Goal: Task Accomplishment & Management: Complete application form

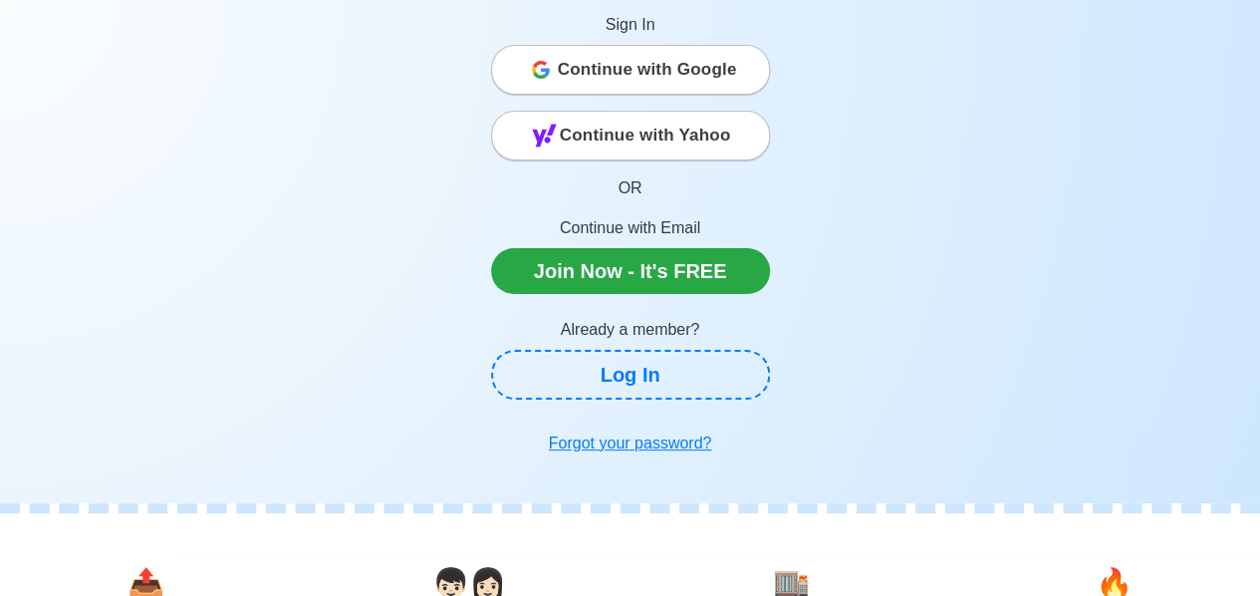
scroll to position [199, 0]
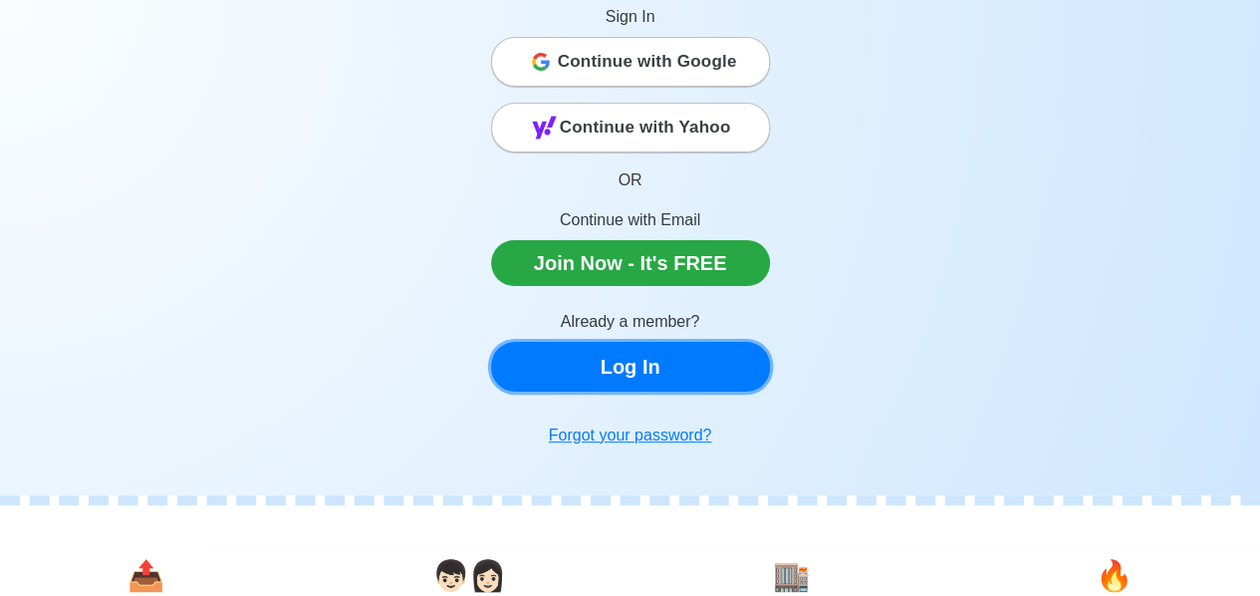
click at [648, 386] on link "Log In" at bounding box center [630, 367] width 279 height 50
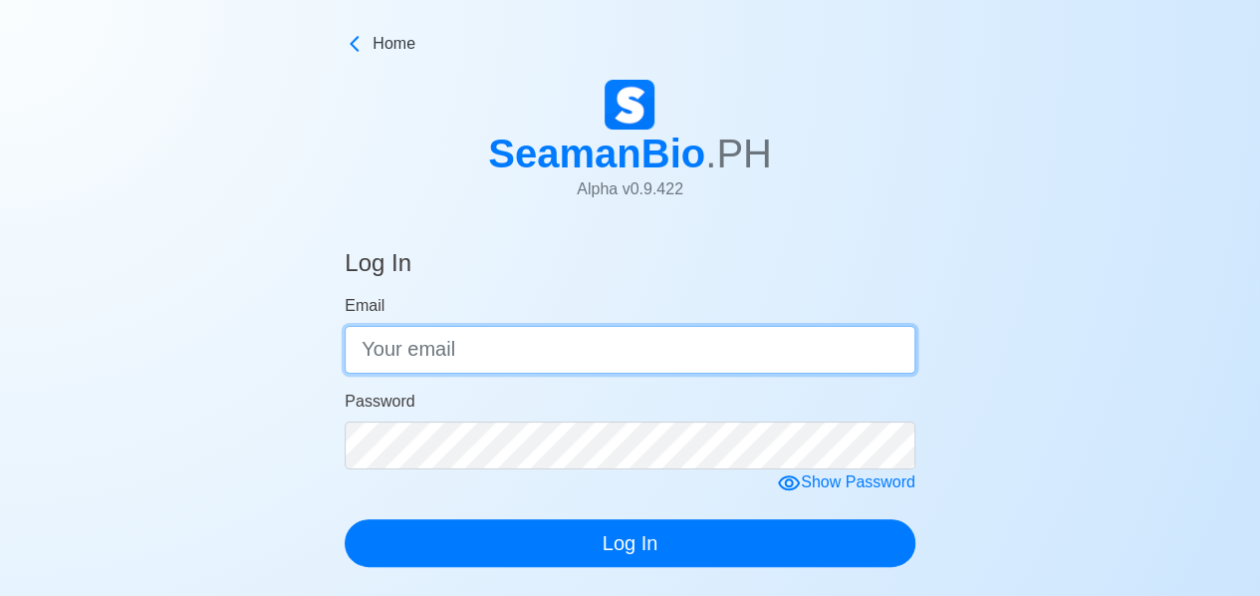
type input "[EMAIL_ADDRESS][DOMAIN_NAME]"
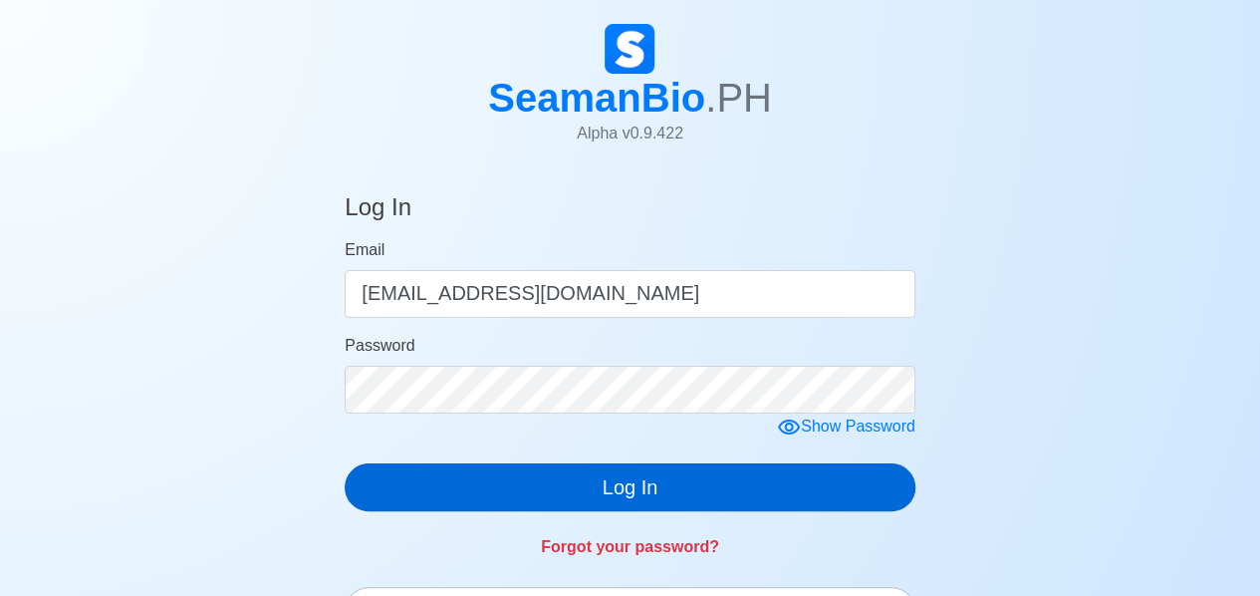
scroll to position [100, 0]
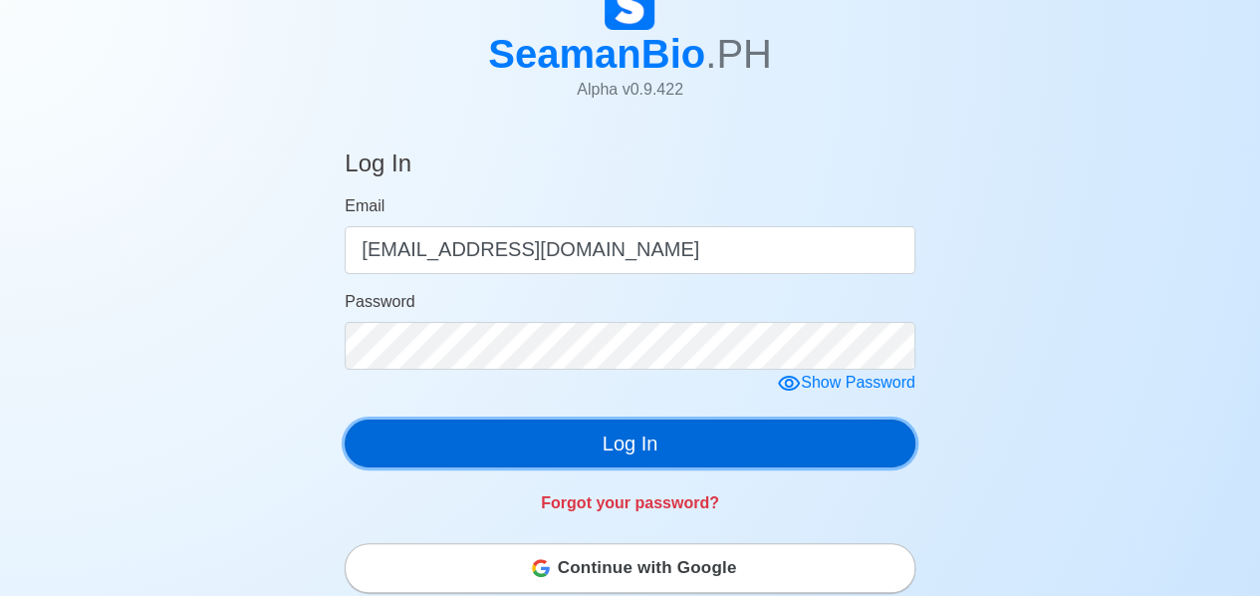
click at [648, 443] on button "Log In" at bounding box center [630, 443] width 571 height 48
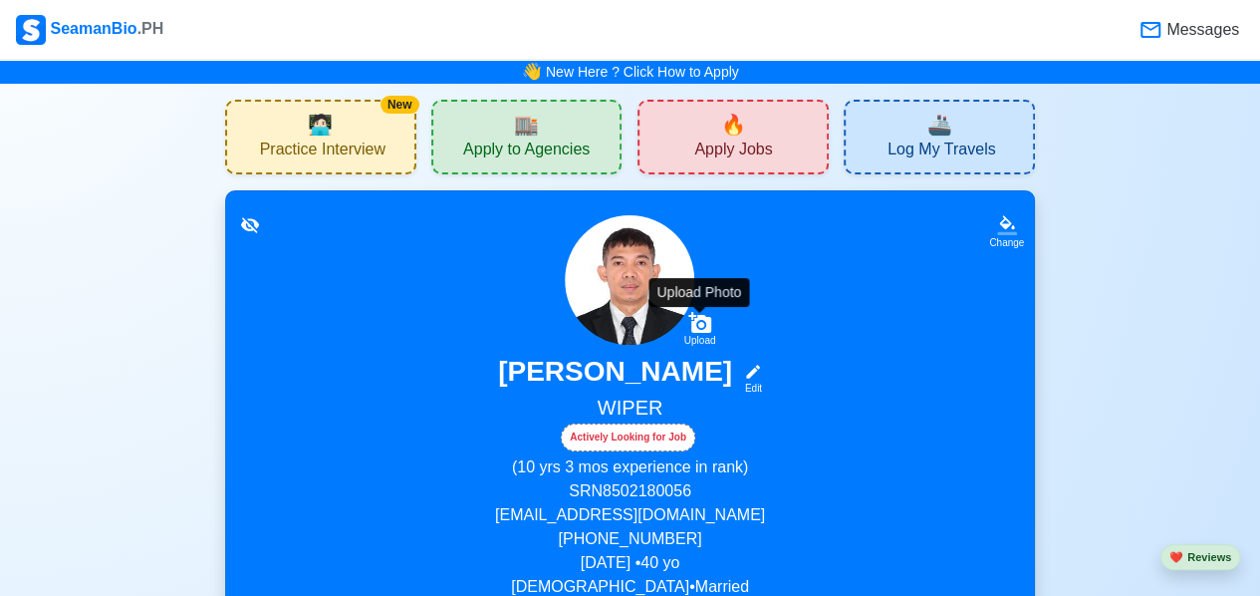
click at [701, 322] on icon at bounding box center [699, 322] width 23 height 21
click at [0, 0] on input "Upload" at bounding box center [0, 0] width 0 height 0
click at [654, 276] on img at bounding box center [630, 280] width 130 height 130
click at [657, 260] on img at bounding box center [630, 280] width 130 height 130
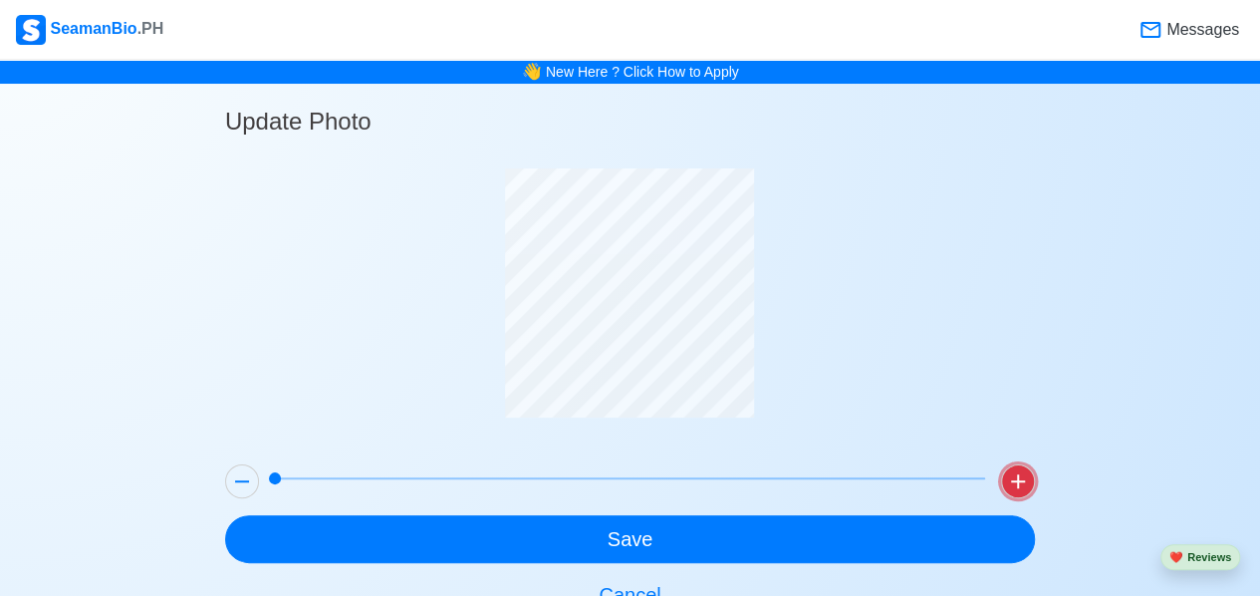
click at [1016, 481] on icon at bounding box center [1018, 481] width 24 height 24
click at [241, 483] on icon at bounding box center [242, 481] width 24 height 24
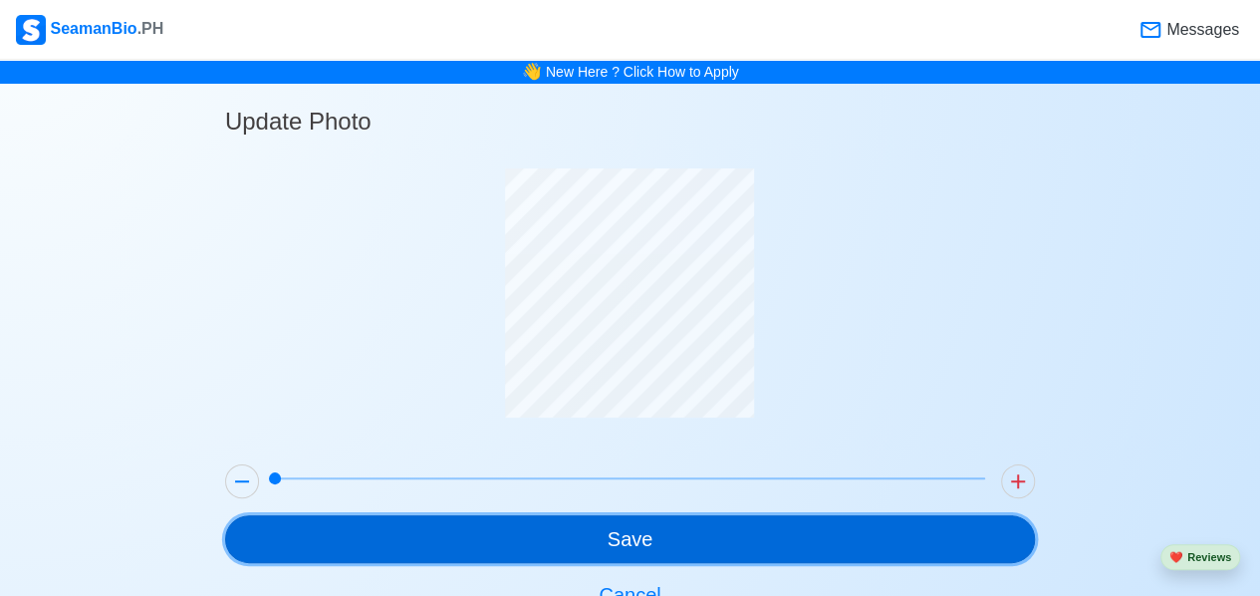
click at [633, 537] on button "Save" at bounding box center [630, 539] width 810 height 48
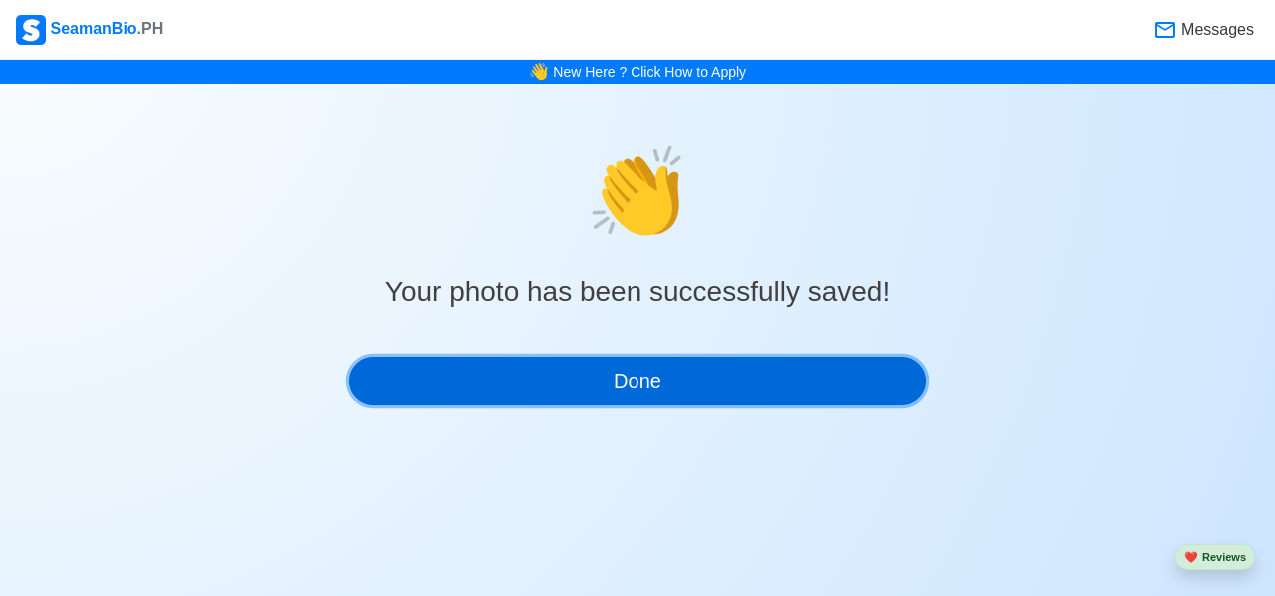
click at [697, 380] on button "Done" at bounding box center [638, 381] width 578 height 48
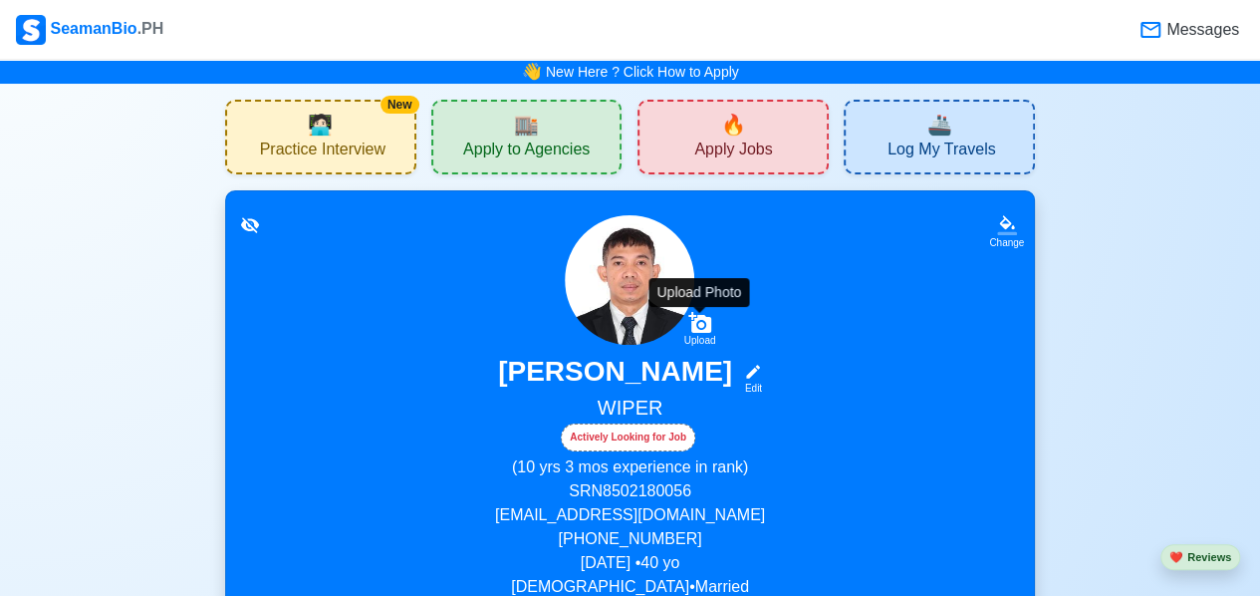
click at [699, 322] on icon at bounding box center [699, 322] width 23 height 21
click at [0, 0] on input "Upload" at bounding box center [0, 0] width 0 height 0
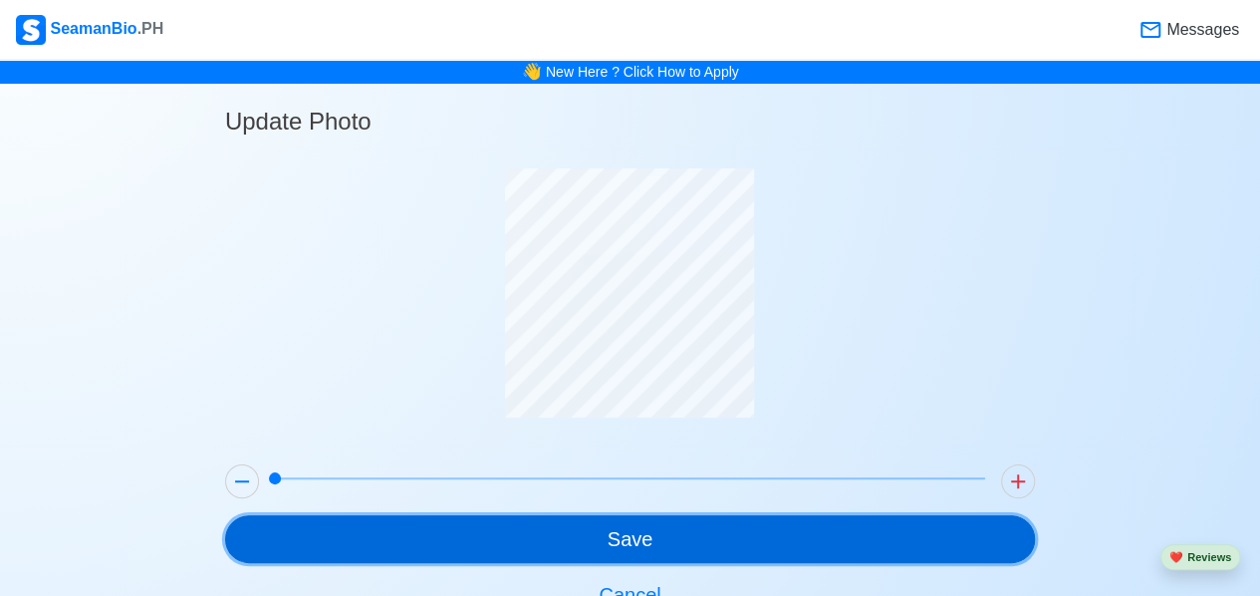
click at [640, 539] on button "Save" at bounding box center [630, 539] width 810 height 48
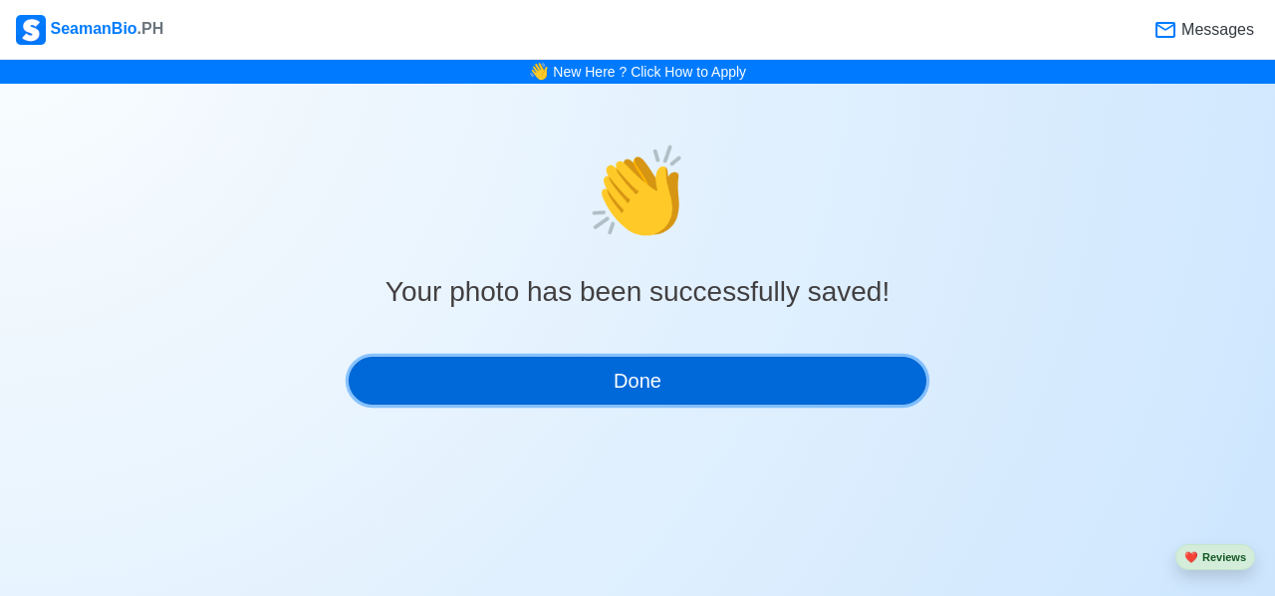
click at [695, 363] on button "Done" at bounding box center [638, 381] width 578 height 48
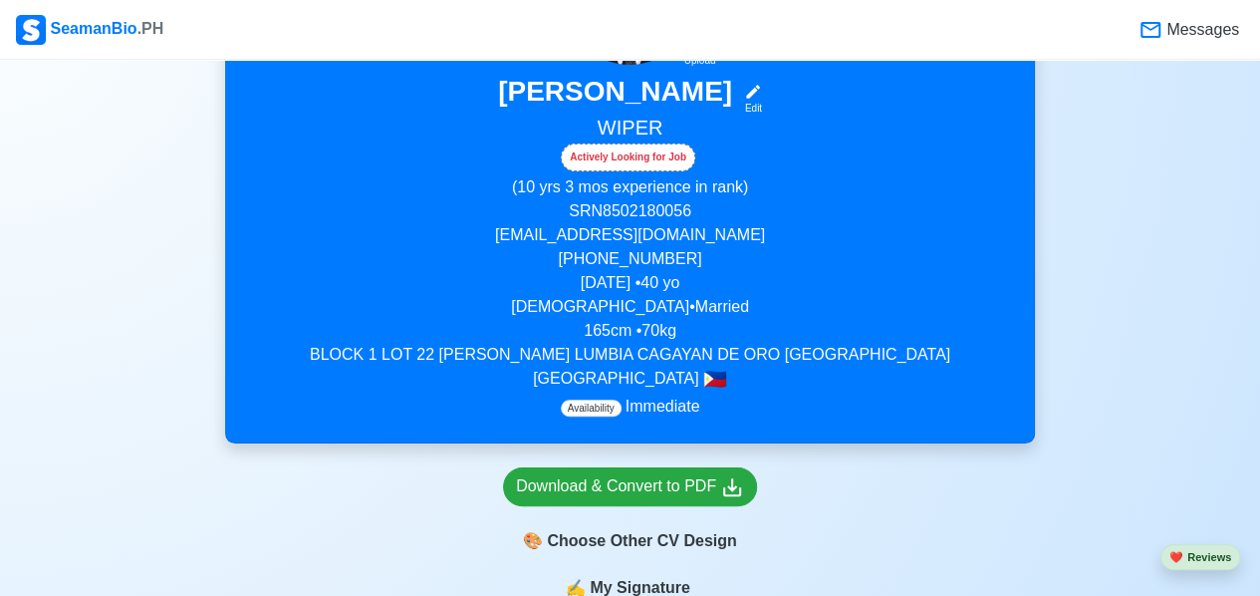
scroll to position [100, 0]
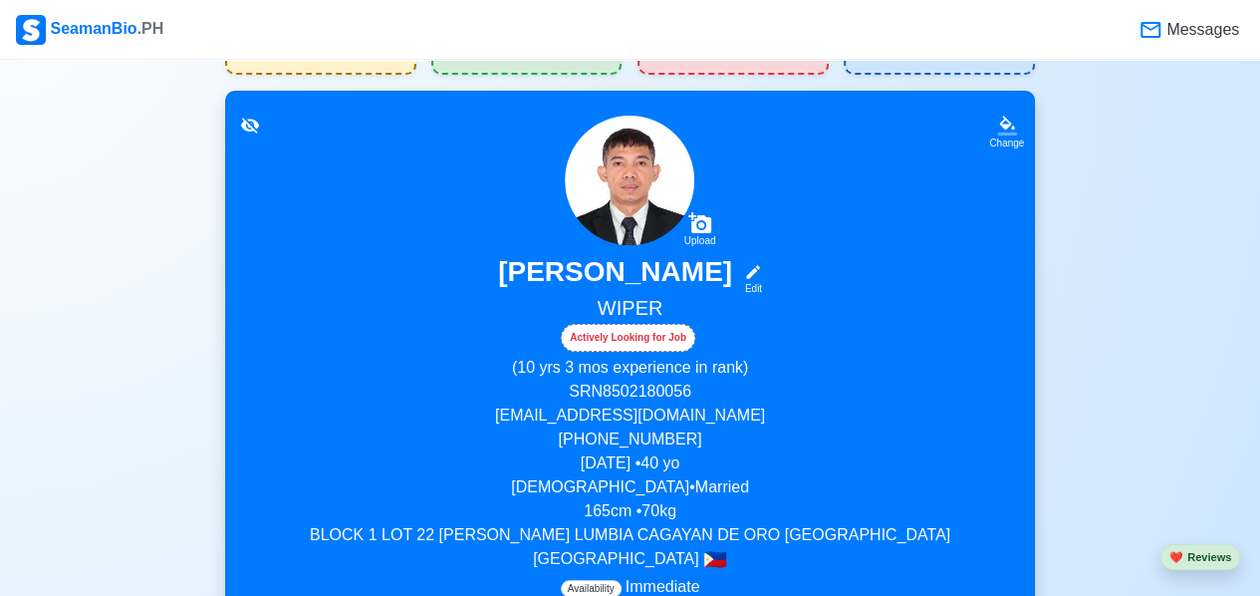
click at [626, 306] on h5 "WIPER" at bounding box center [630, 310] width 760 height 28
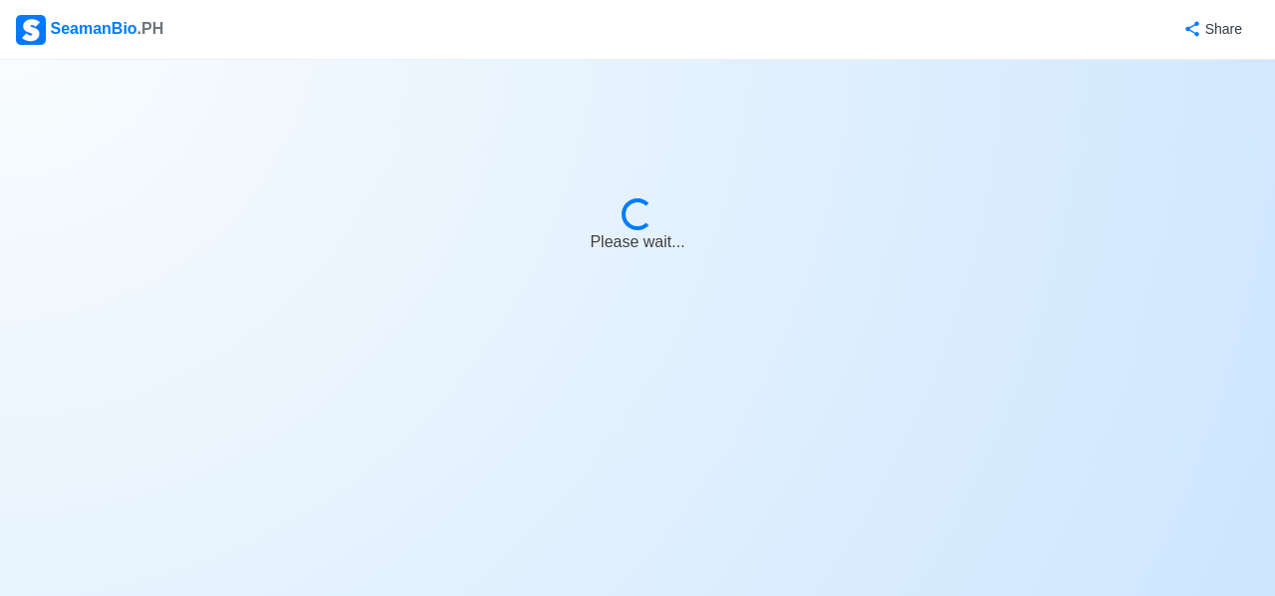
select select "Actively Looking for Job"
select select "Visible for Hiring"
select select "Married"
select select "[DEMOGRAPHIC_DATA]"
select select "PH"
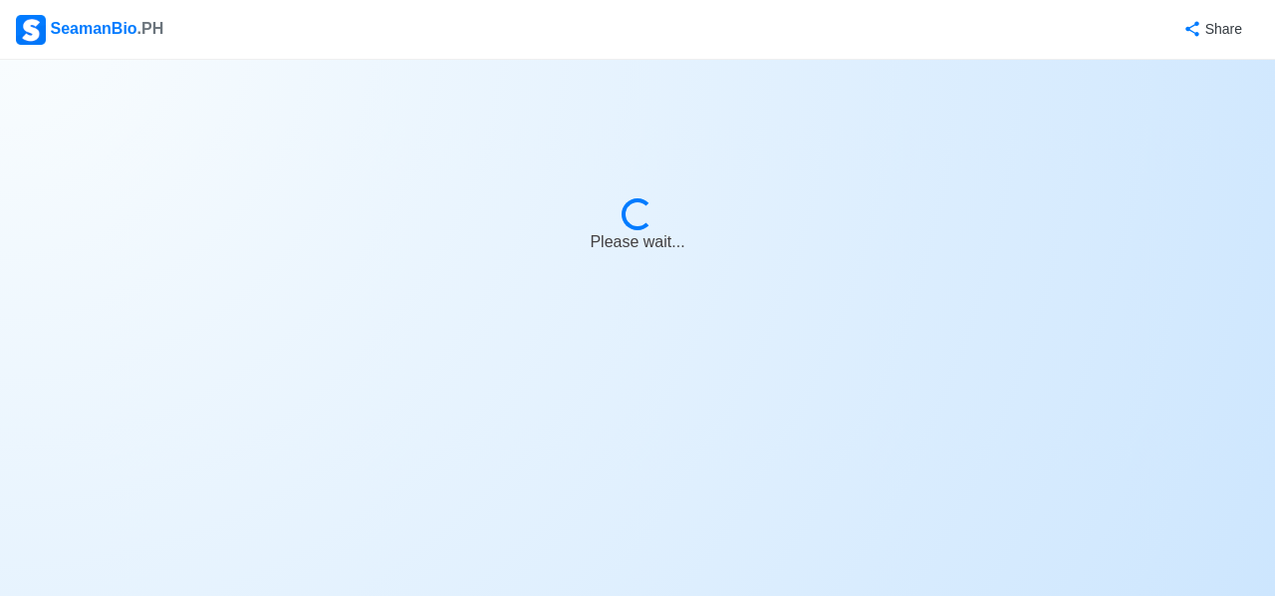
select select "10"
select select "3"
select select "4102416000000"
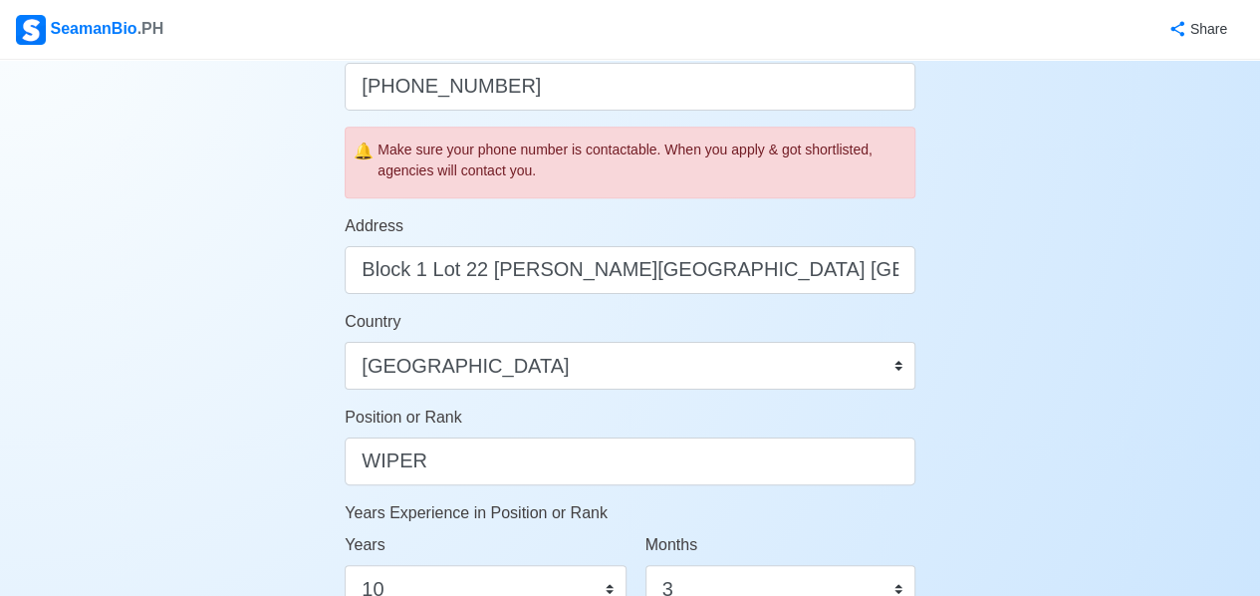
scroll to position [797, 0]
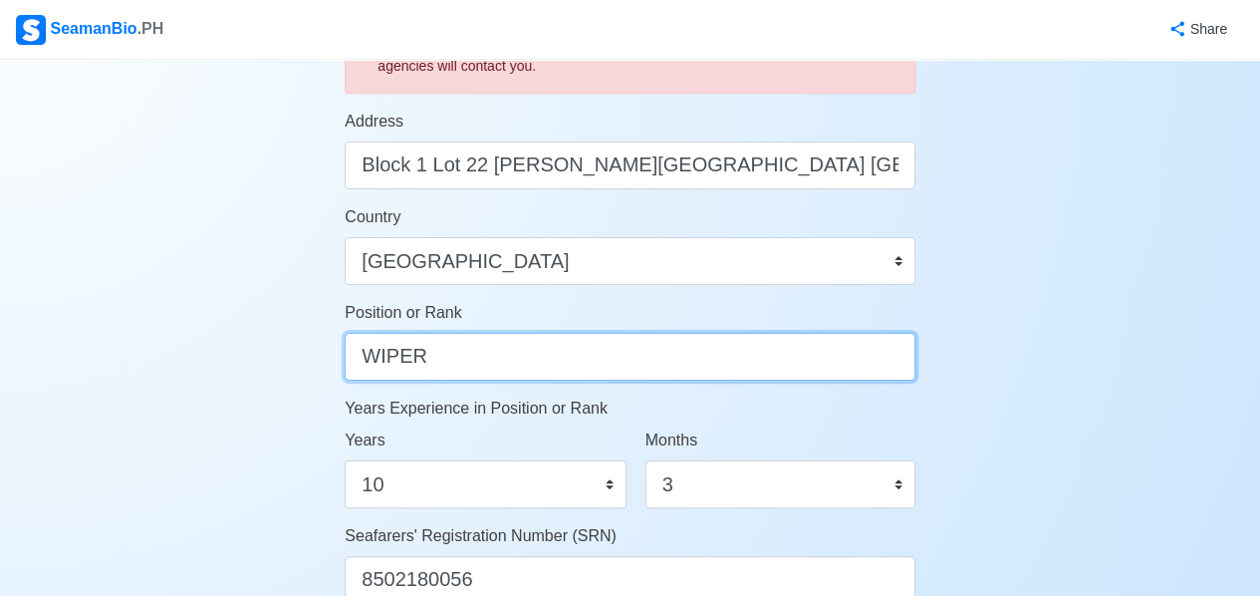
click at [544, 363] on input "WIPER" at bounding box center [630, 357] width 571 height 48
type input "W"
type input "m"
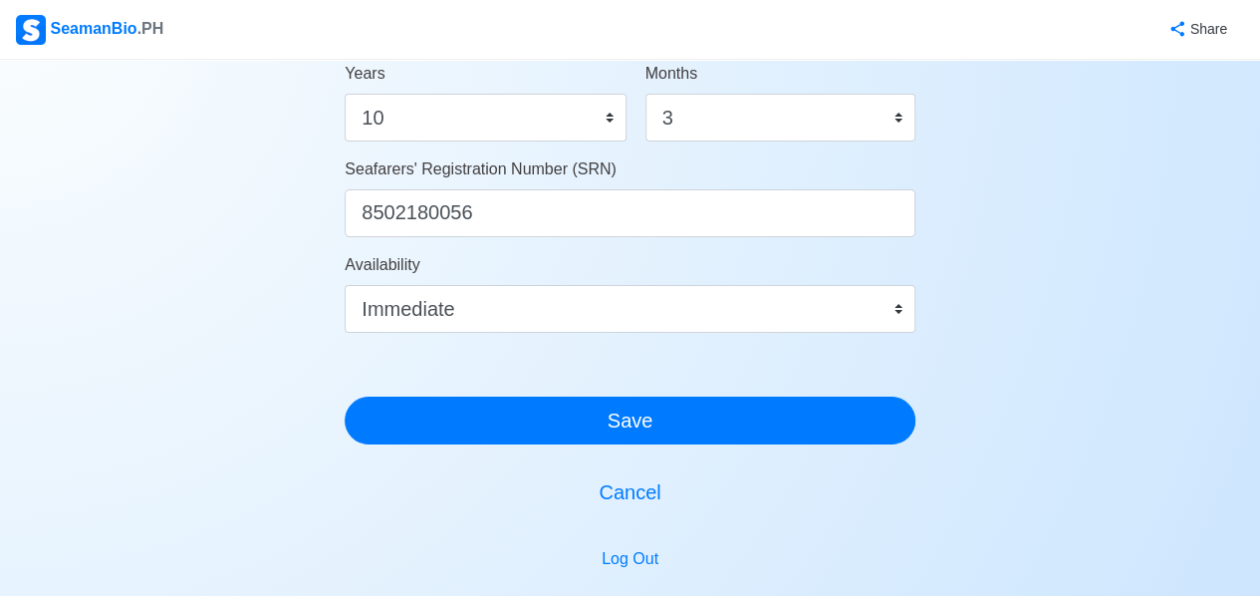
scroll to position [1195, 0]
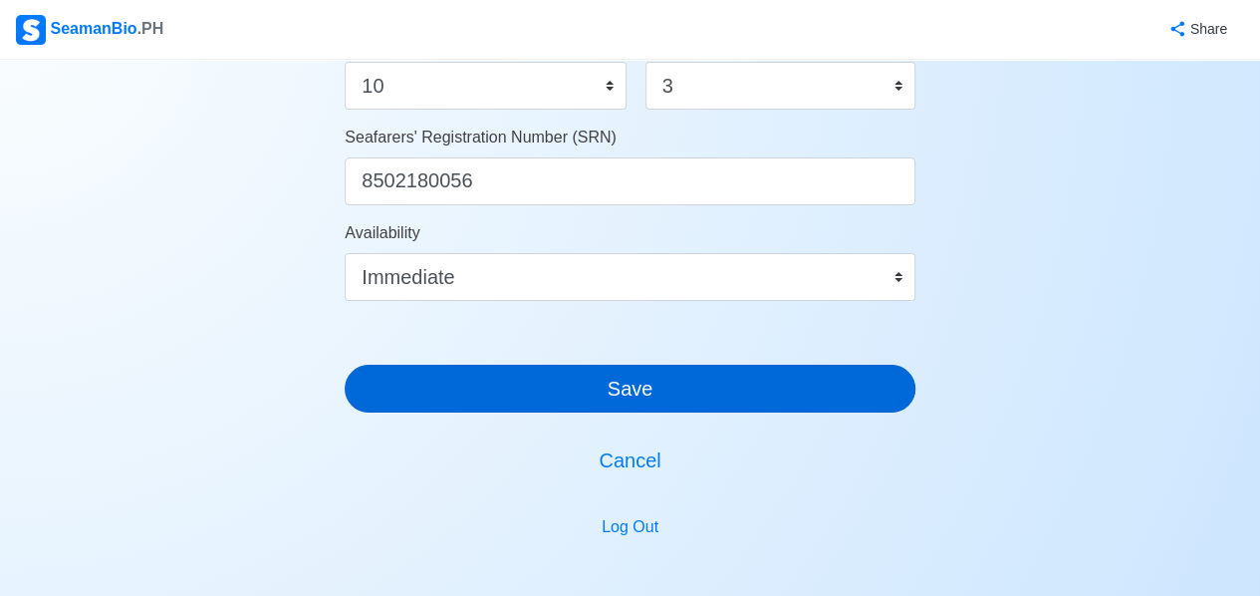
type input "Oiler"
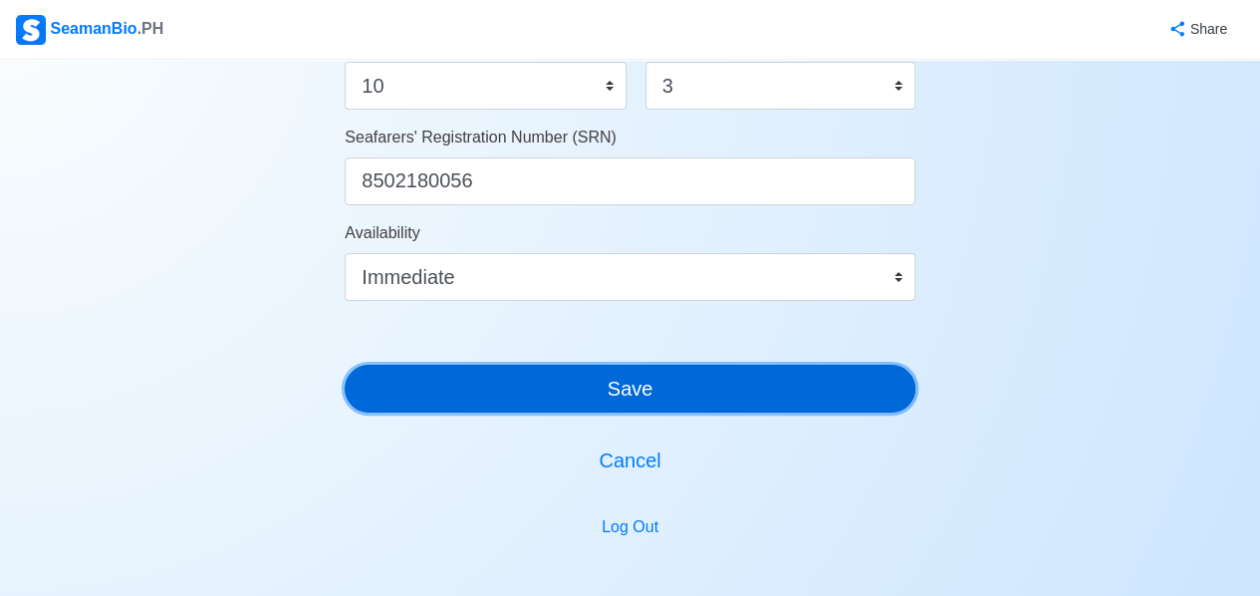
click at [606, 396] on button "Save" at bounding box center [630, 389] width 571 height 48
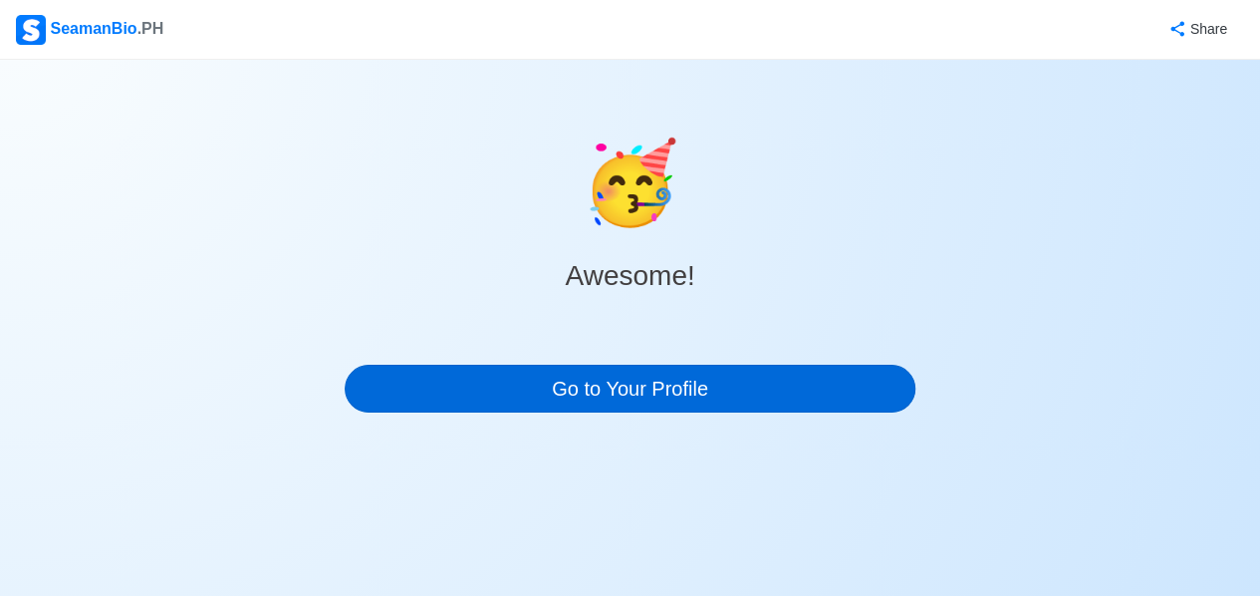
scroll to position [0, 0]
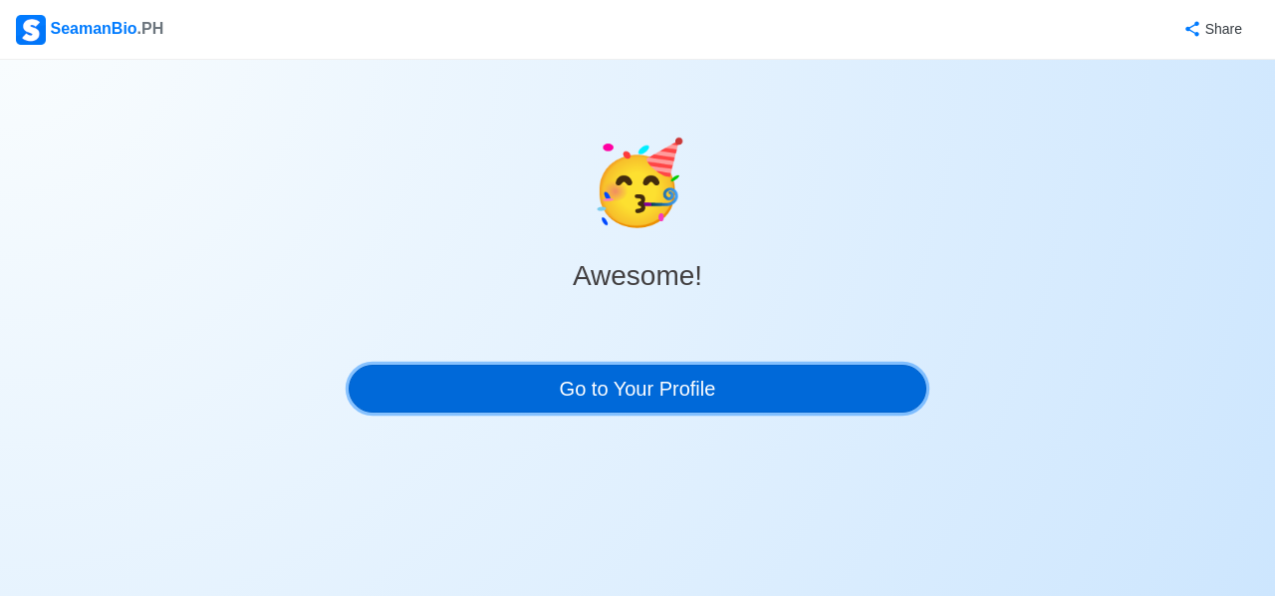
click at [608, 392] on link "Go to Your Profile" at bounding box center [638, 389] width 578 height 48
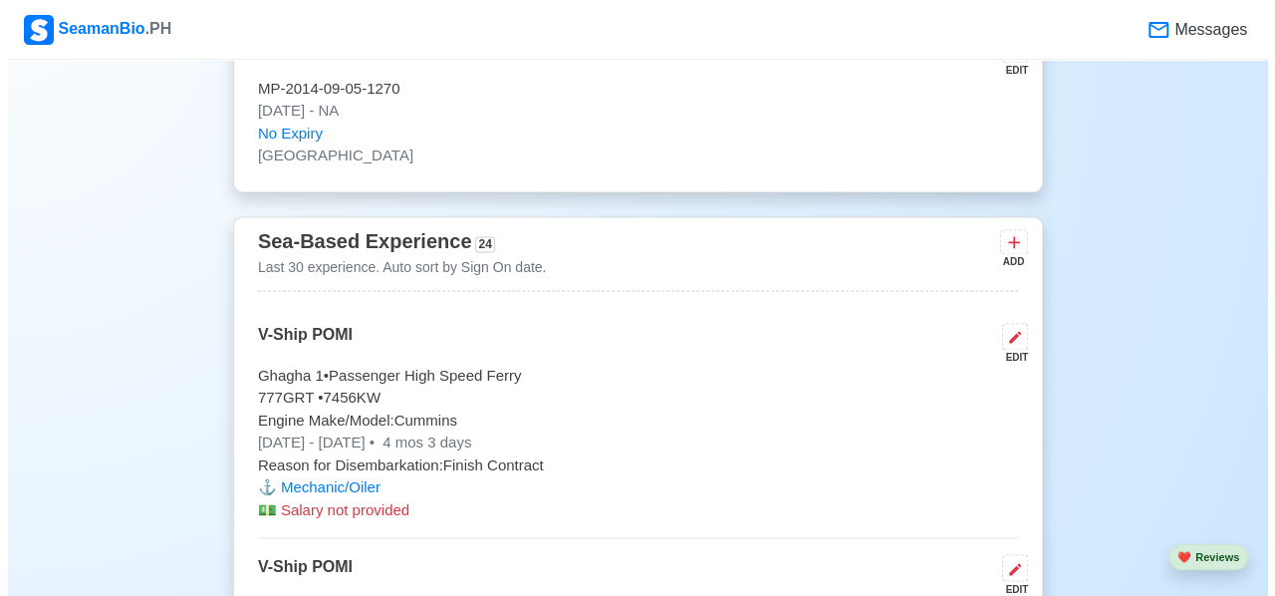
scroll to position [5081, 0]
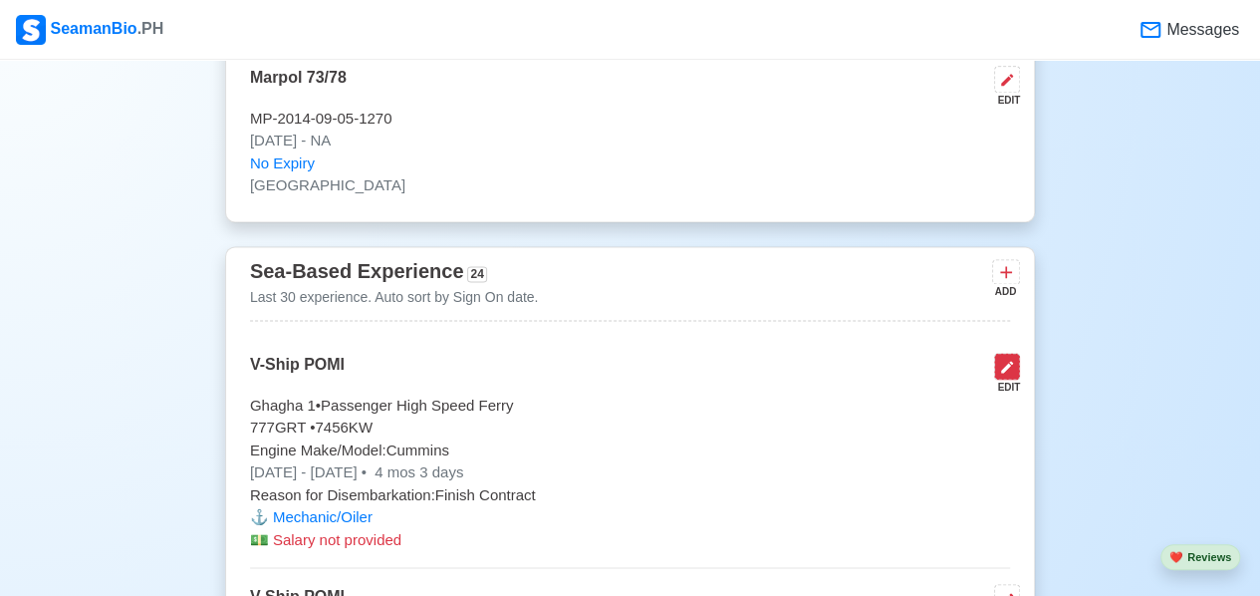
click at [1000, 359] on icon at bounding box center [1007, 367] width 16 height 16
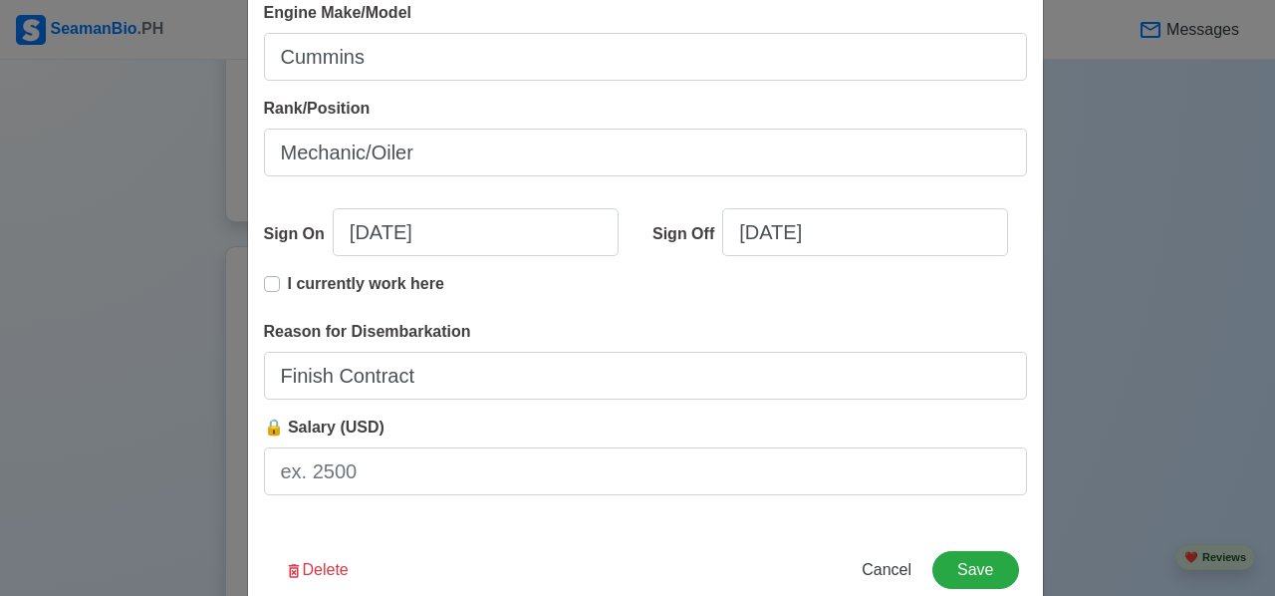
scroll to position [498, 0]
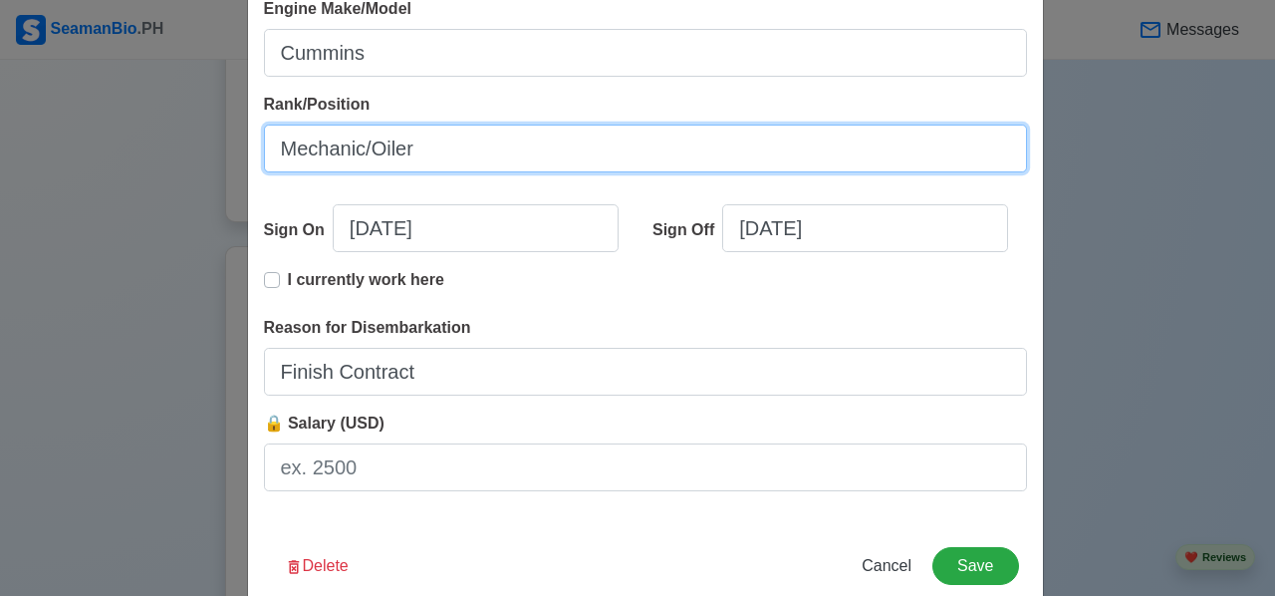
click at [433, 152] on input "Mechanic/Oiler" at bounding box center [645, 149] width 763 height 48
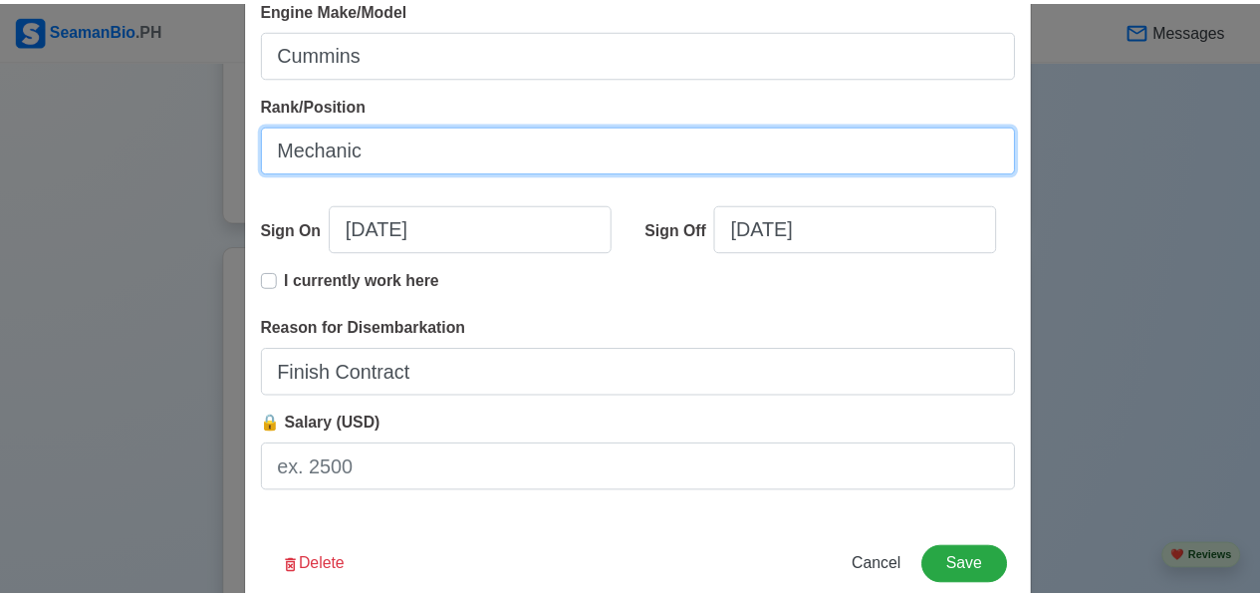
scroll to position [538, 0]
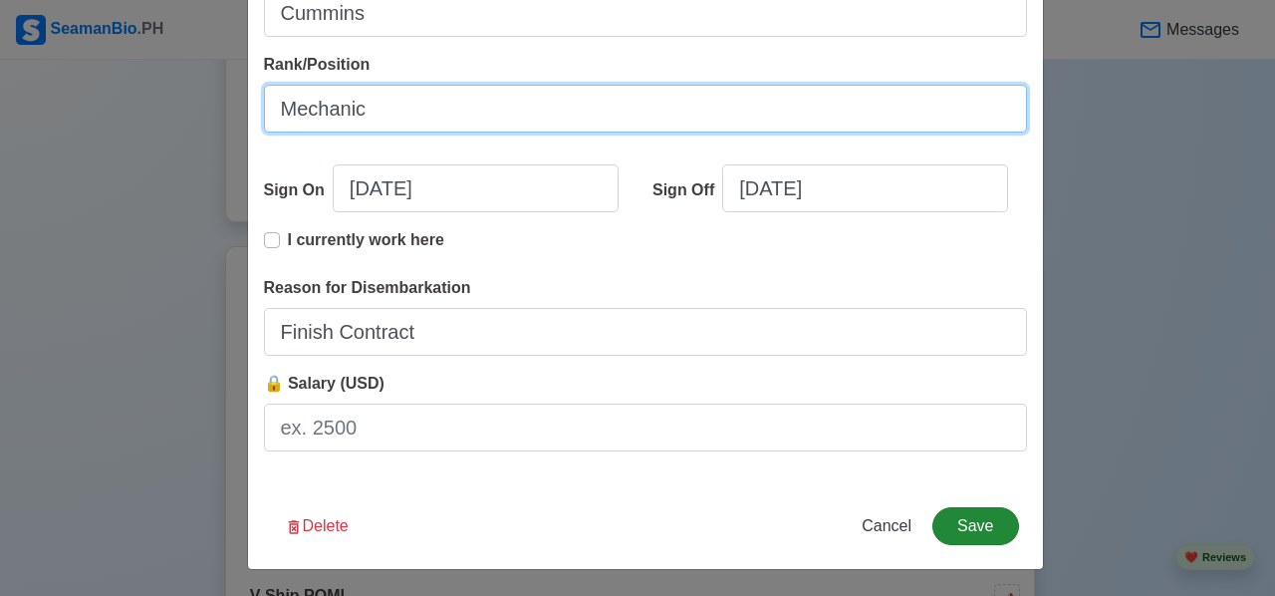
type input "Mechanic"
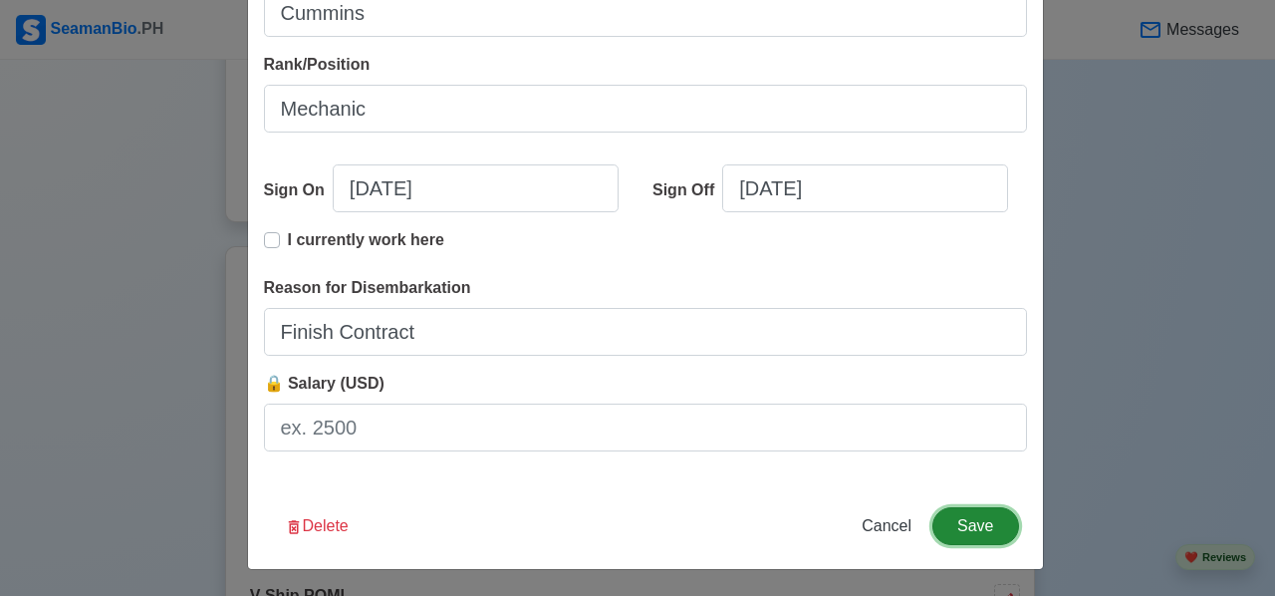
click at [982, 526] on button "Save" at bounding box center [975, 526] width 86 height 38
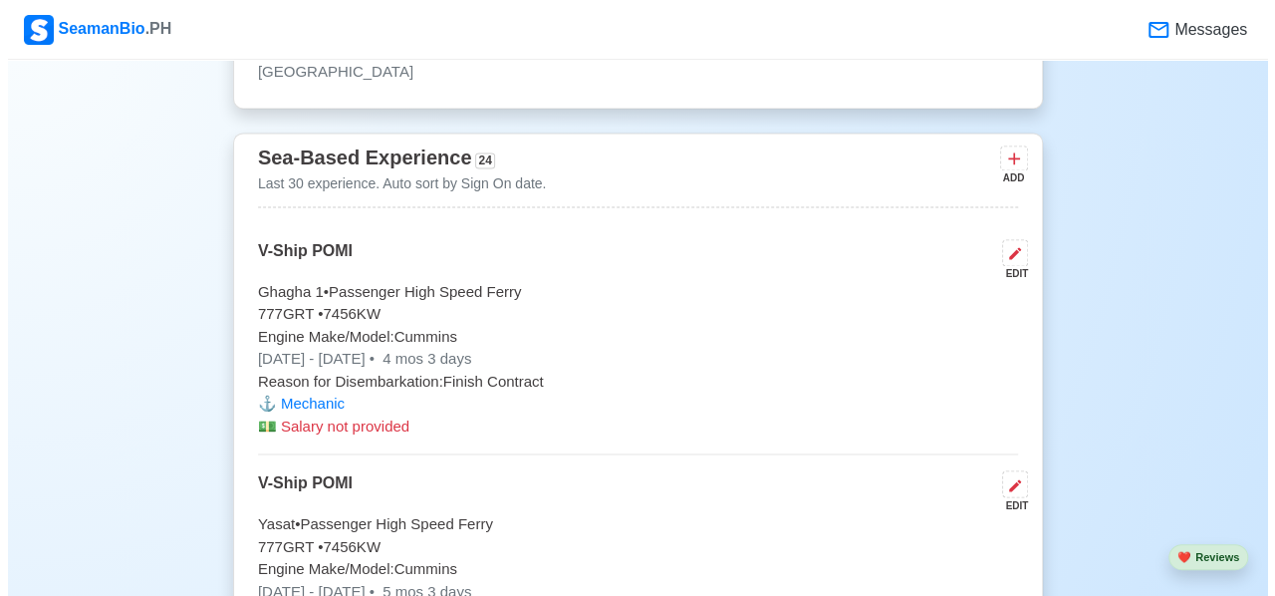
scroll to position [5379, 0]
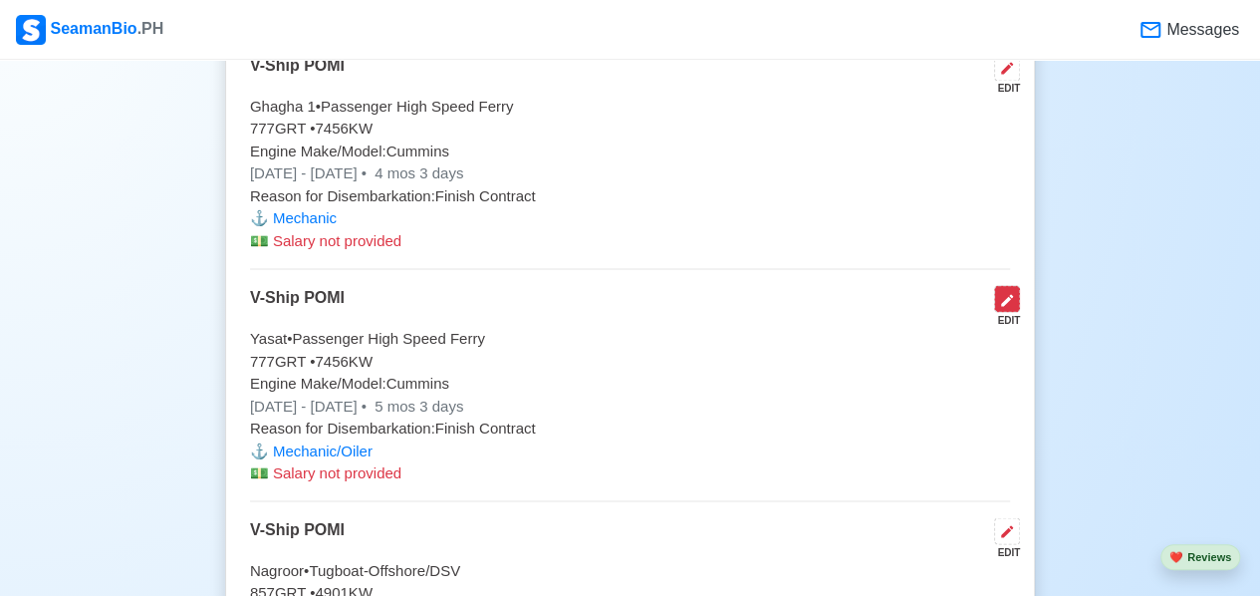
click at [1008, 294] on icon at bounding box center [1007, 300] width 12 height 12
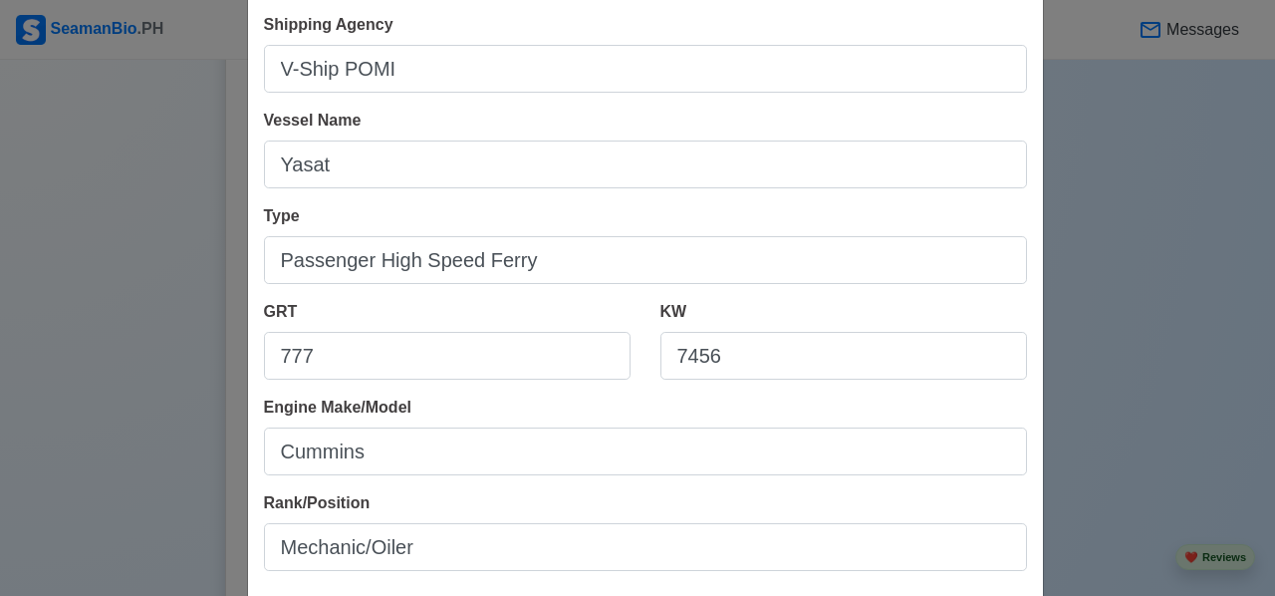
scroll to position [199, 0]
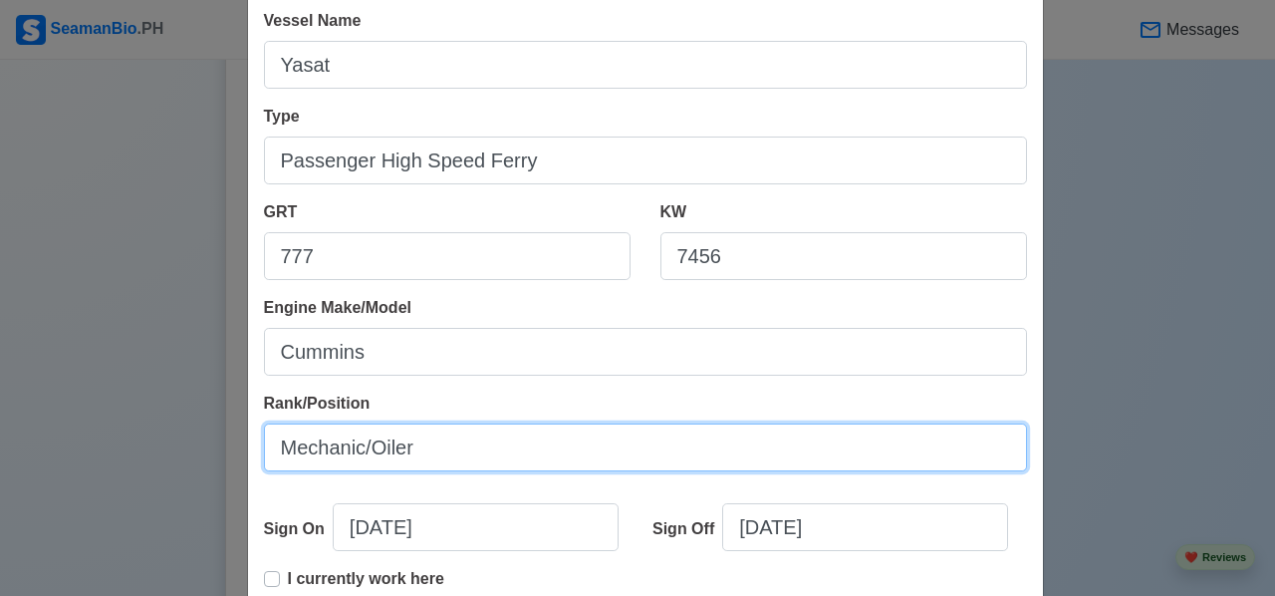
click at [414, 444] on input "Mechanic/Oiler" at bounding box center [645, 447] width 763 height 48
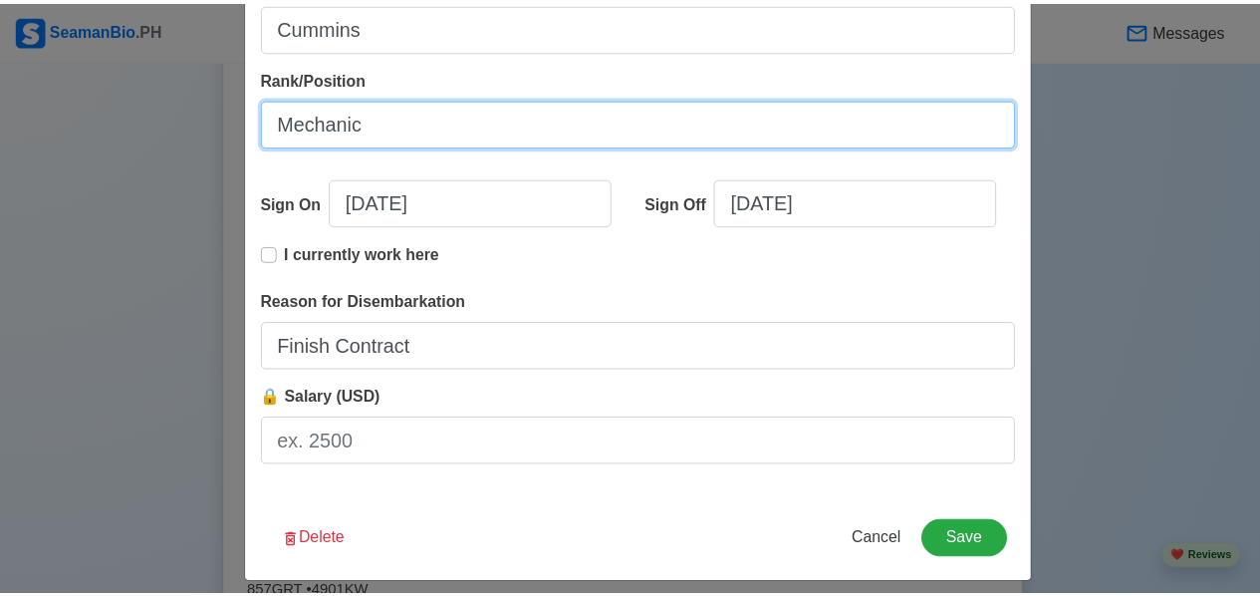
scroll to position [538, 0]
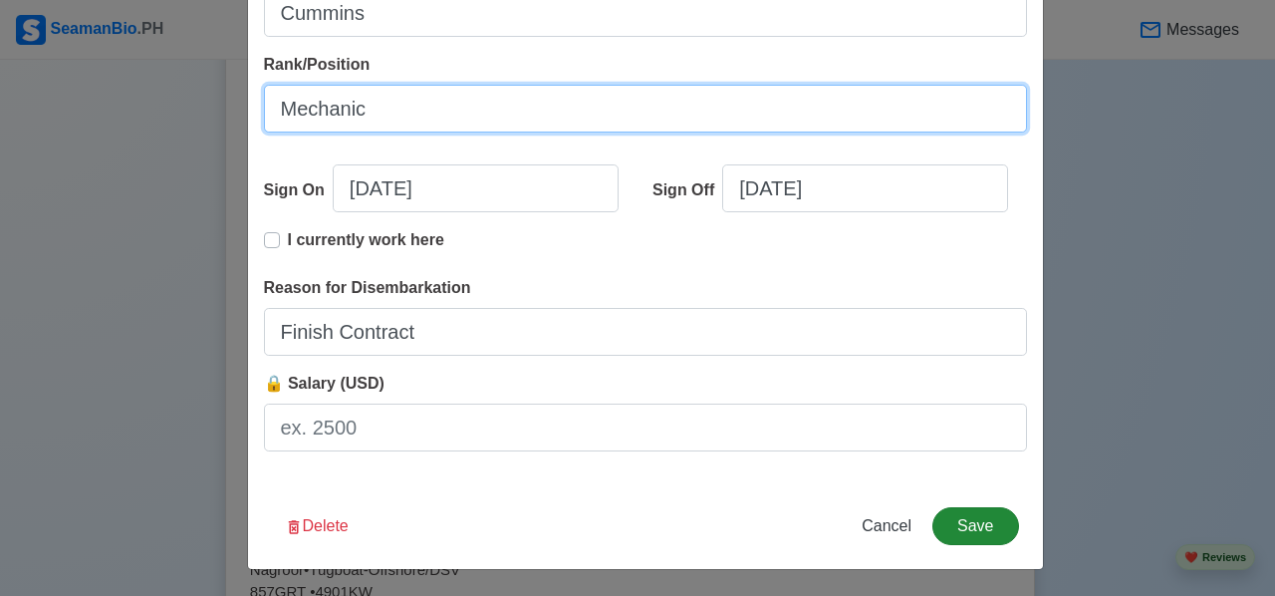
type input "Mechanic"
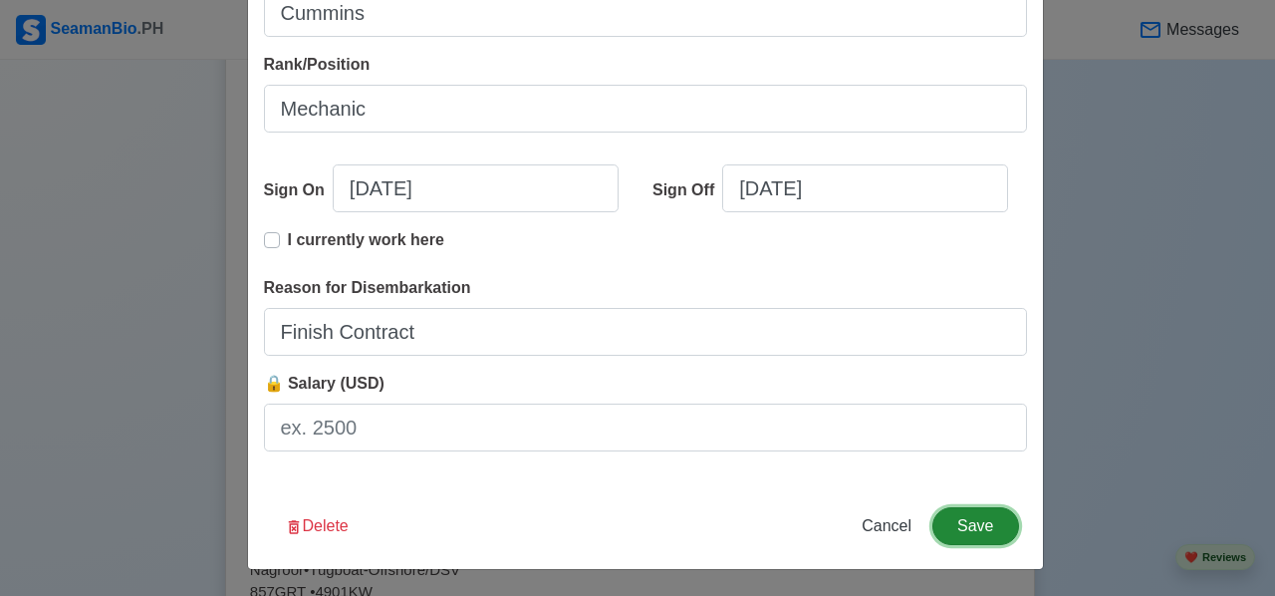
click at [950, 523] on button "Save" at bounding box center [975, 526] width 86 height 38
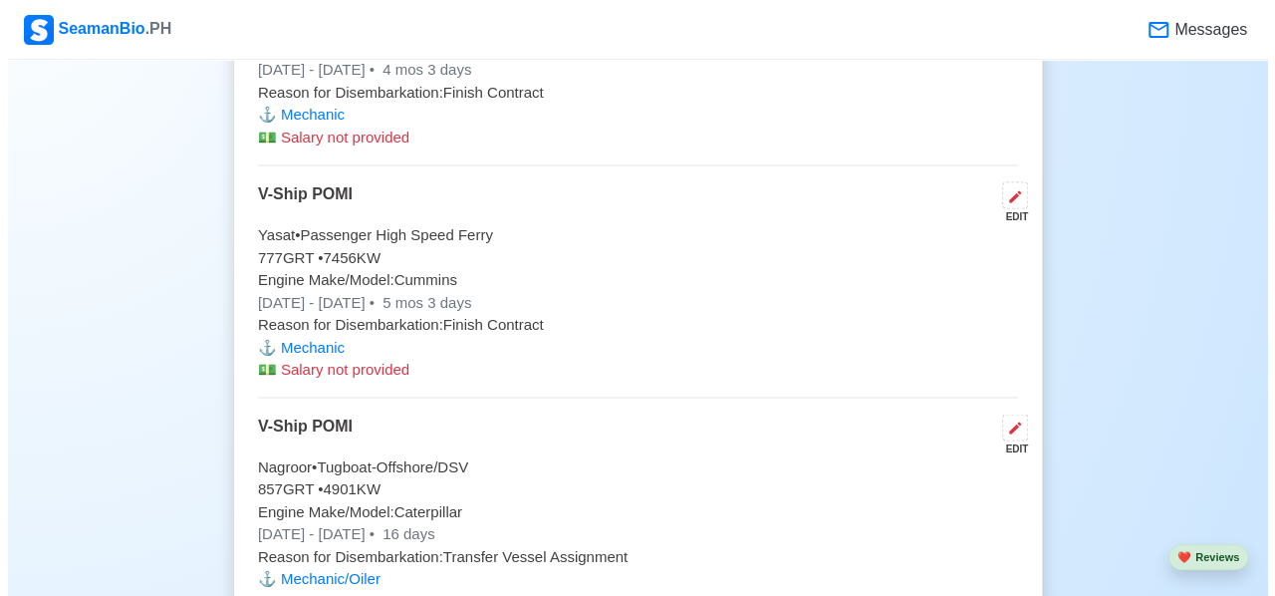
scroll to position [5579, 0]
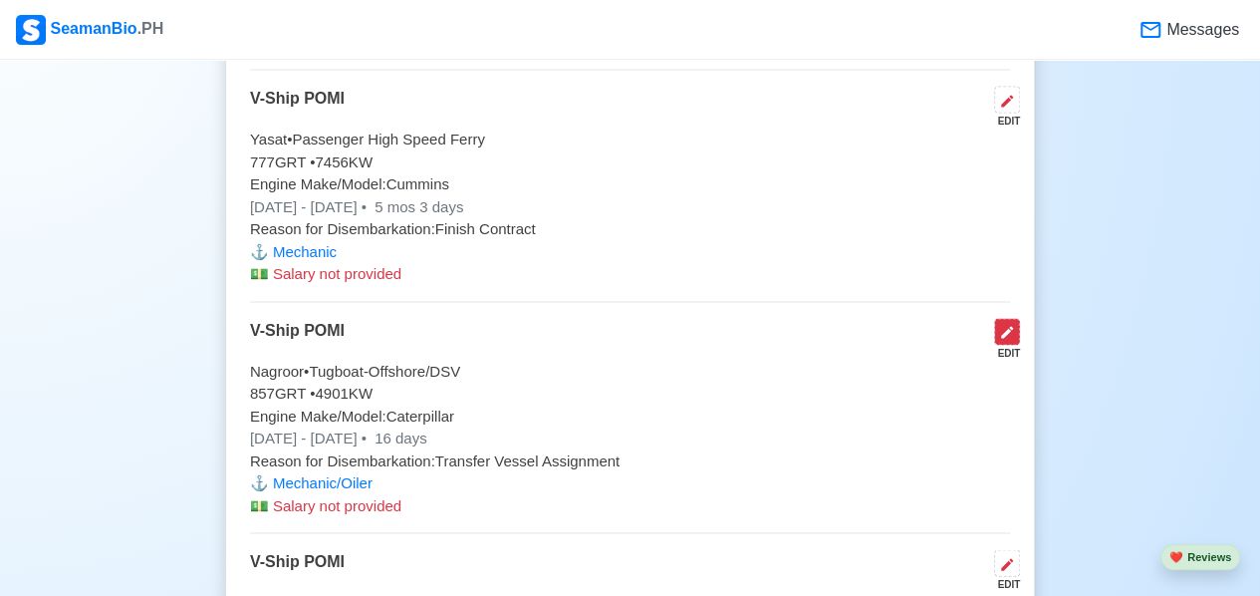
click at [998, 318] on button at bounding box center [1007, 331] width 26 height 27
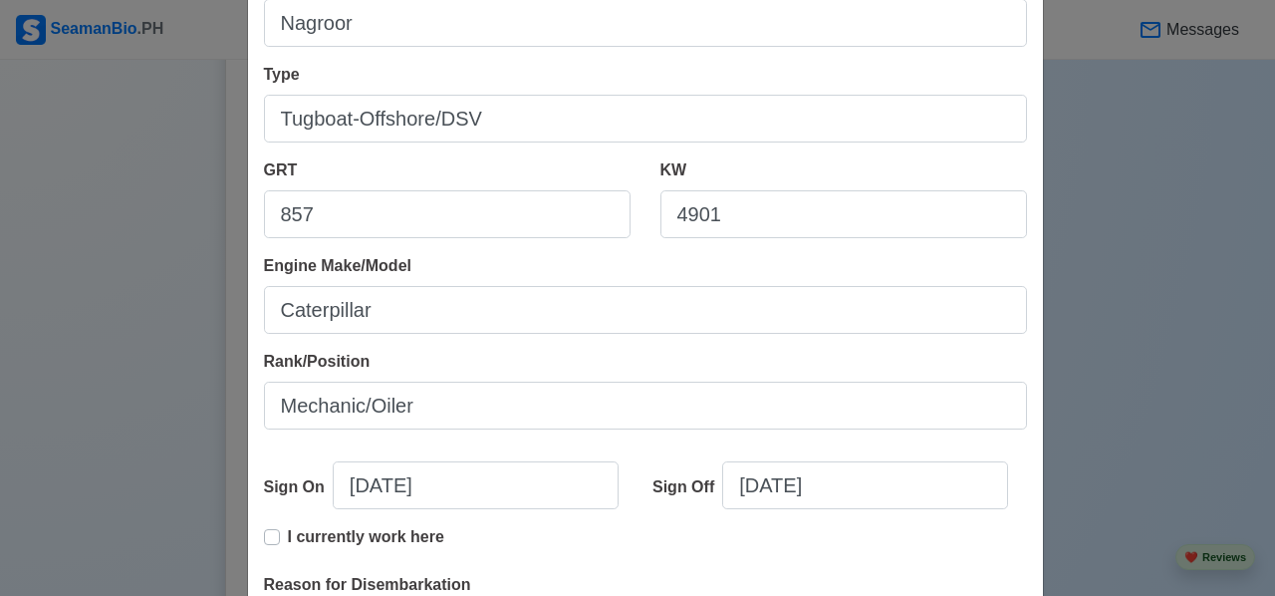
scroll to position [299, 0]
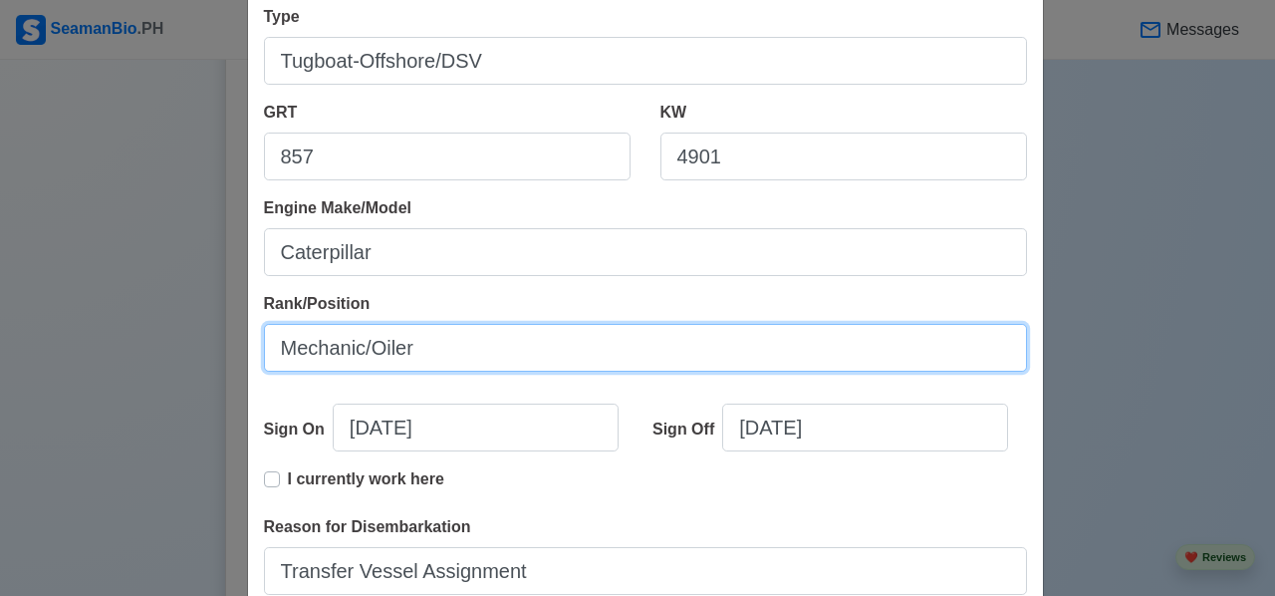
click at [416, 344] on input "Mechanic/Oiler" at bounding box center [645, 348] width 763 height 48
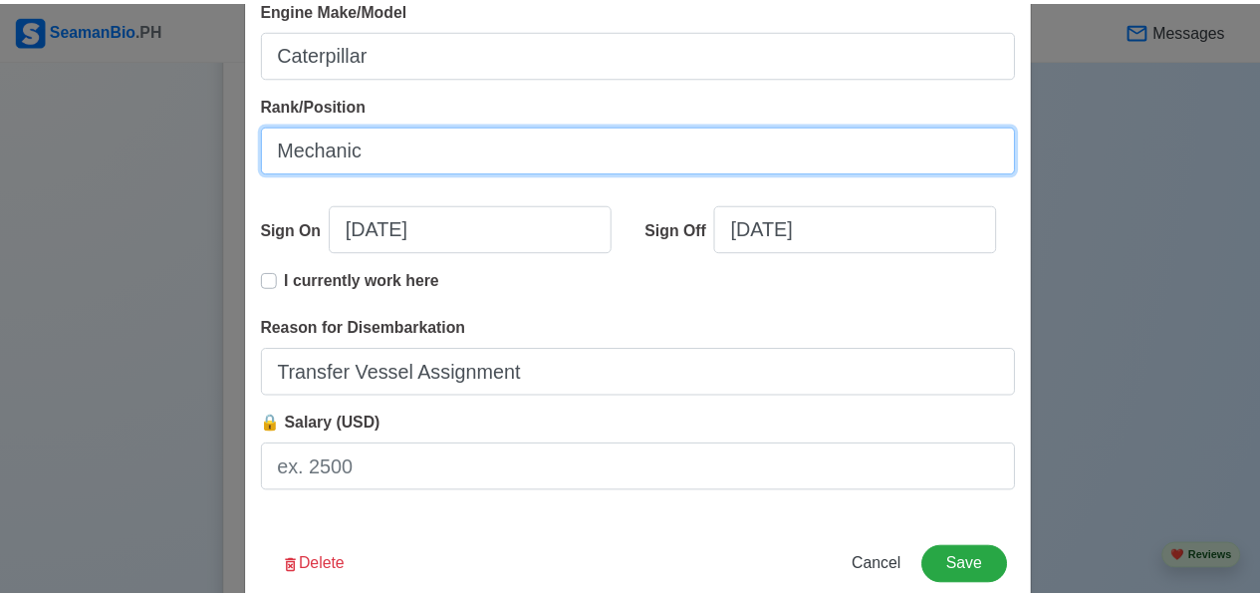
scroll to position [538, 0]
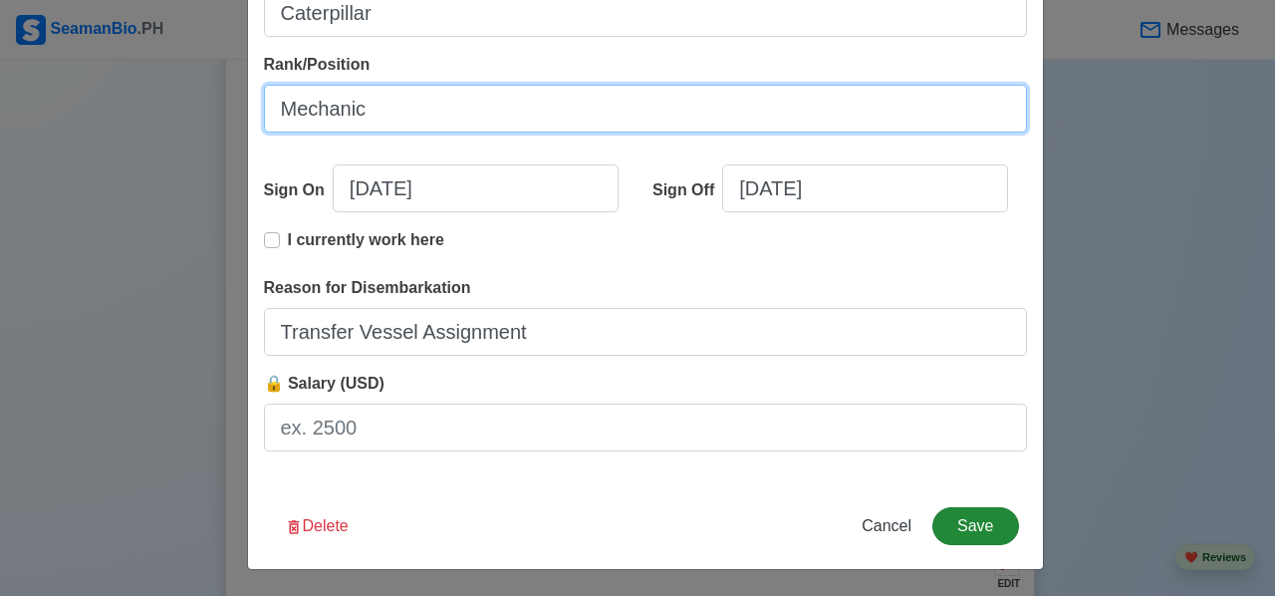
type input "Mechanic"
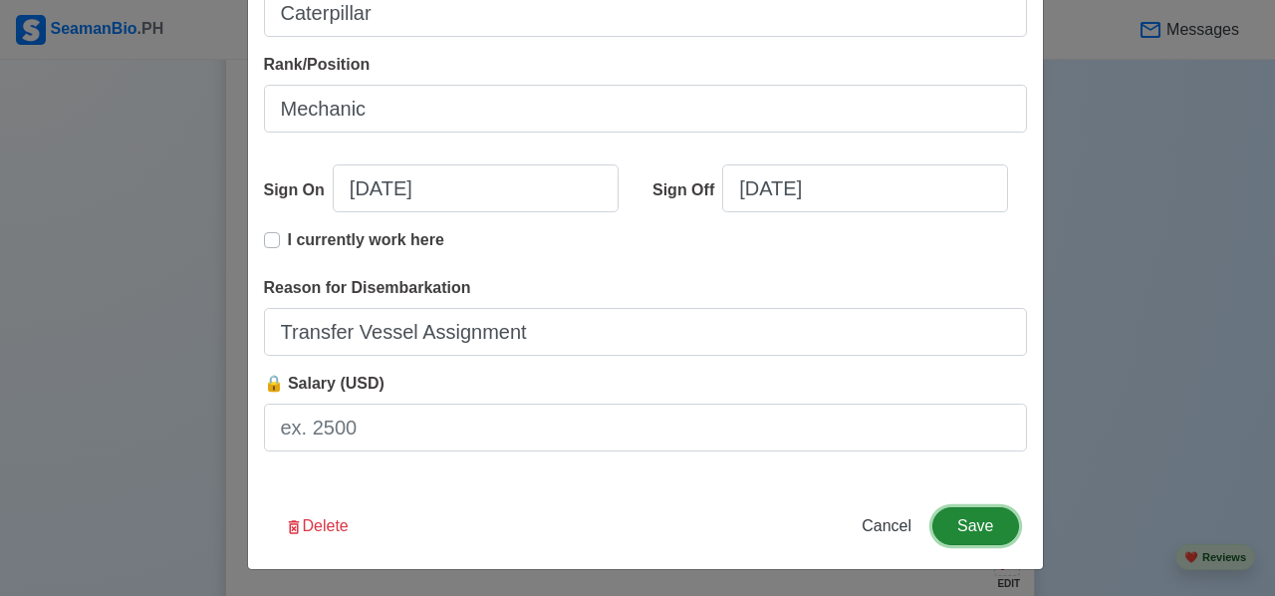
click at [970, 535] on button "Save" at bounding box center [975, 526] width 86 height 38
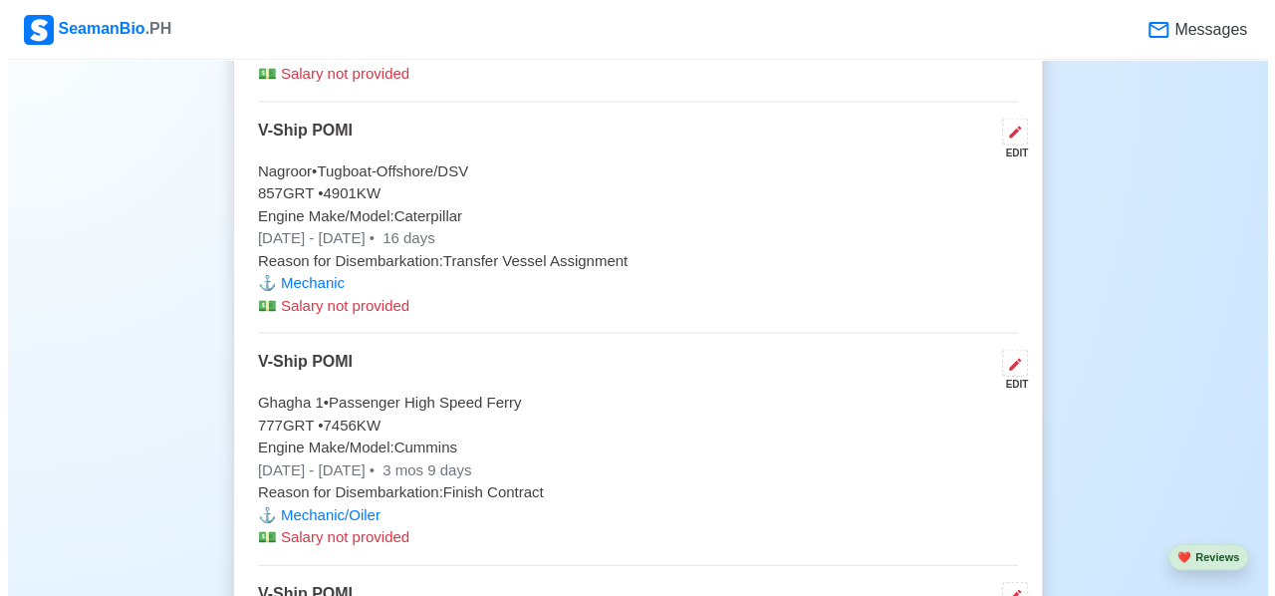
scroll to position [5878, 0]
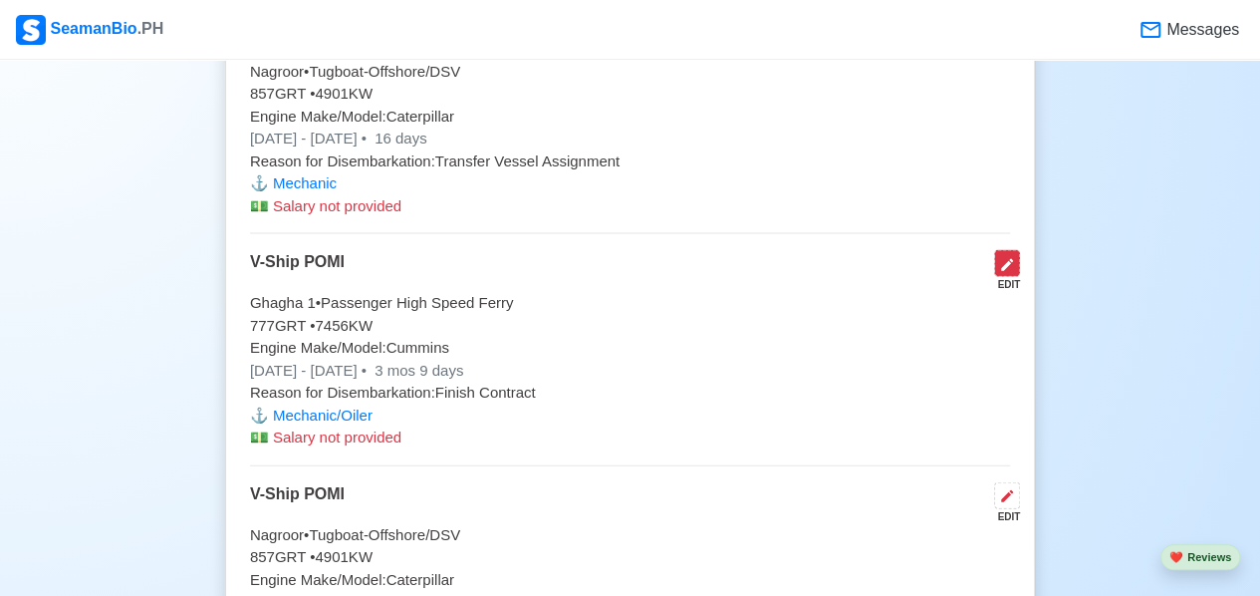
click at [1004, 257] on icon at bounding box center [1007, 265] width 16 height 16
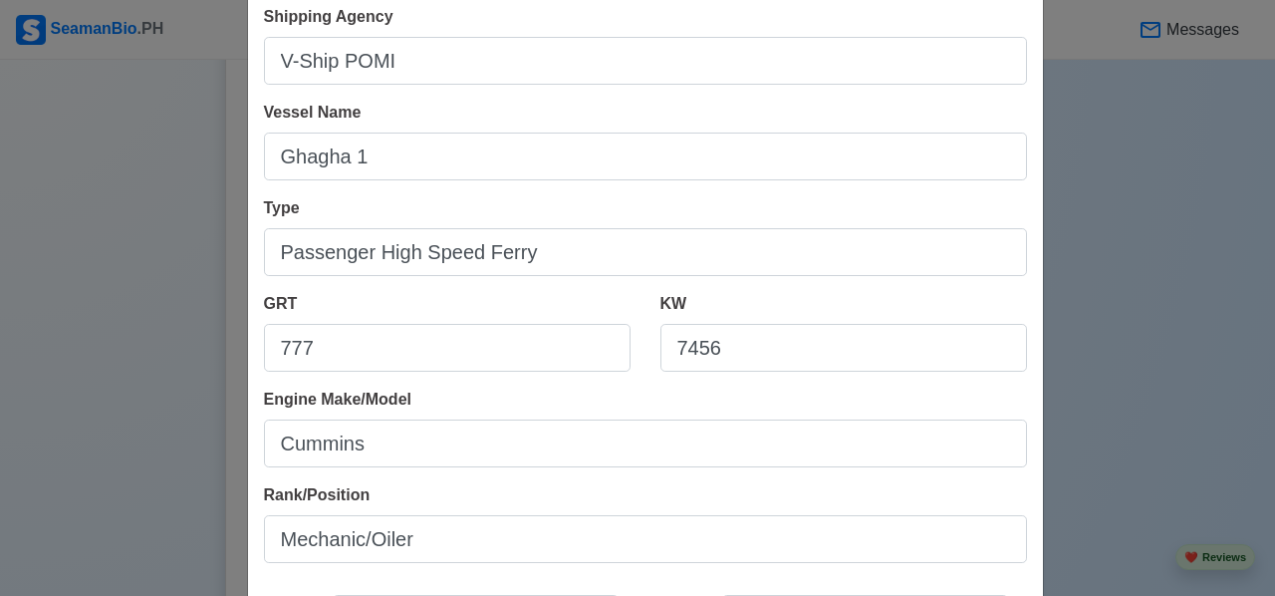
scroll to position [199, 0]
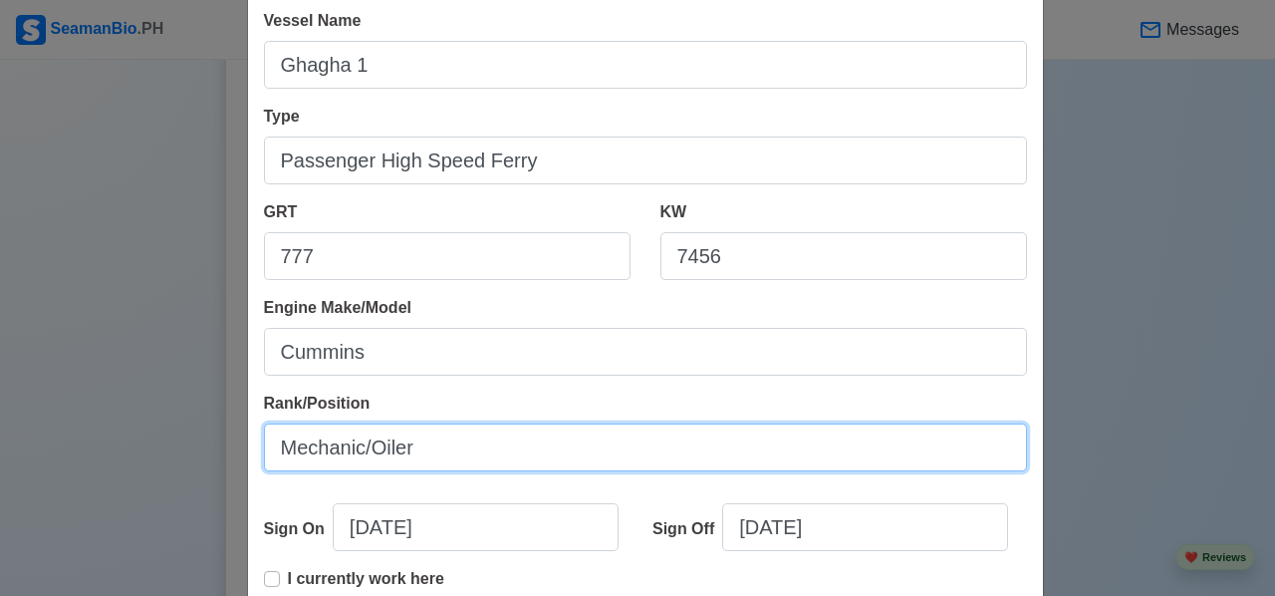
click at [406, 452] on input "Mechanic/Oiler" at bounding box center [645, 447] width 763 height 48
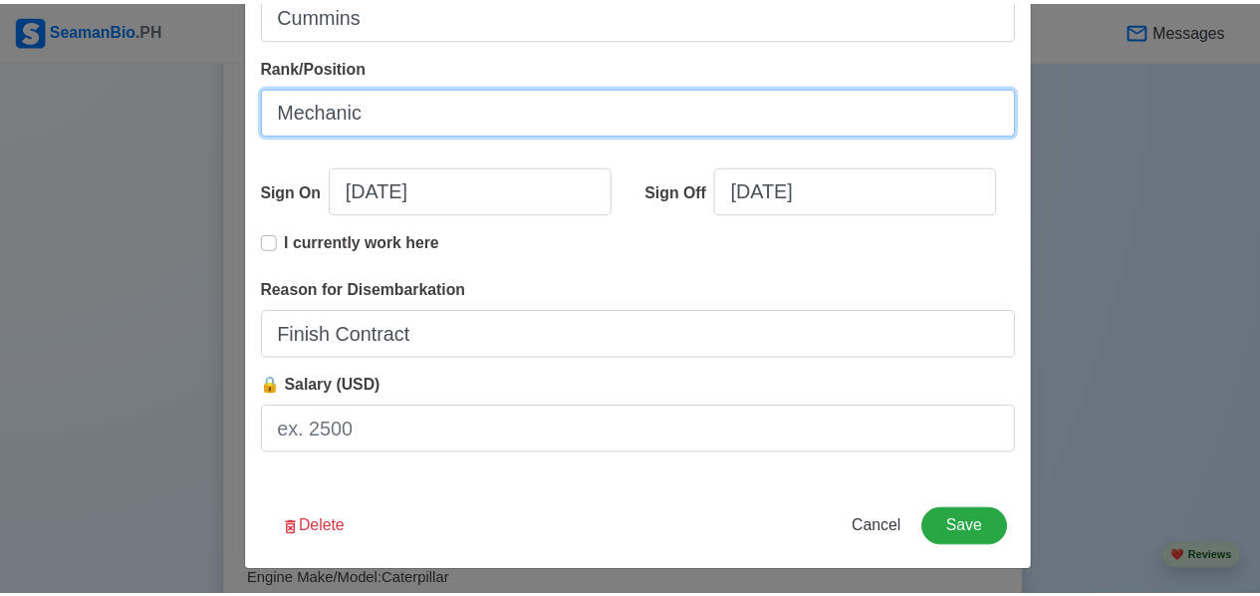
scroll to position [538, 0]
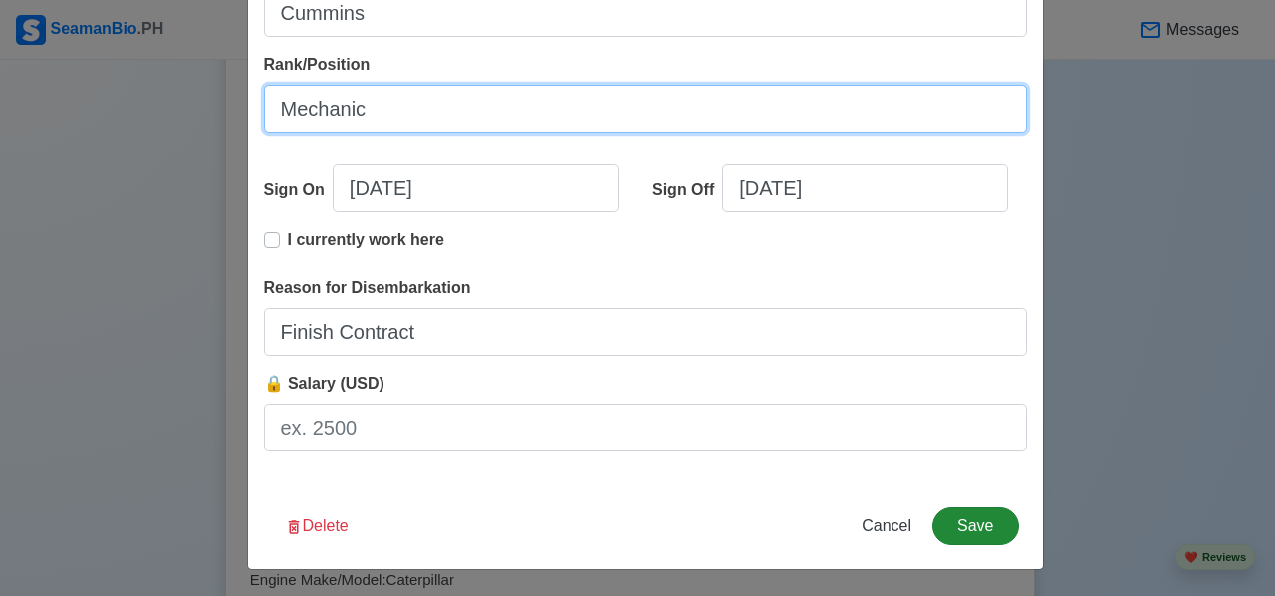
type input "Mechanic"
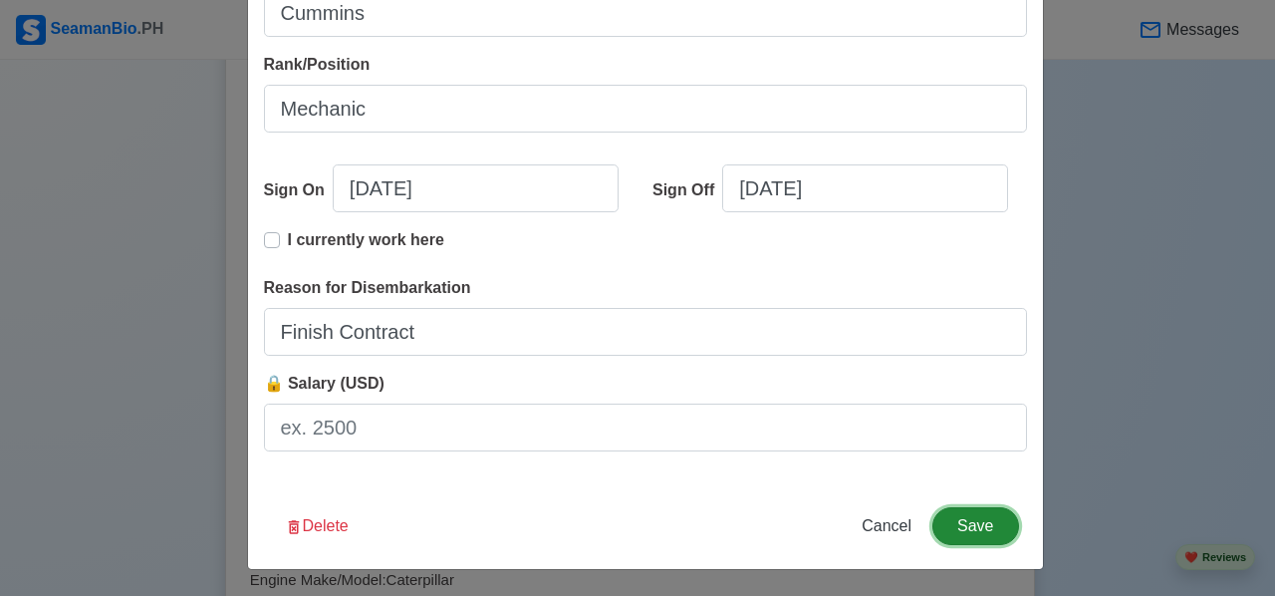
click at [980, 519] on button "Save" at bounding box center [975, 526] width 86 height 38
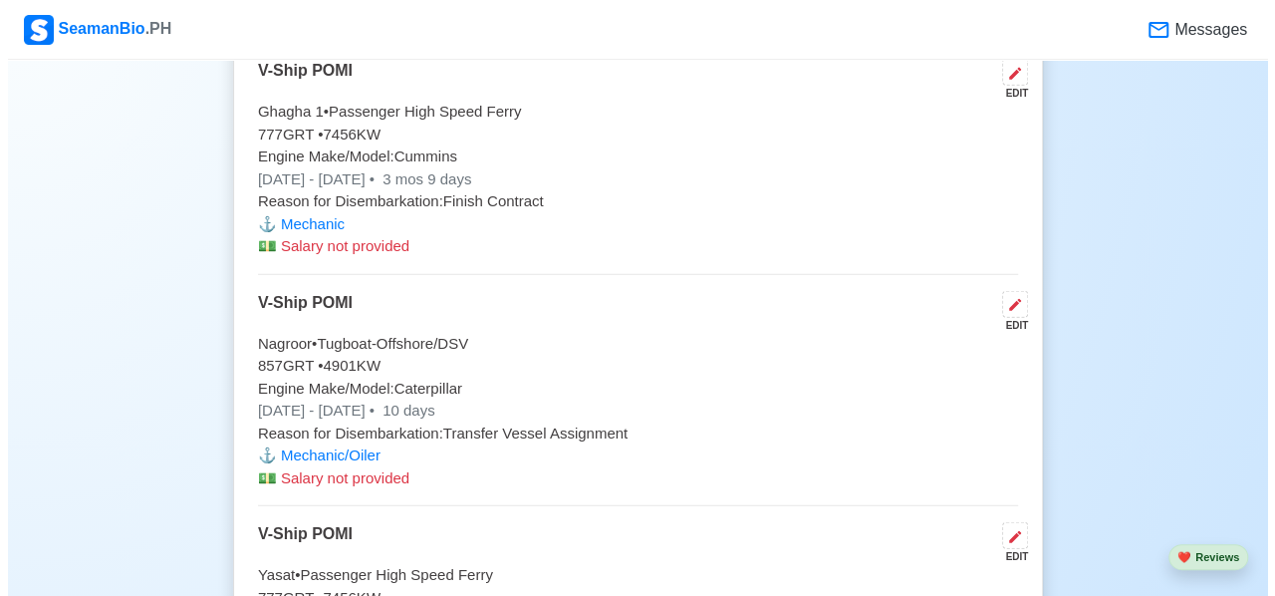
scroll to position [6077, 0]
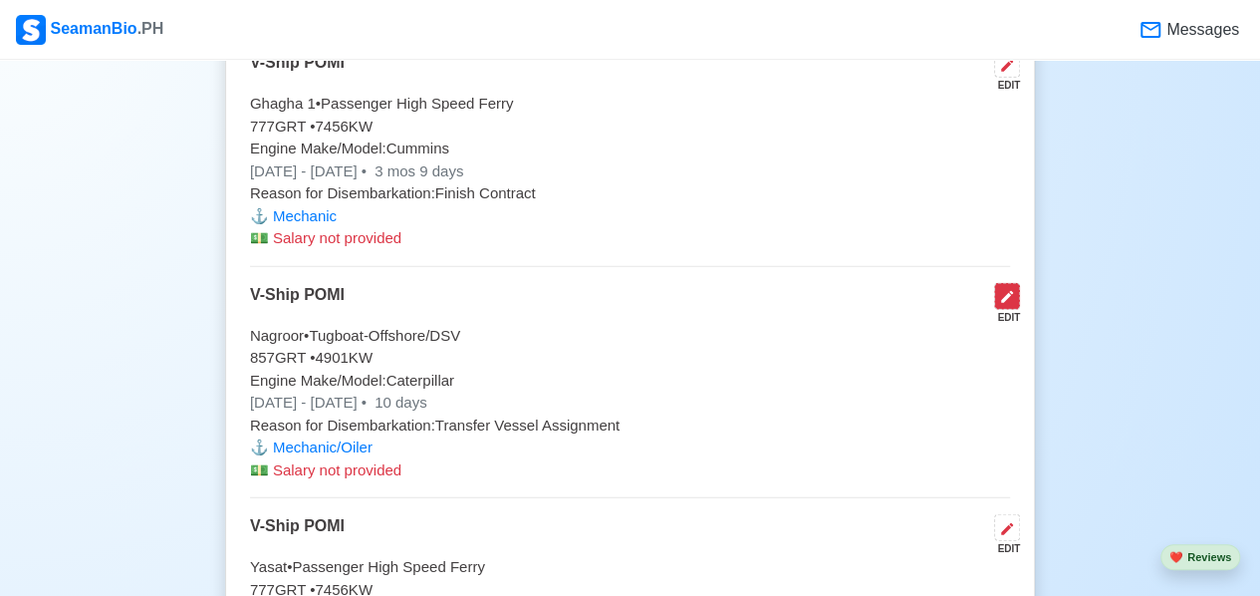
click at [1009, 289] on icon at bounding box center [1007, 297] width 16 height 16
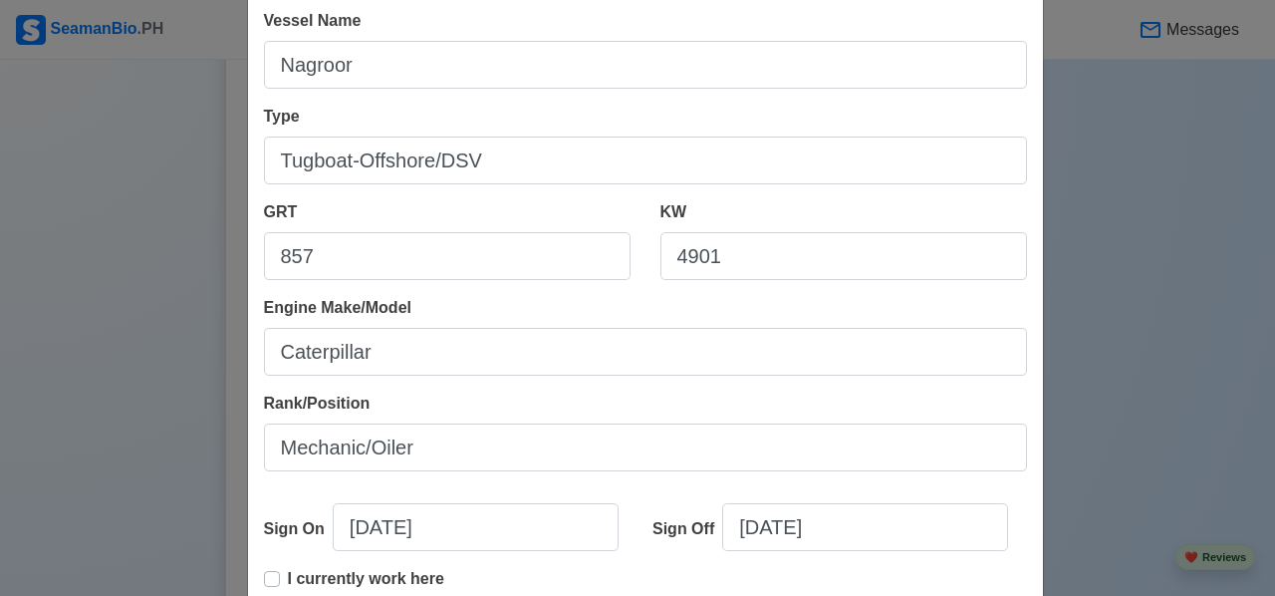
scroll to position [299, 0]
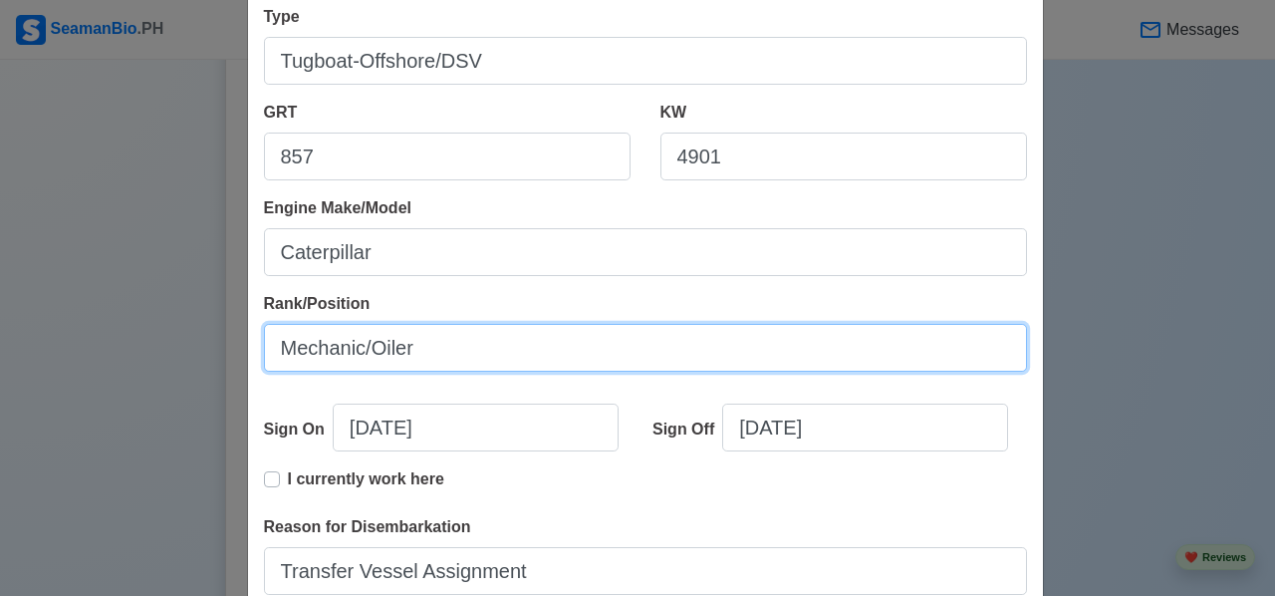
click at [416, 346] on input "Mechanic/Oiler" at bounding box center [645, 348] width 763 height 48
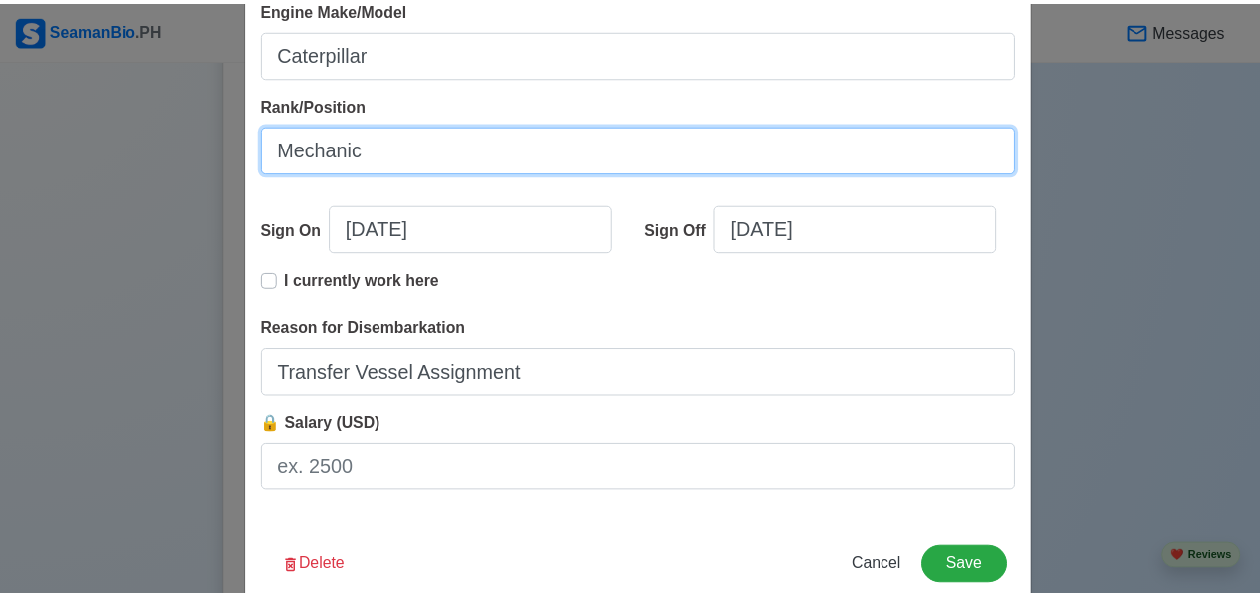
scroll to position [538, 0]
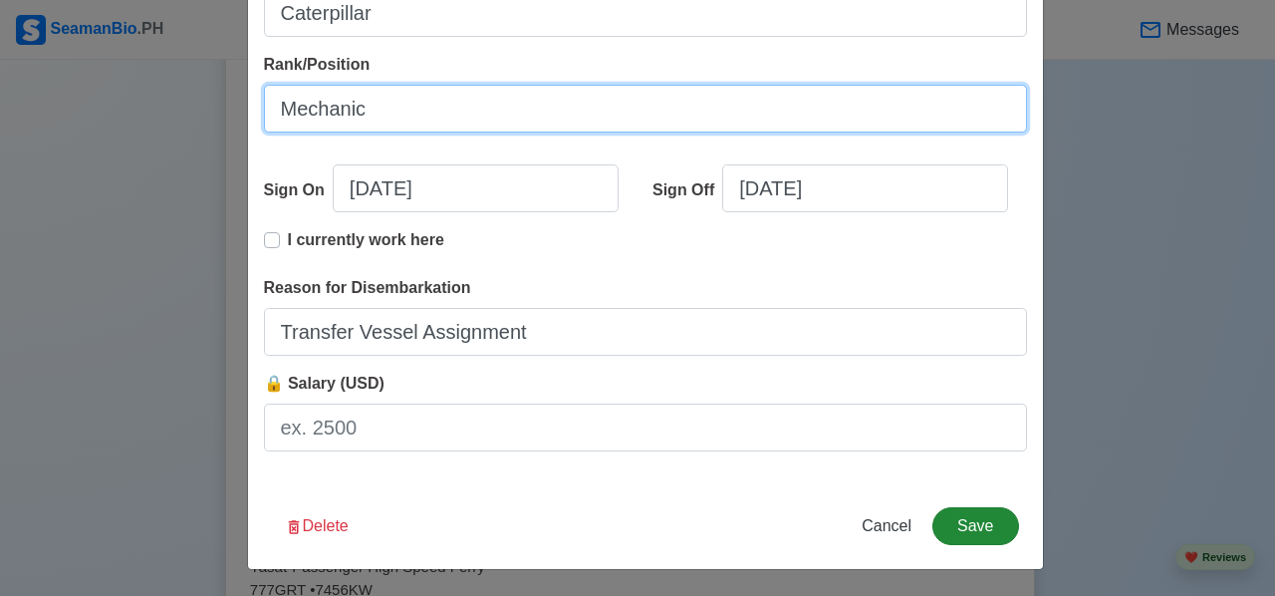
type input "Mechanic"
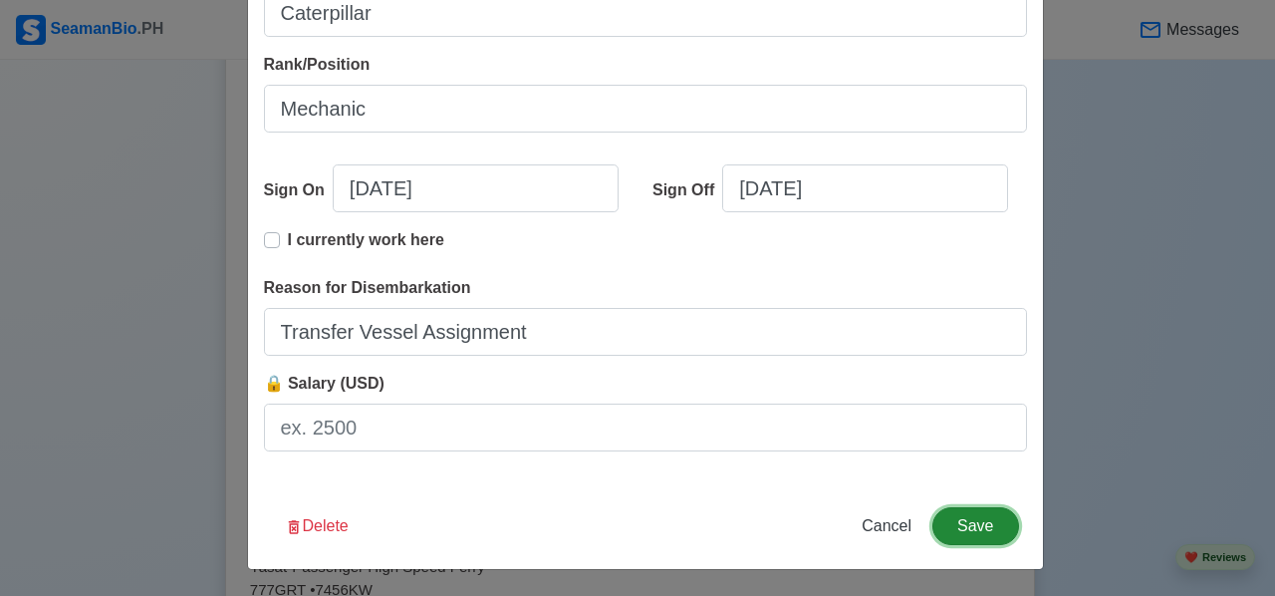
click at [975, 514] on button "Save" at bounding box center [975, 526] width 86 height 38
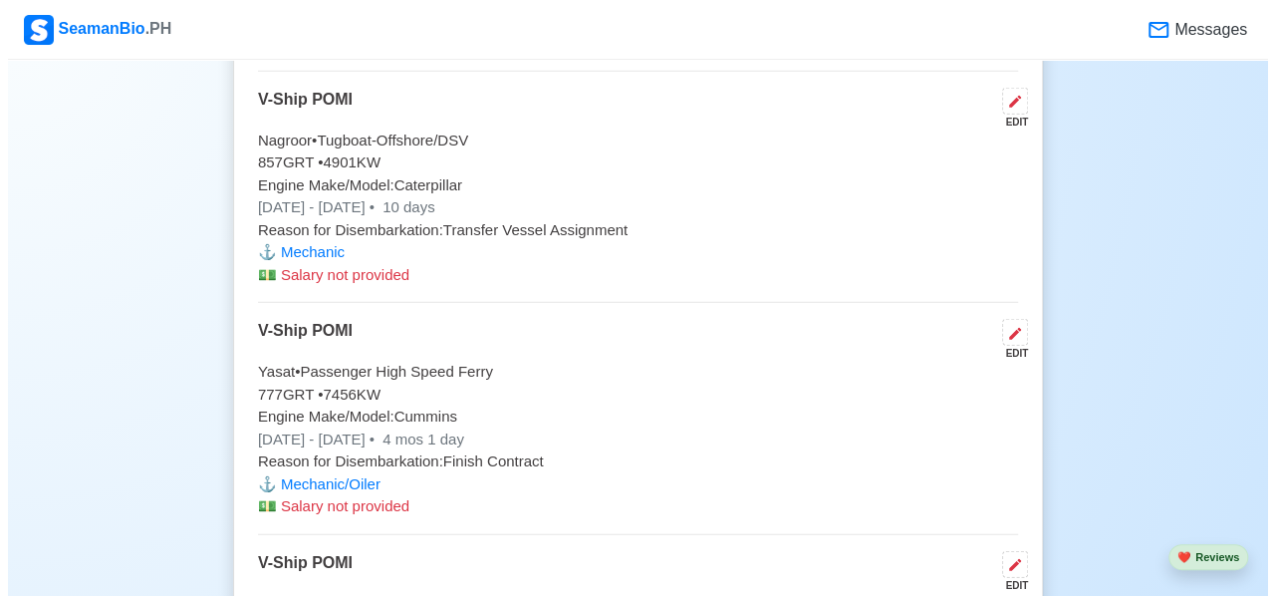
scroll to position [6276, 0]
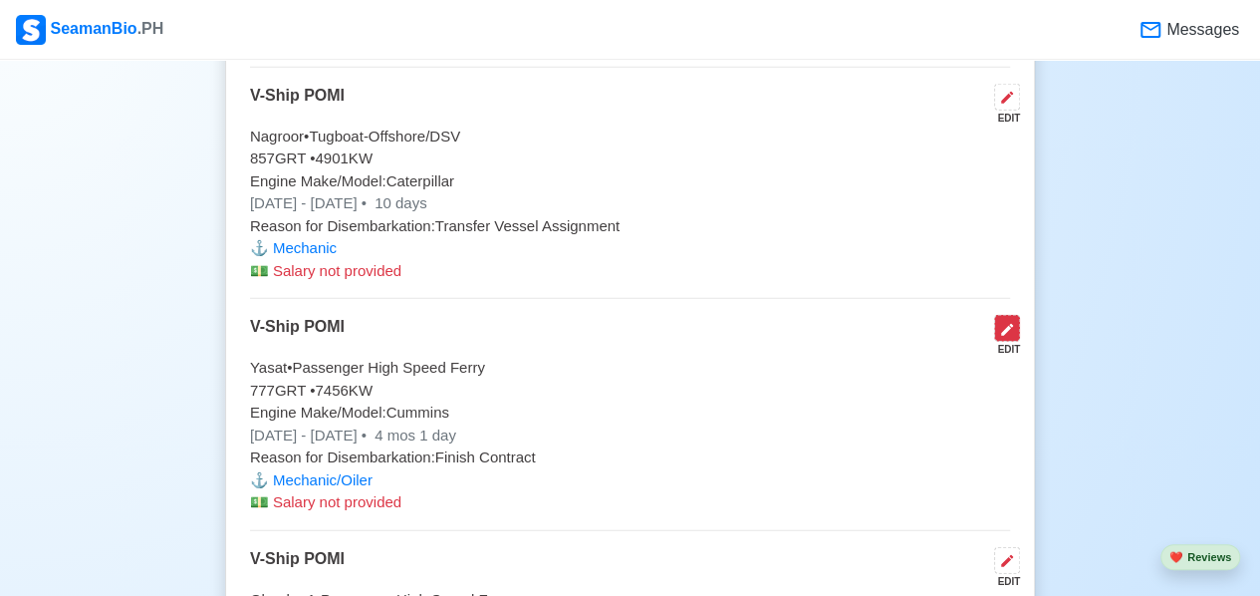
click at [999, 322] on icon at bounding box center [1007, 330] width 16 height 16
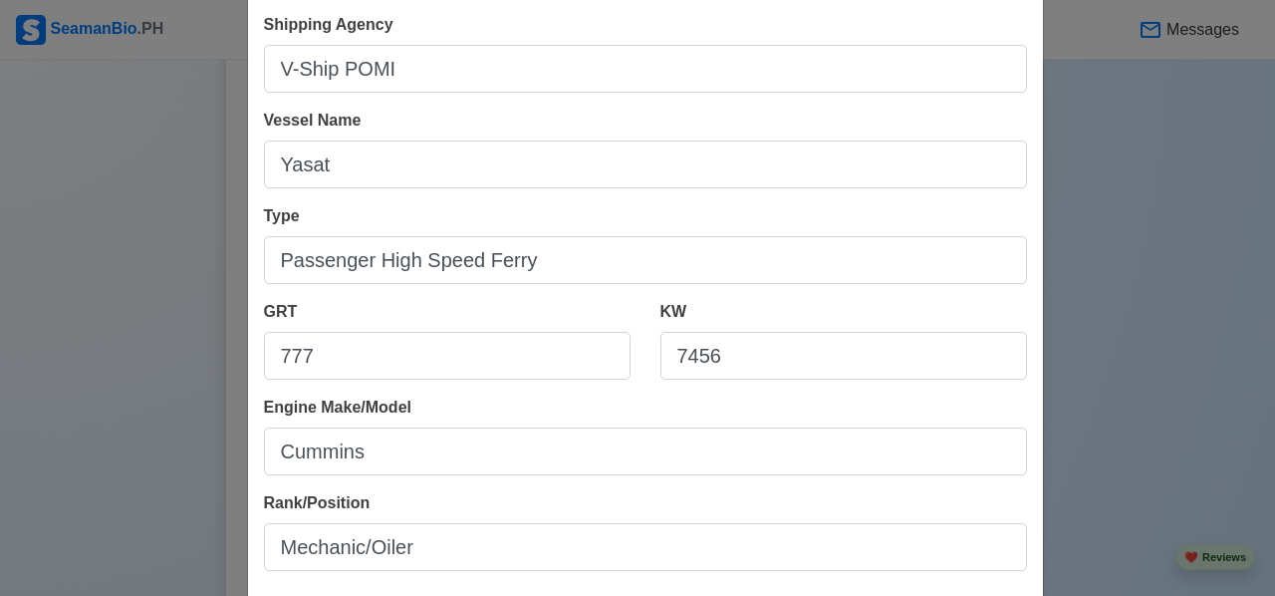
scroll to position [299, 0]
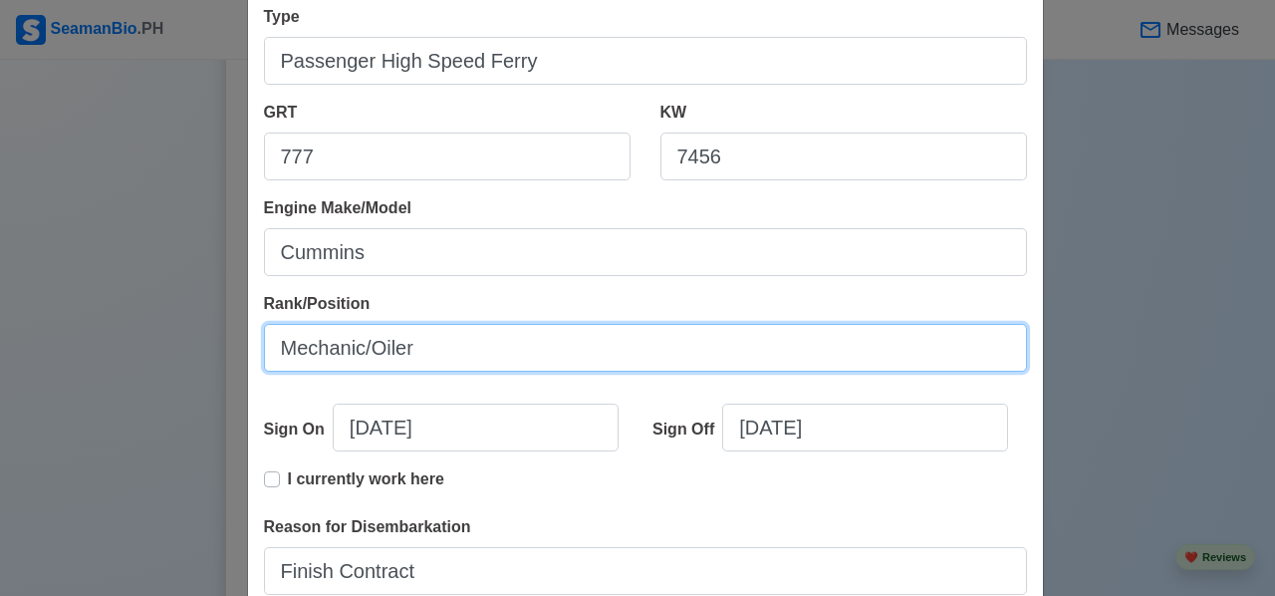
click at [420, 344] on input "Mechanic/Oiler" at bounding box center [645, 348] width 763 height 48
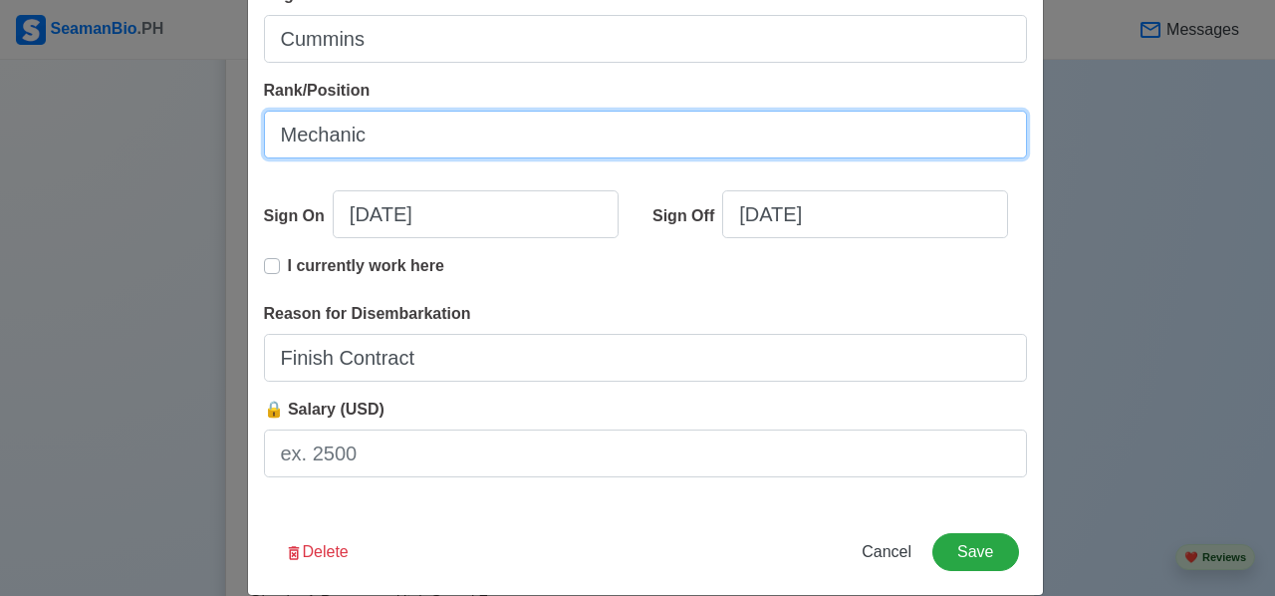
scroll to position [538, 0]
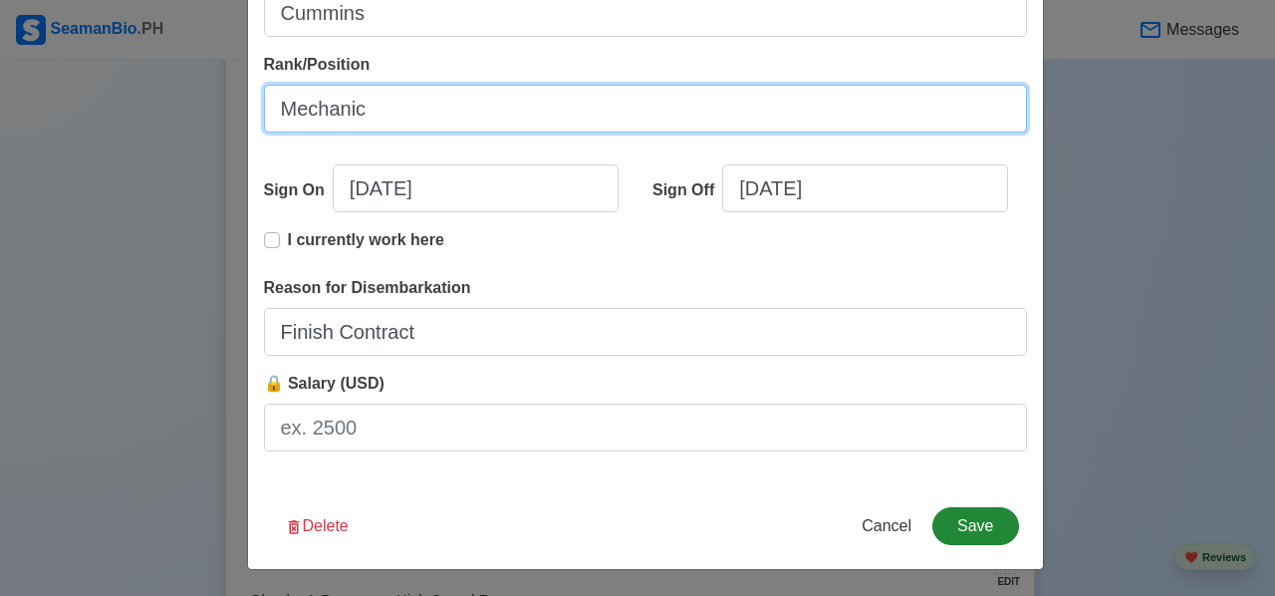
type input "Mechanic"
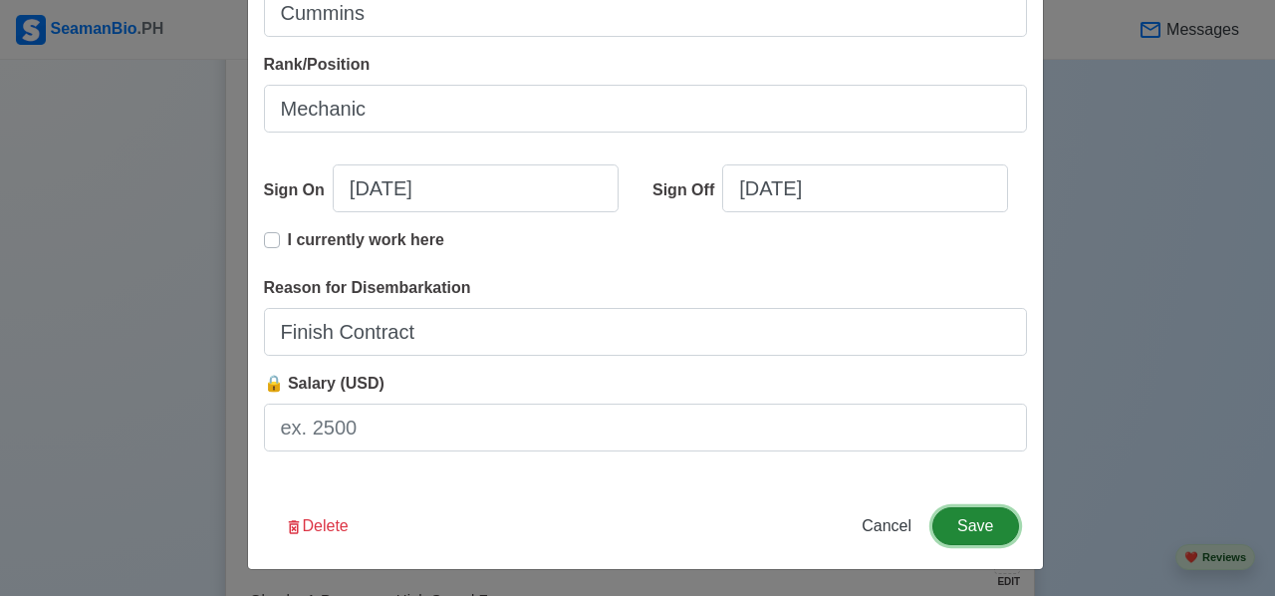
click at [981, 517] on button "Save" at bounding box center [975, 526] width 86 height 38
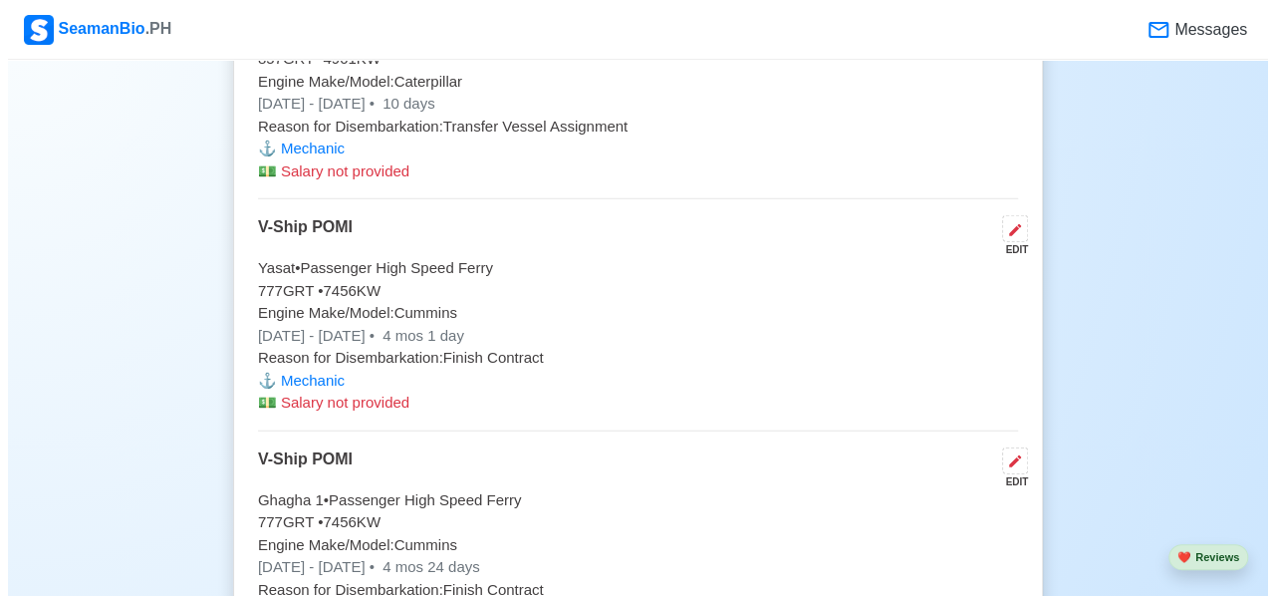
scroll to position [6575, 0]
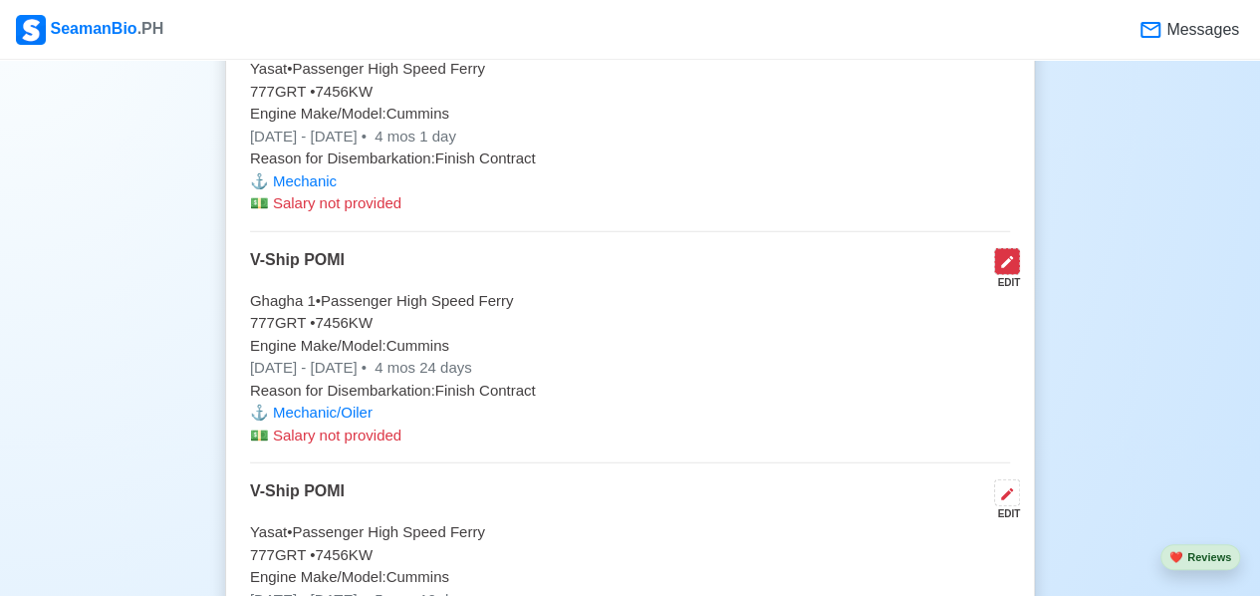
click at [1008, 256] on icon at bounding box center [1007, 262] width 12 height 12
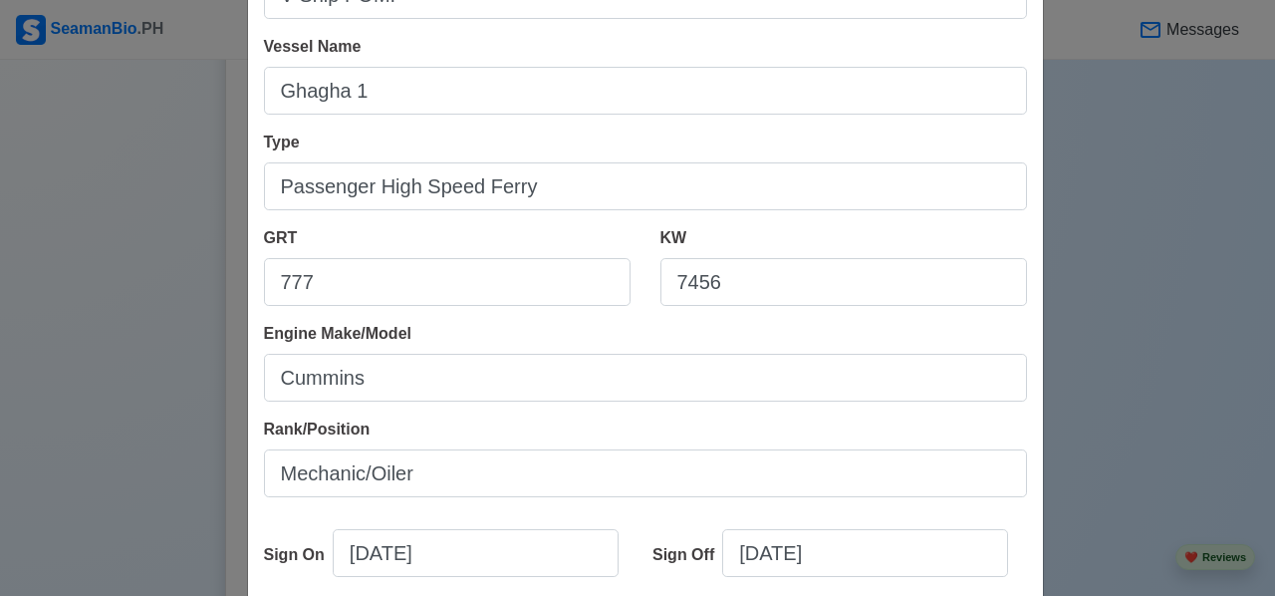
scroll to position [199, 0]
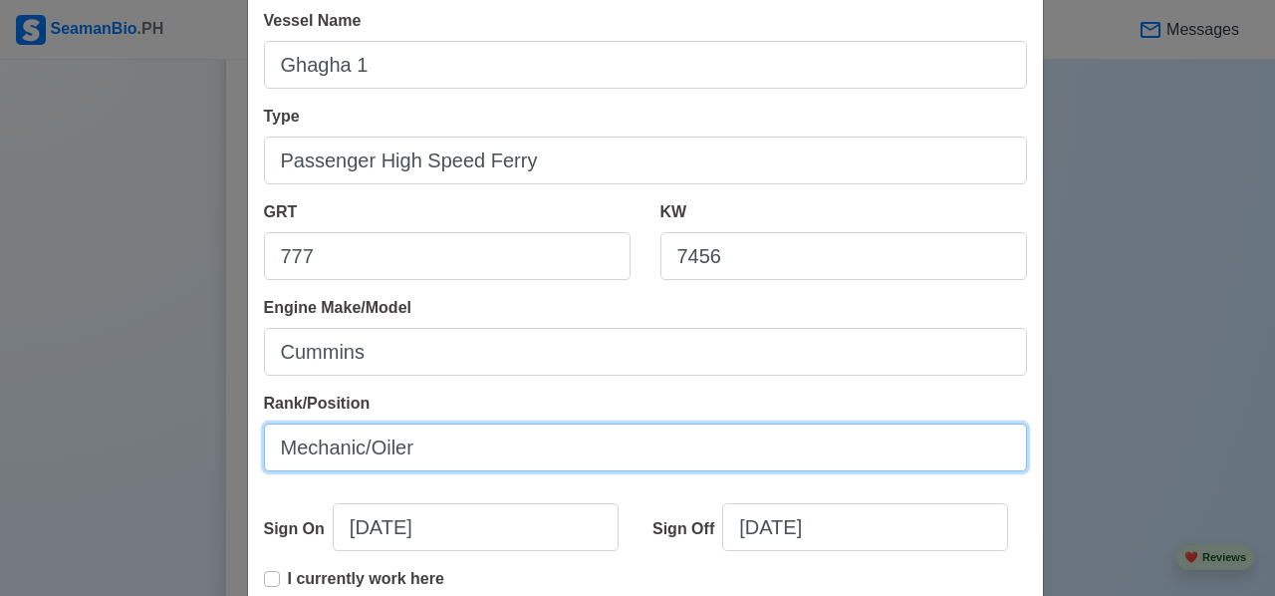
click at [416, 446] on input "Mechanic/Oiler" at bounding box center [645, 447] width 763 height 48
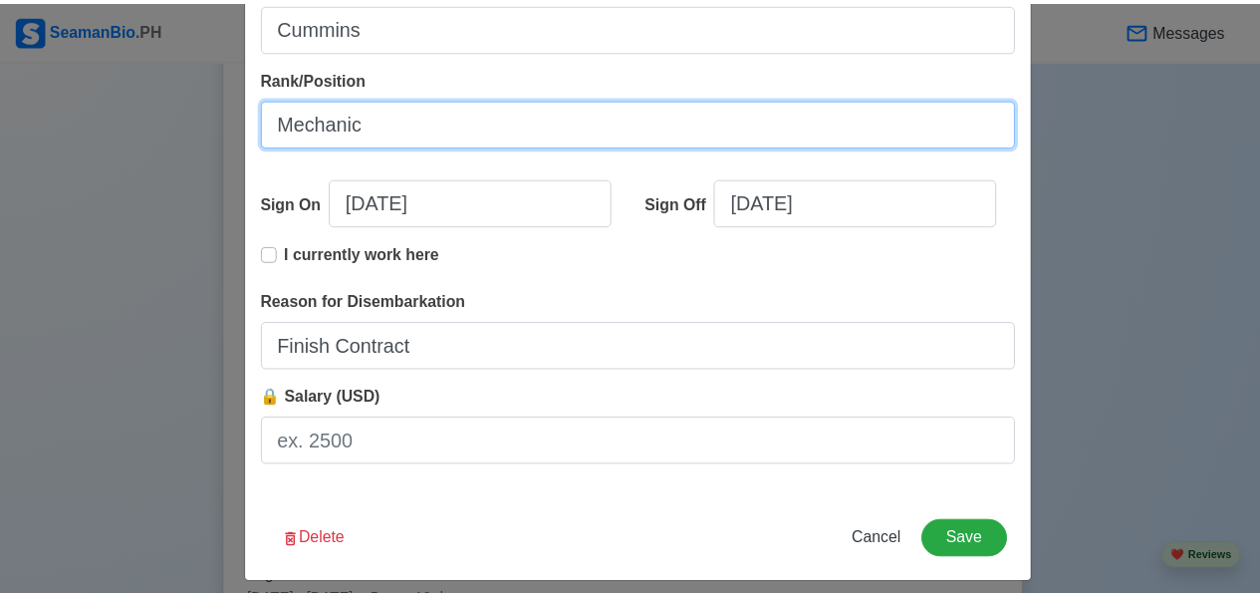
scroll to position [538, 0]
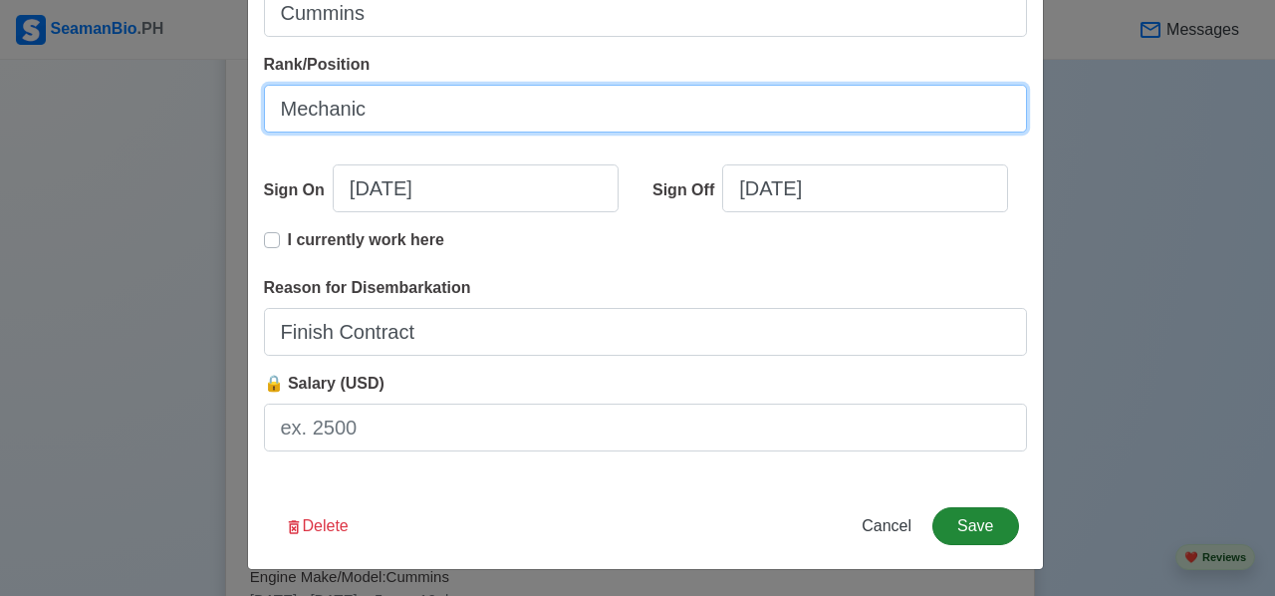
type input "Mechanic"
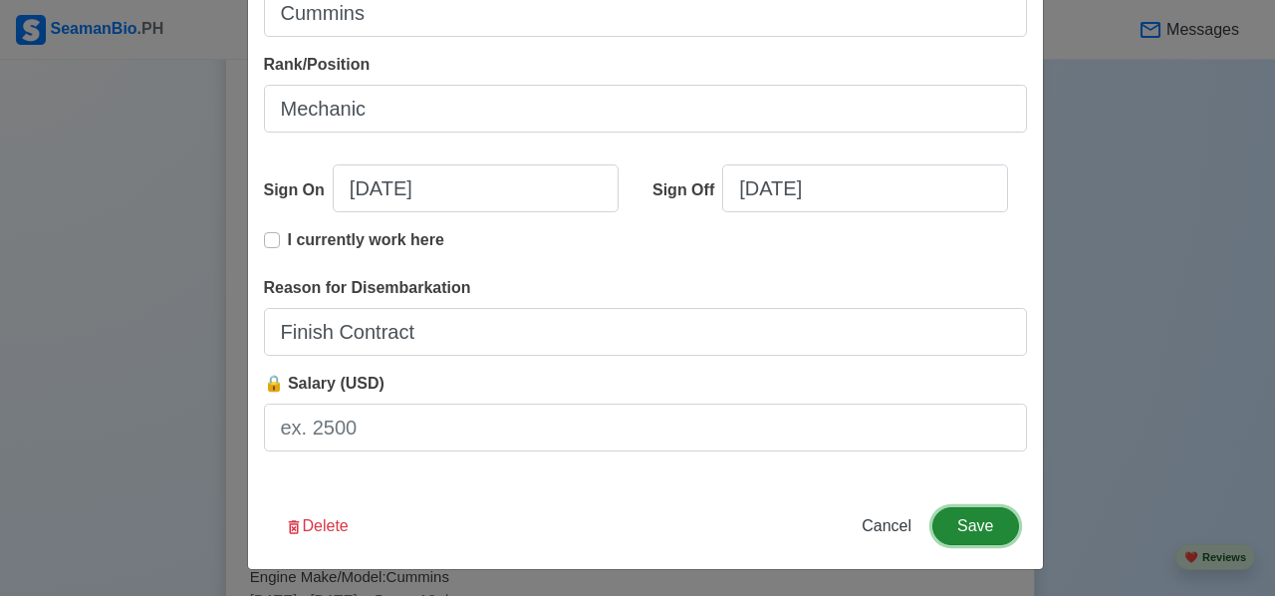
click at [955, 529] on button "Save" at bounding box center [975, 526] width 86 height 38
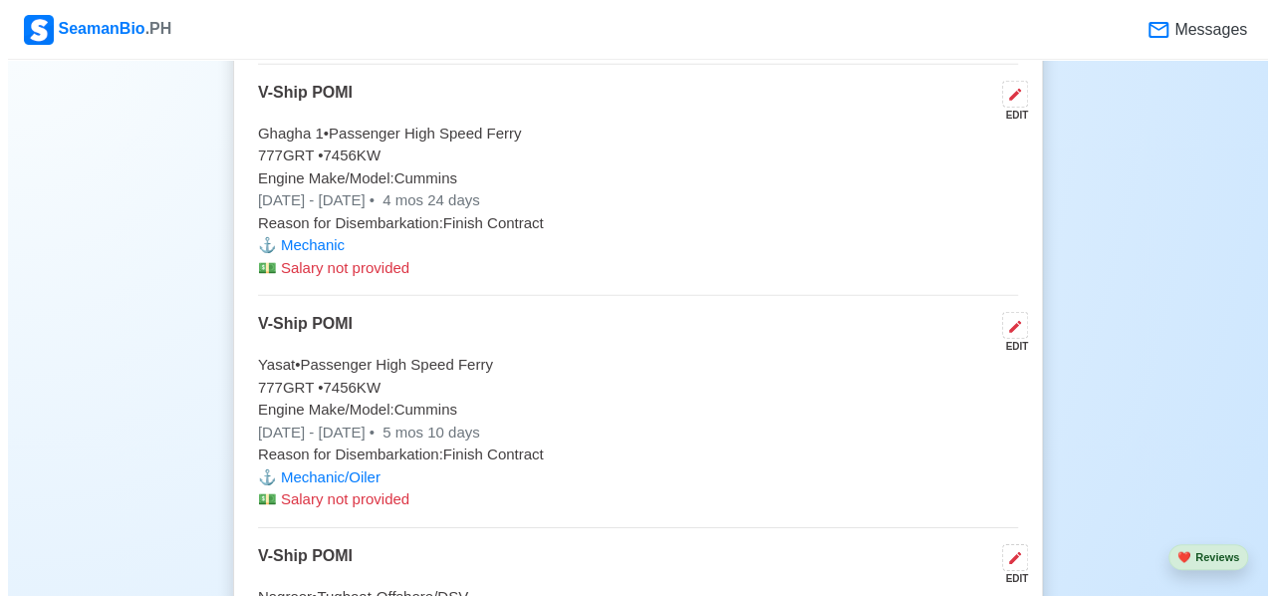
scroll to position [6774, 0]
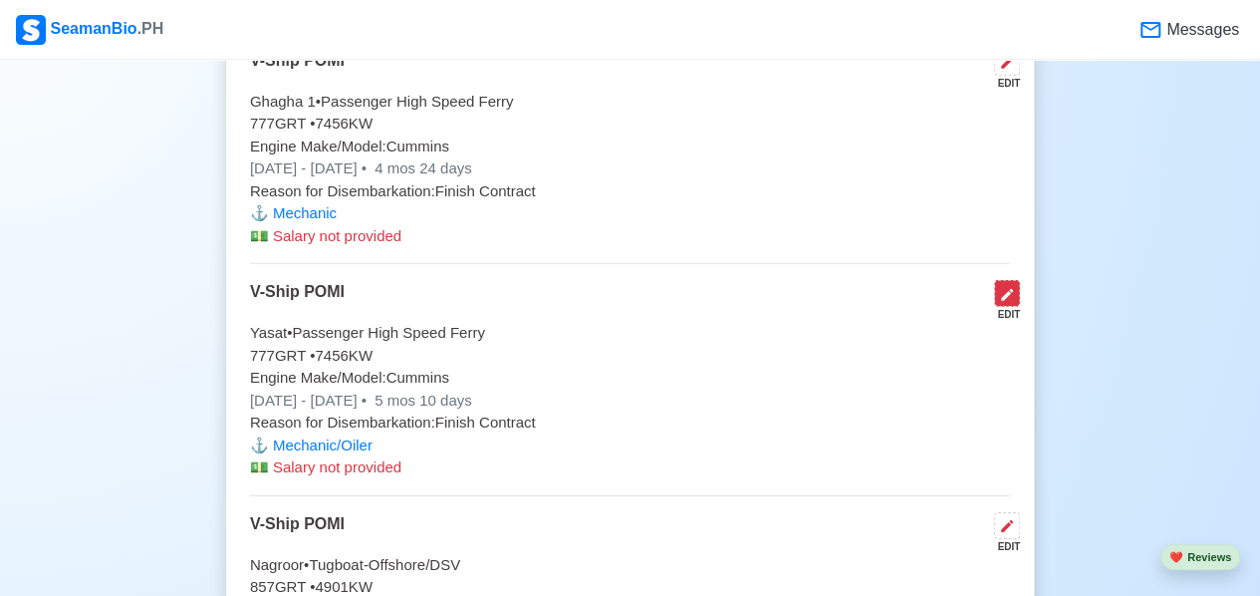
click at [1009, 289] on icon at bounding box center [1007, 295] width 12 height 12
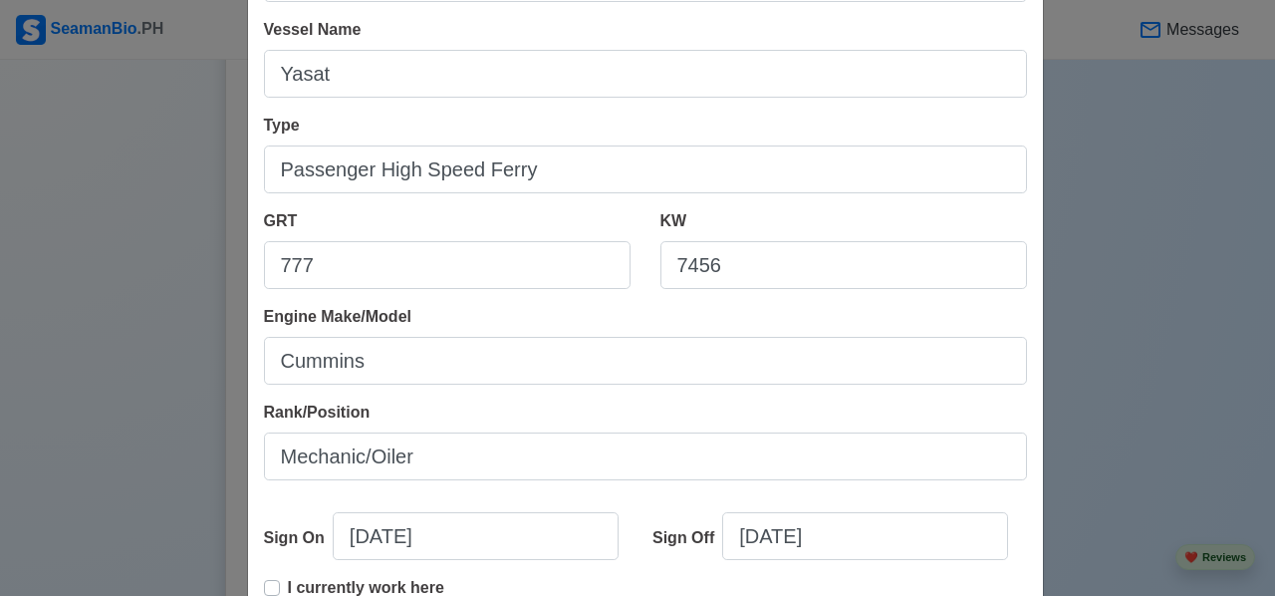
scroll to position [199, 0]
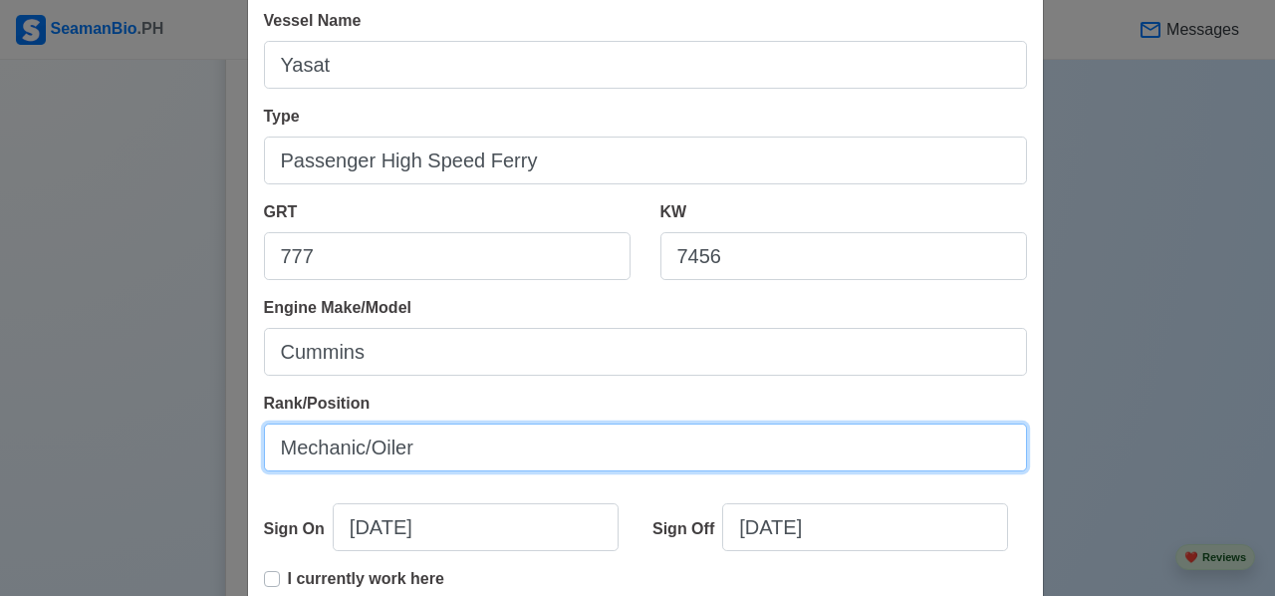
click at [416, 450] on input "Mechanic/Oiler" at bounding box center [645, 447] width 763 height 48
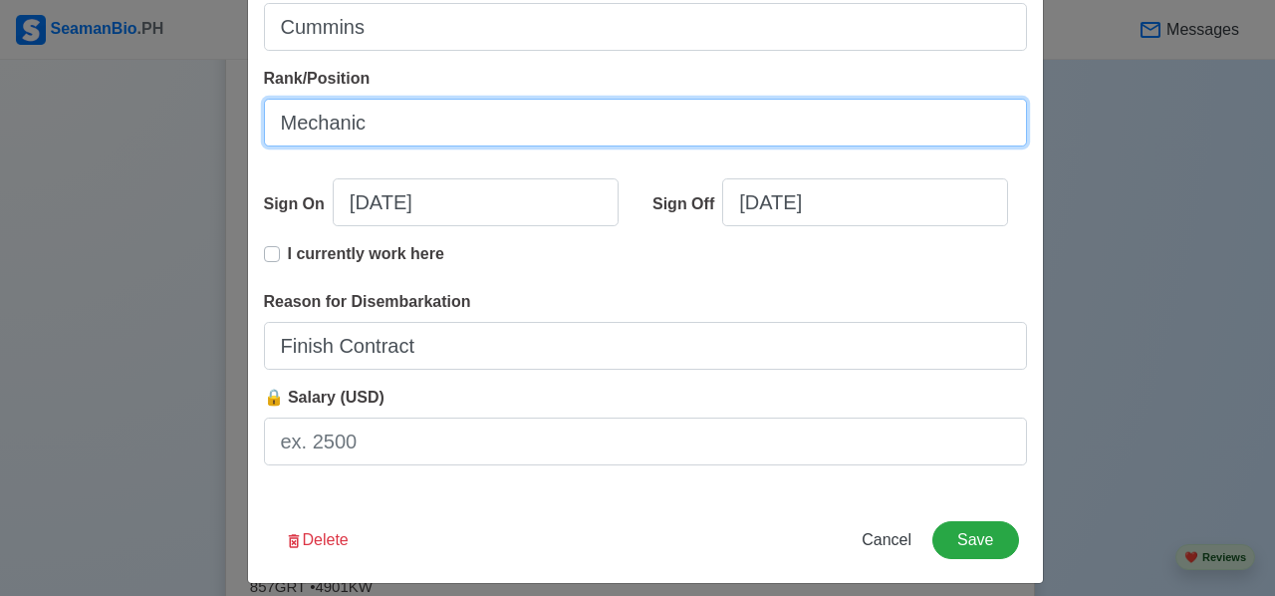
scroll to position [538, 0]
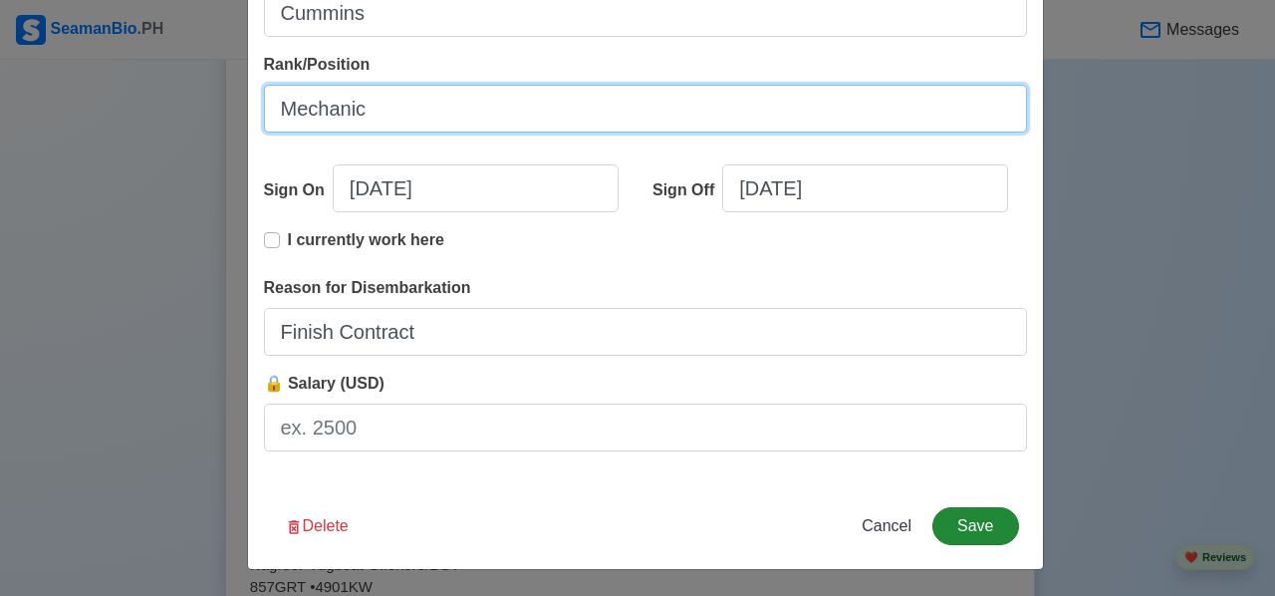
type input "Mechanic"
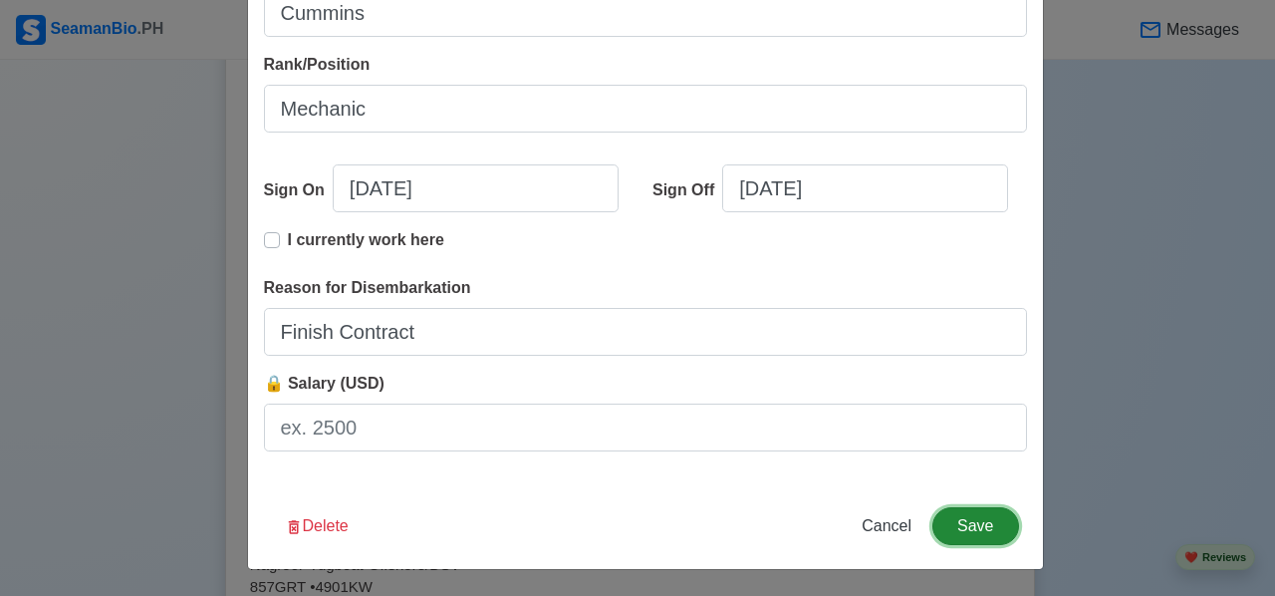
click at [976, 526] on button "Save" at bounding box center [975, 526] width 86 height 38
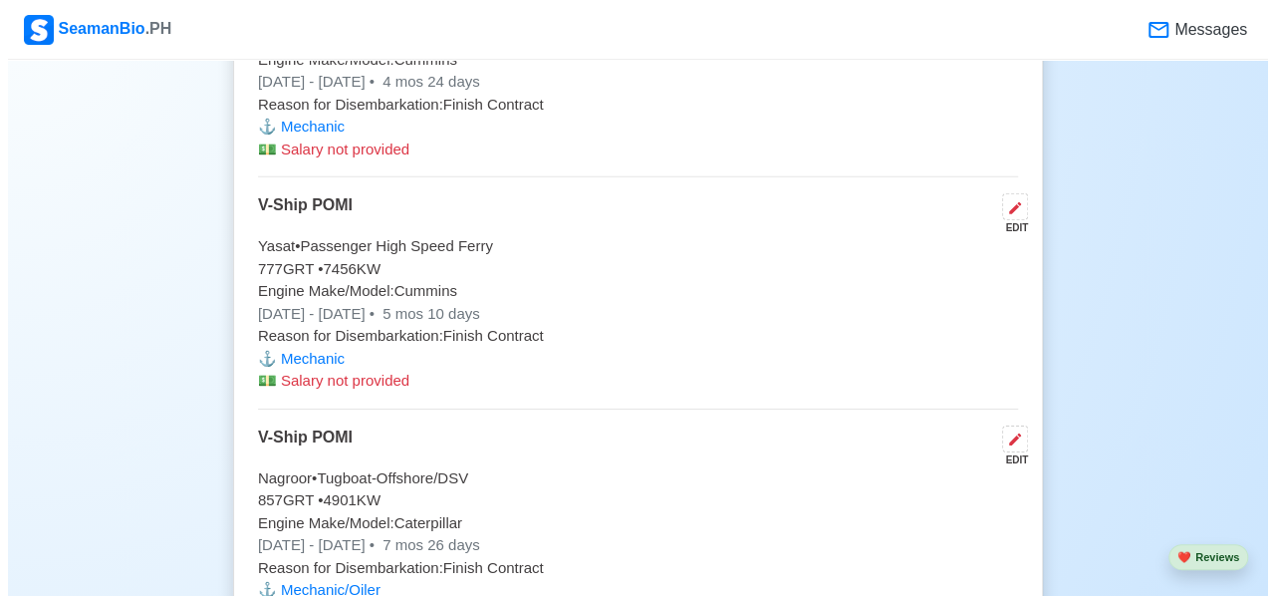
scroll to position [6973, 0]
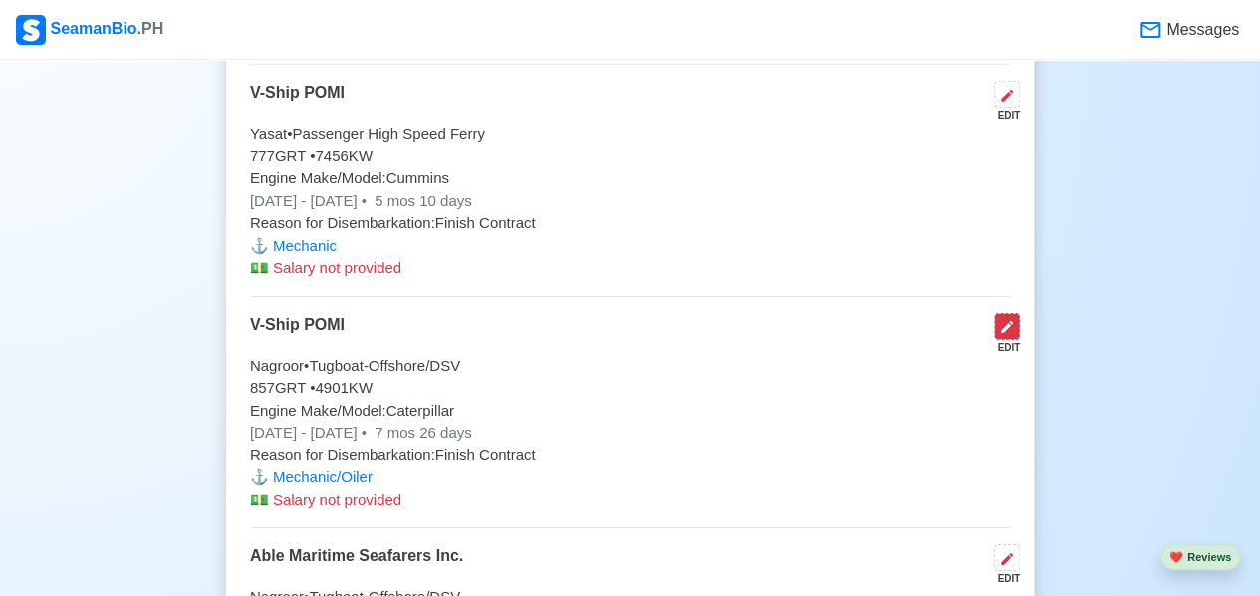
click at [1003, 319] on icon at bounding box center [1007, 327] width 16 height 16
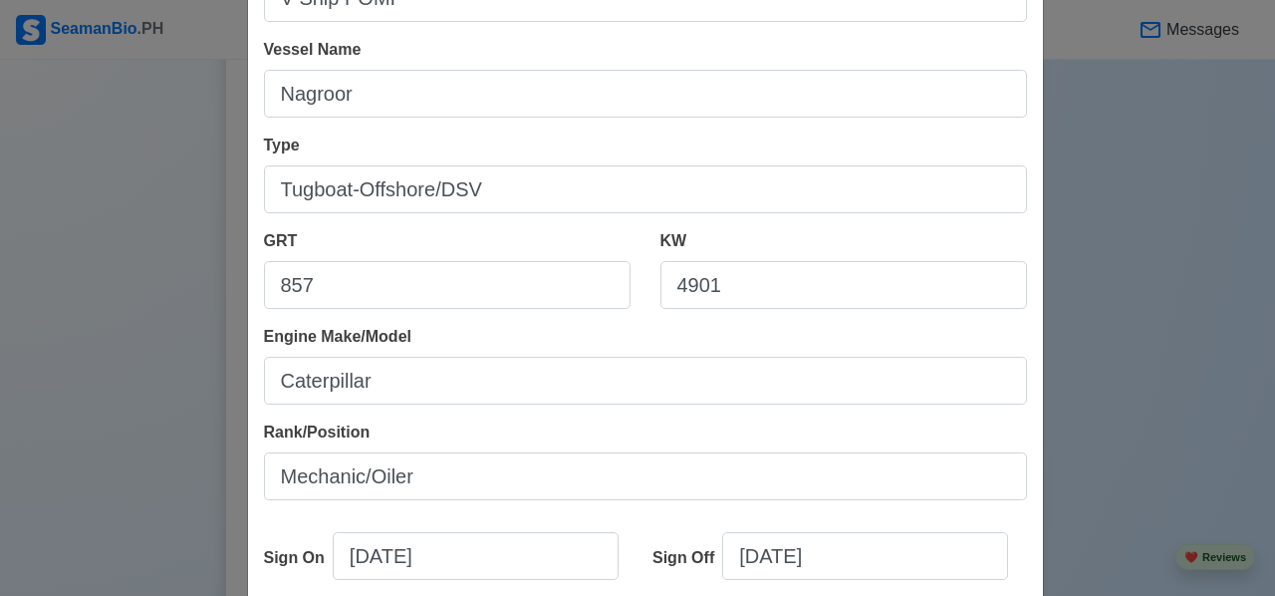
scroll to position [199, 0]
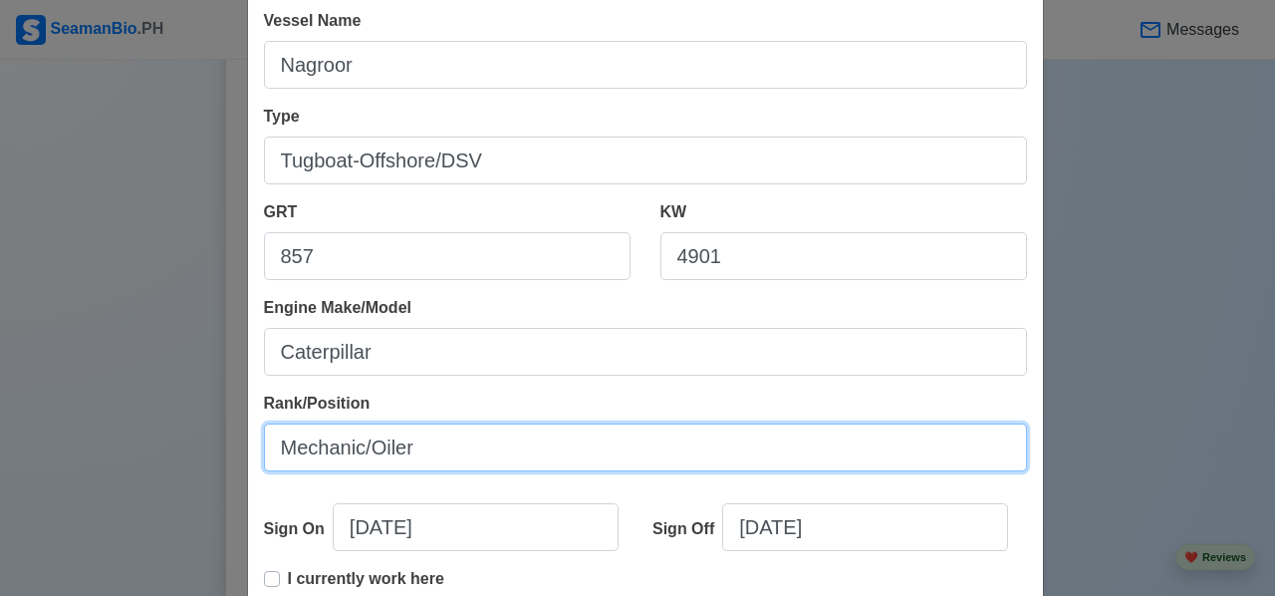
click at [437, 445] on input "Mechanic/Oiler" at bounding box center [645, 447] width 763 height 48
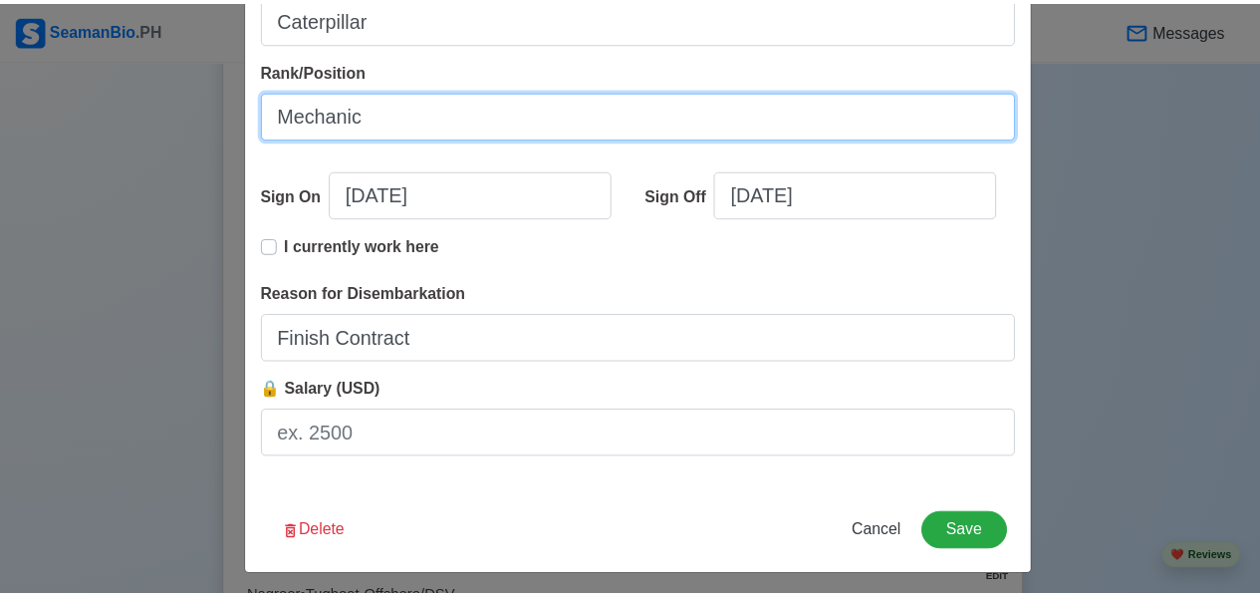
scroll to position [538, 0]
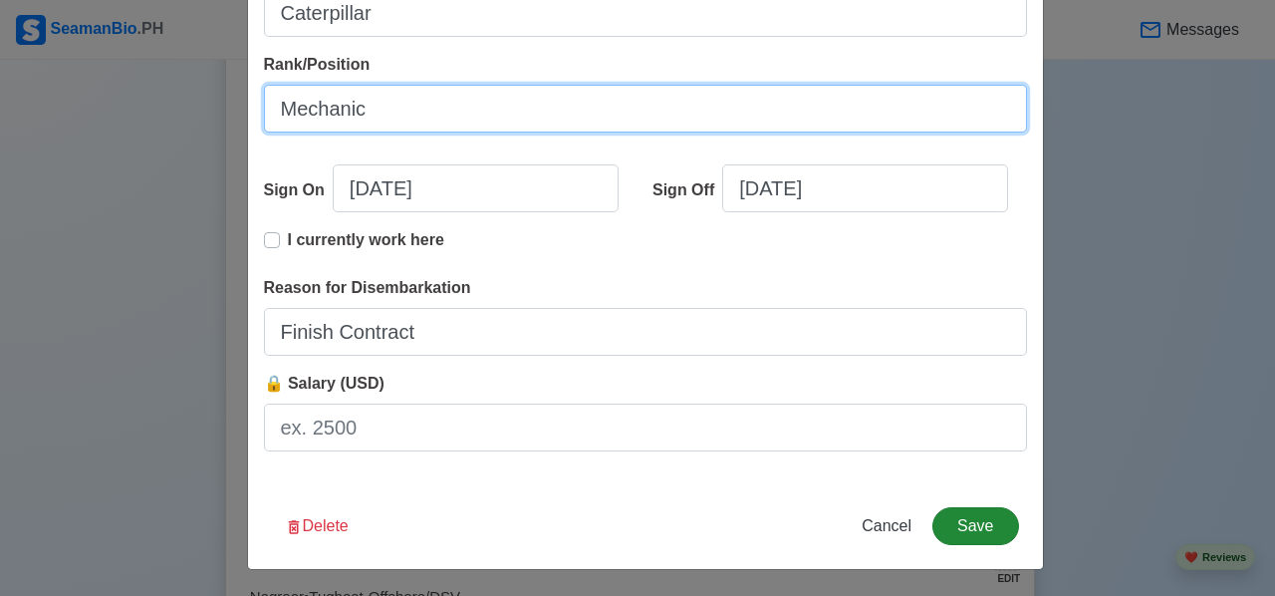
type input "Mechanic"
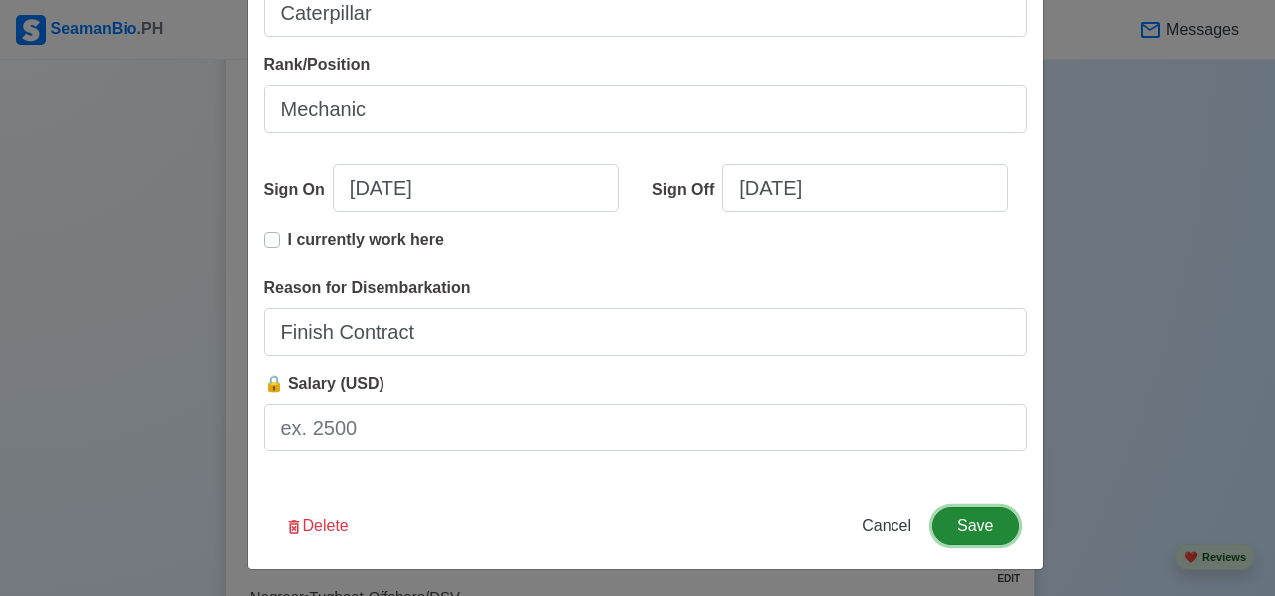
click at [978, 524] on button "Save" at bounding box center [975, 526] width 86 height 38
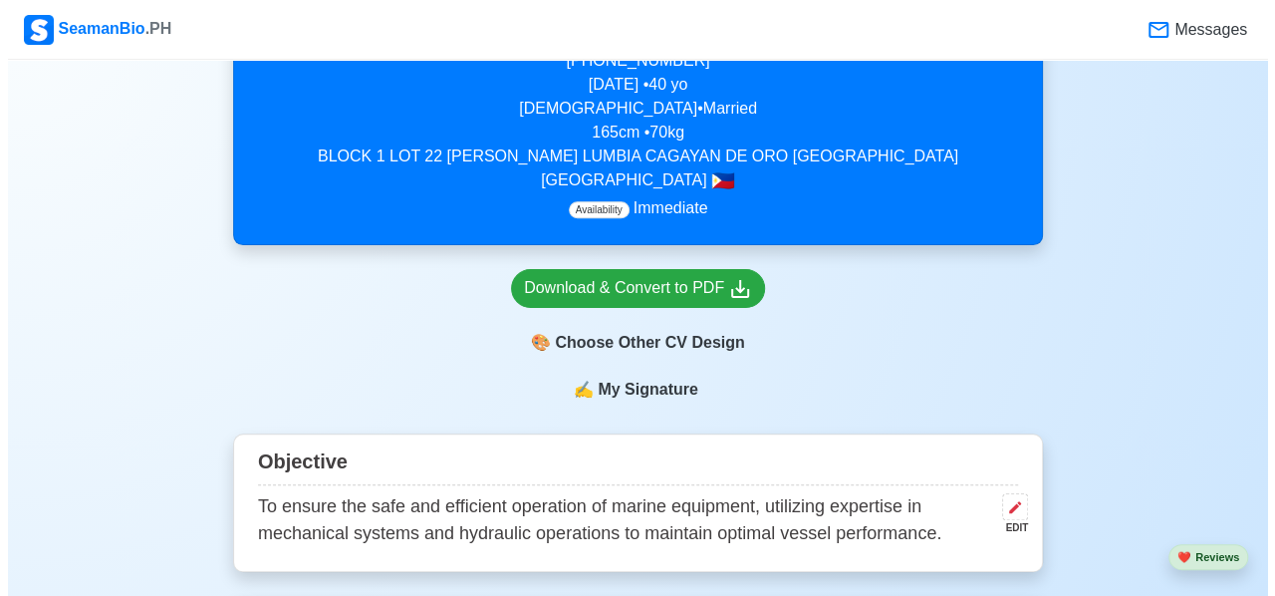
scroll to position [498, 0]
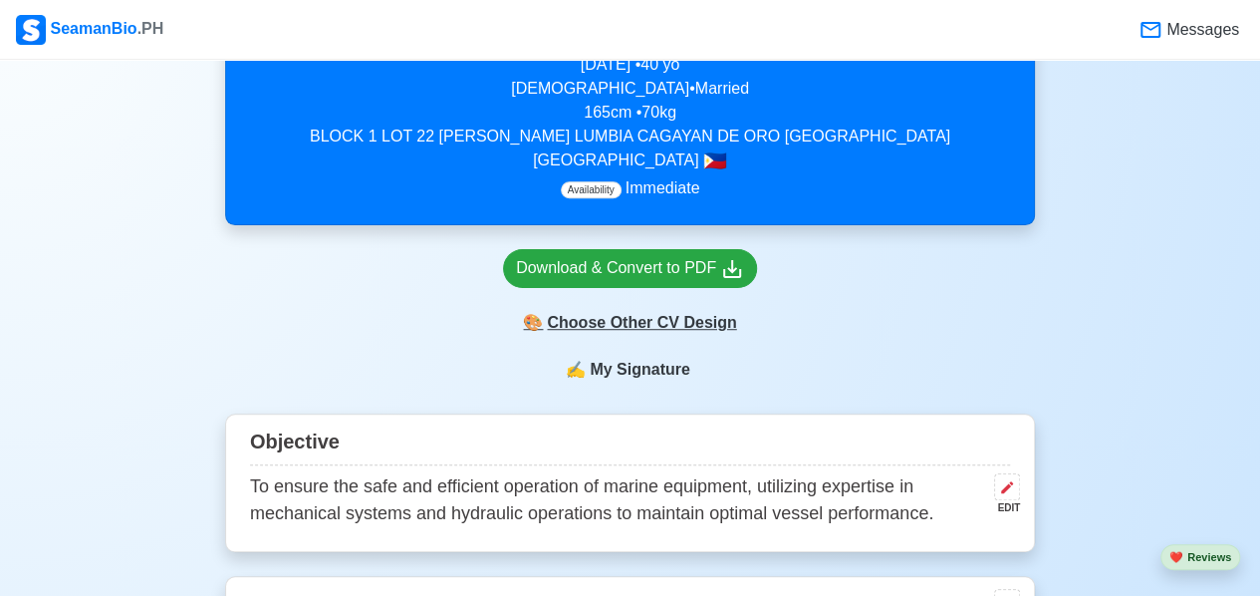
click at [662, 320] on div "🎨 Choose Other CV Design" at bounding box center [630, 323] width 254 height 38
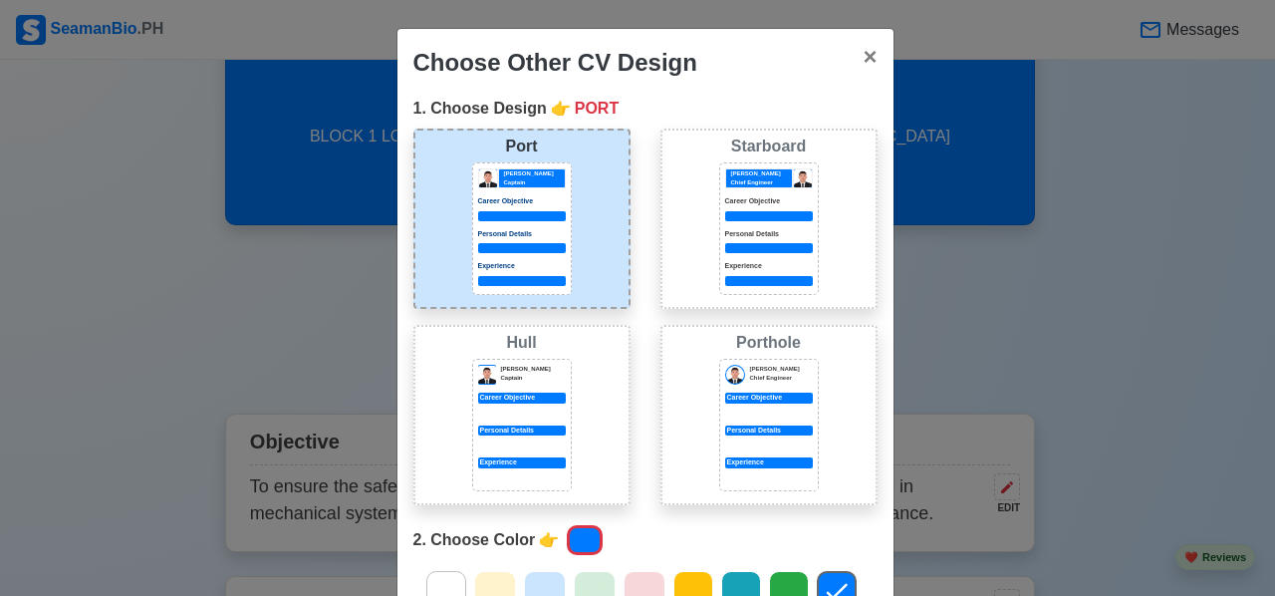
click at [494, 245] on div at bounding box center [522, 248] width 88 height 10
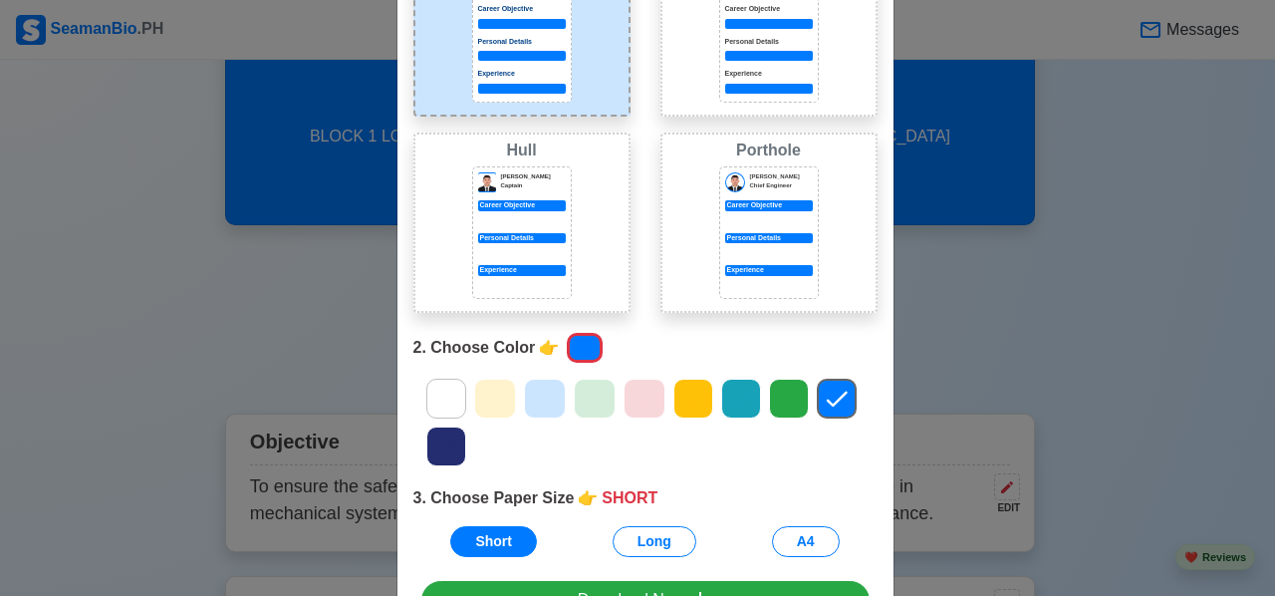
scroll to position [199, 0]
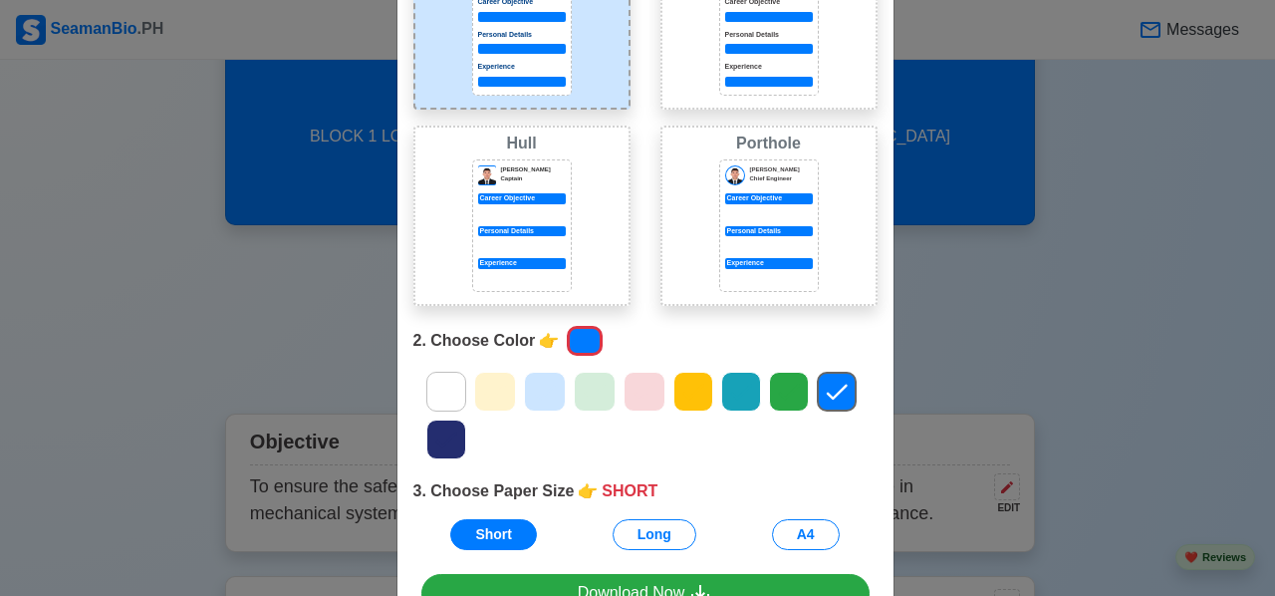
click at [431, 380] on icon at bounding box center [446, 392] width 30 height 30
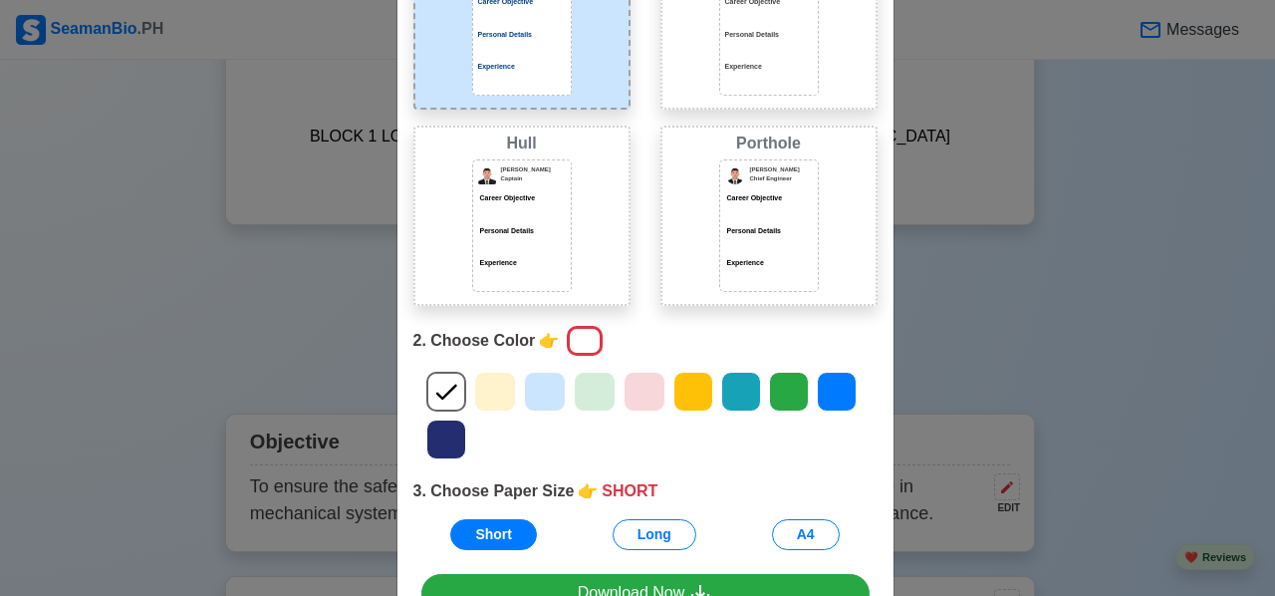
scroll to position [299, 0]
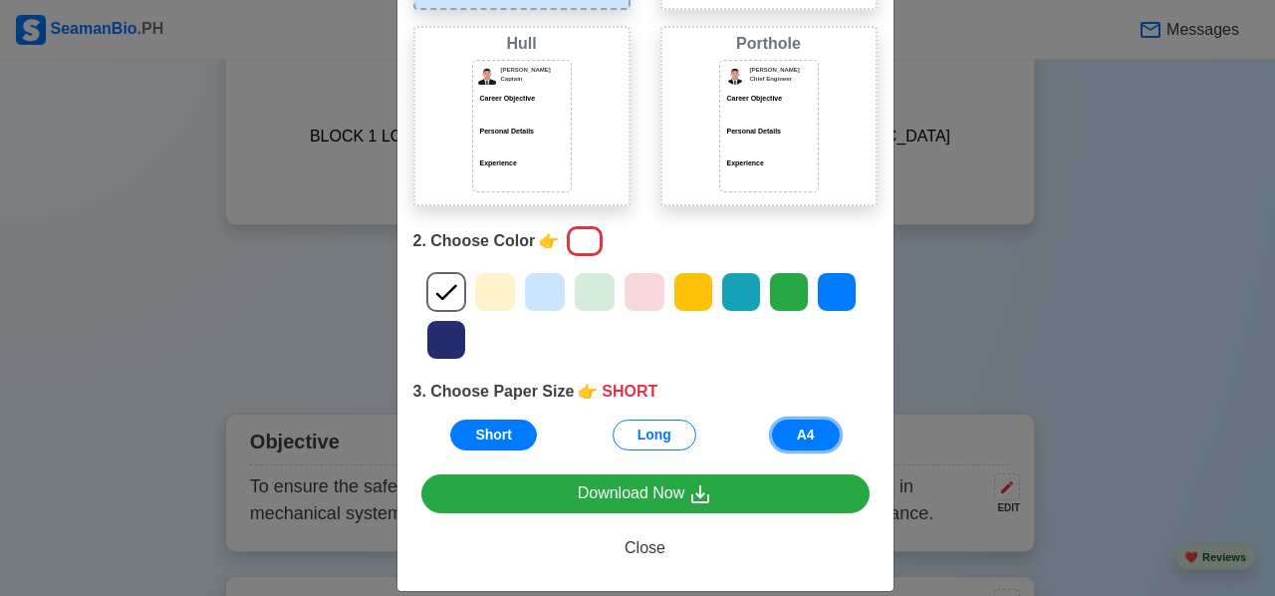
click at [813, 429] on button "A4" at bounding box center [806, 434] width 68 height 31
click at [931, 342] on div "Choose Other CV Design × Close 1. Choose Design 👉 PORT Port [PERSON_NAME] Capta…" at bounding box center [637, 298] width 1275 height 596
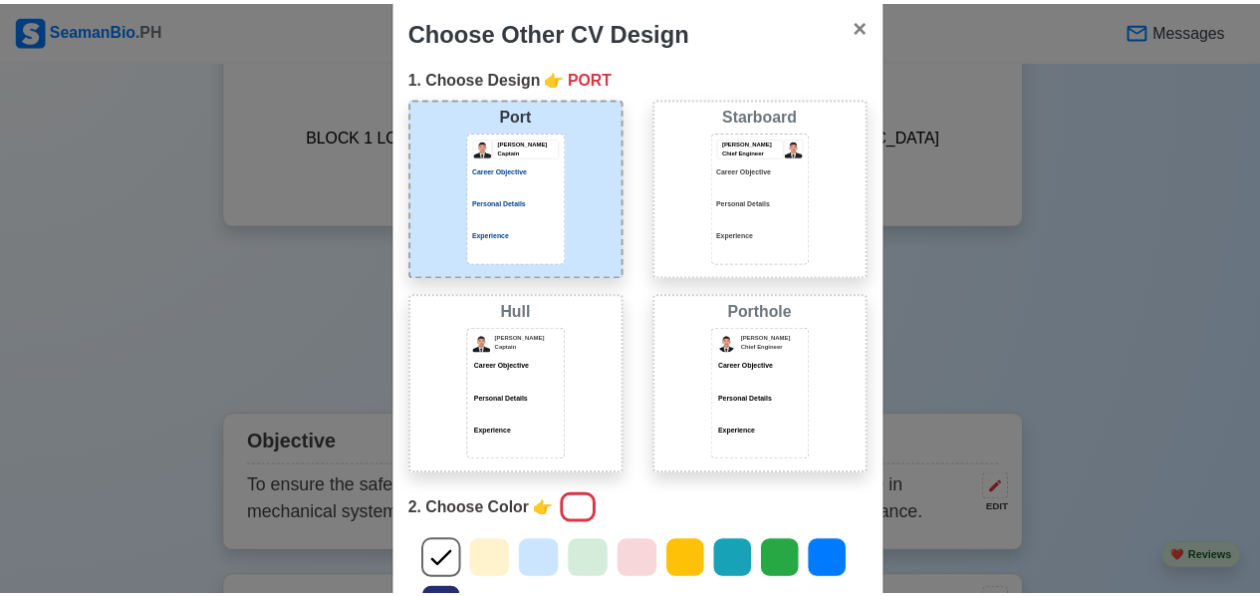
scroll to position [0, 0]
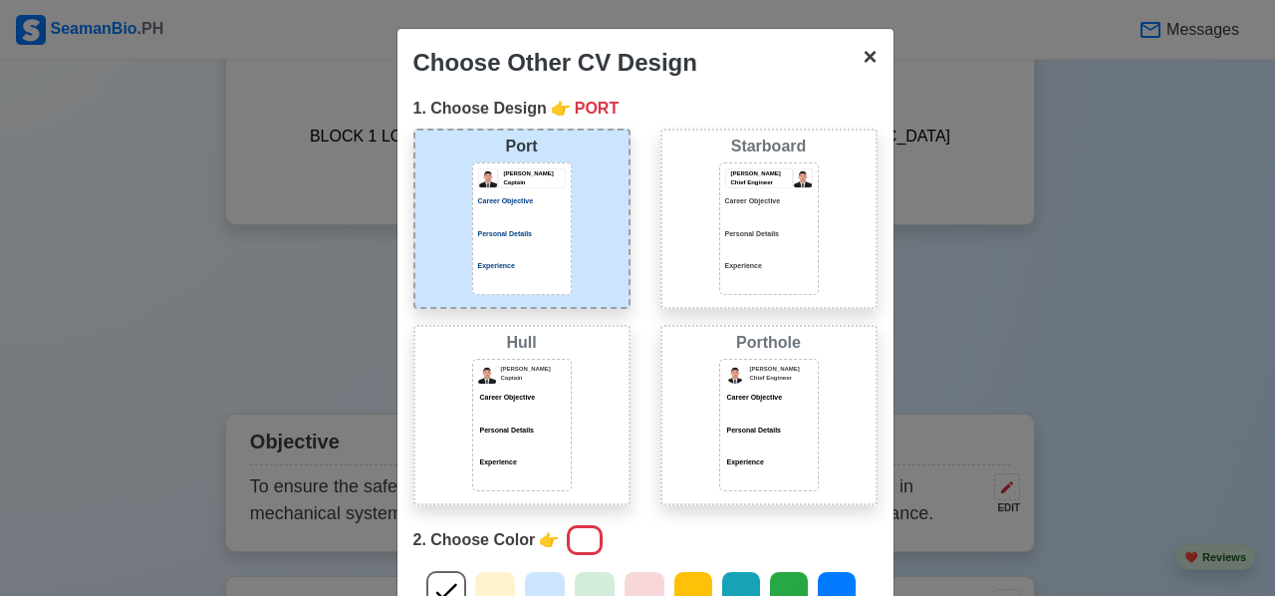
click at [863, 59] on span "×" at bounding box center [870, 56] width 14 height 27
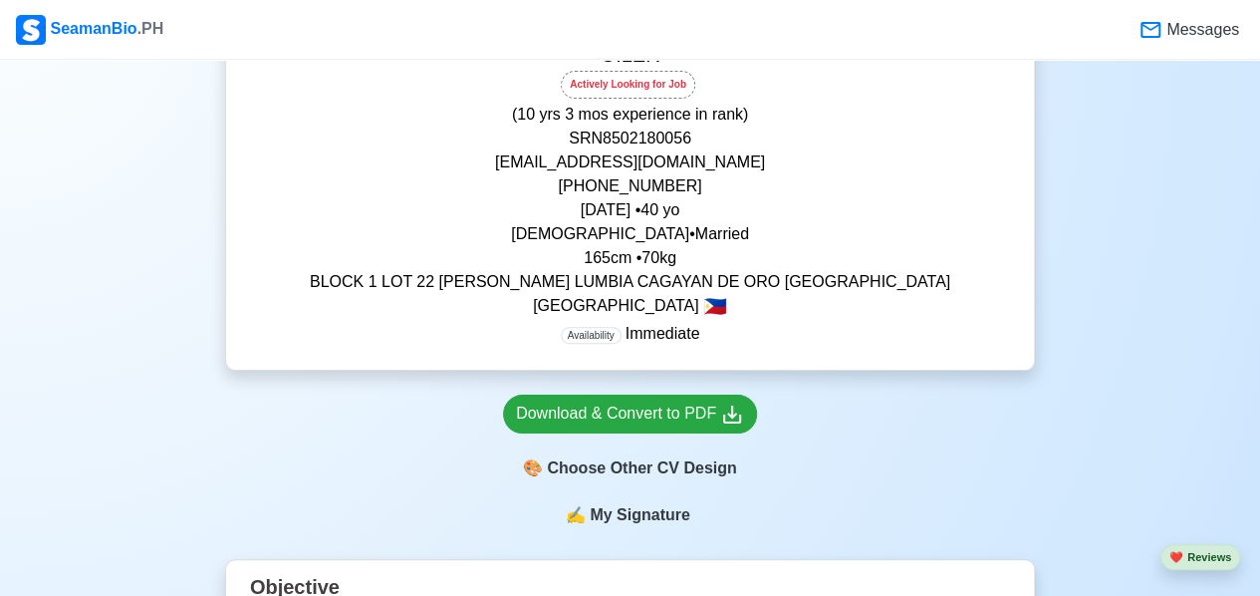
scroll to position [398, 0]
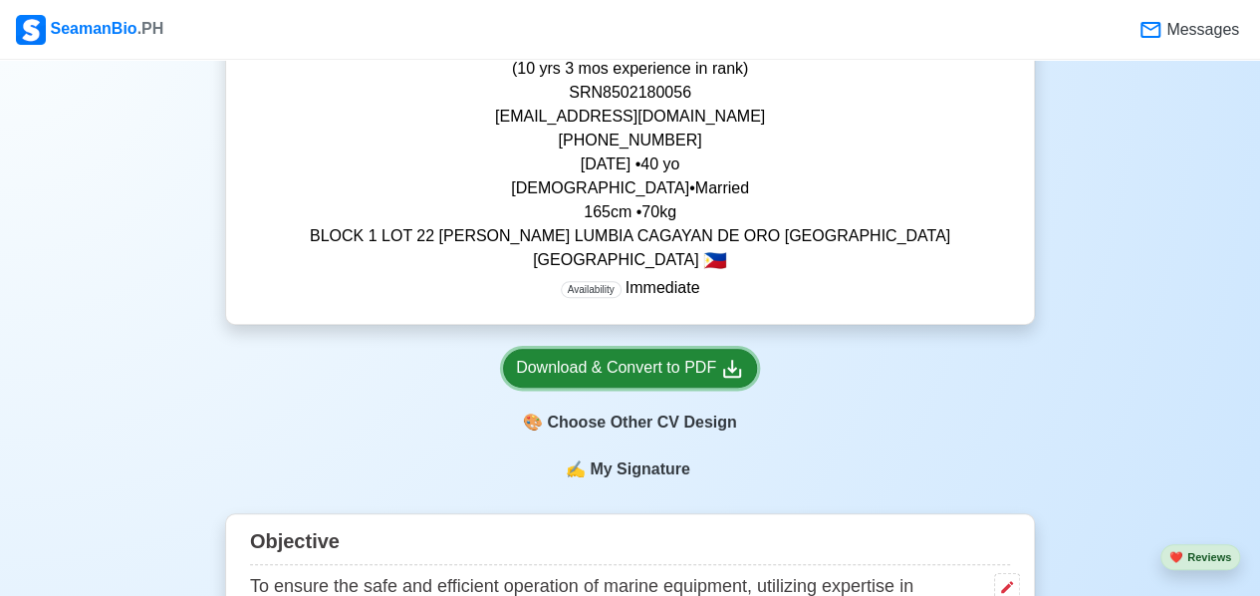
click at [650, 372] on div "Download & Convert to PDF" at bounding box center [630, 368] width 228 height 25
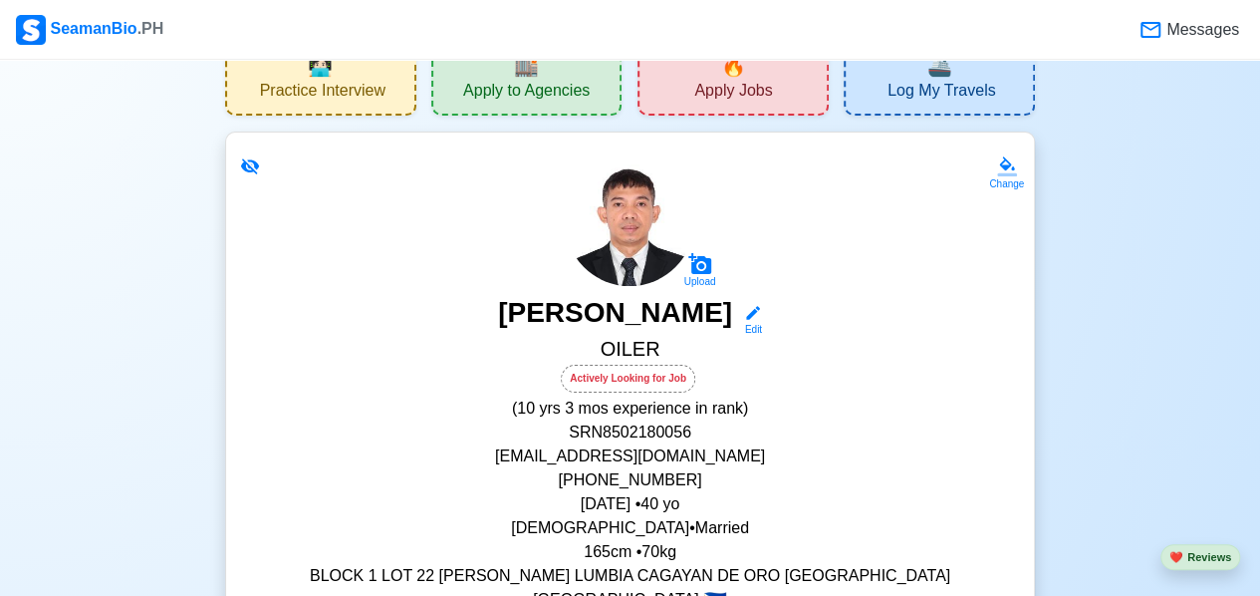
scroll to position [0, 0]
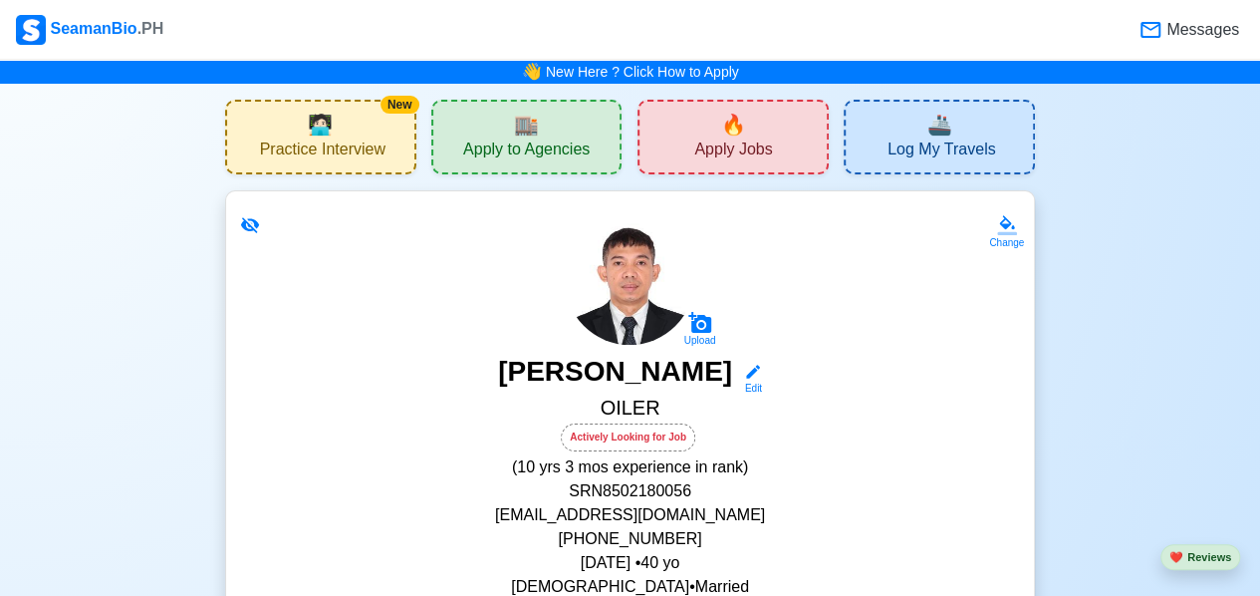
click at [719, 141] on span "Apply Jobs" at bounding box center [733, 151] width 78 height 25
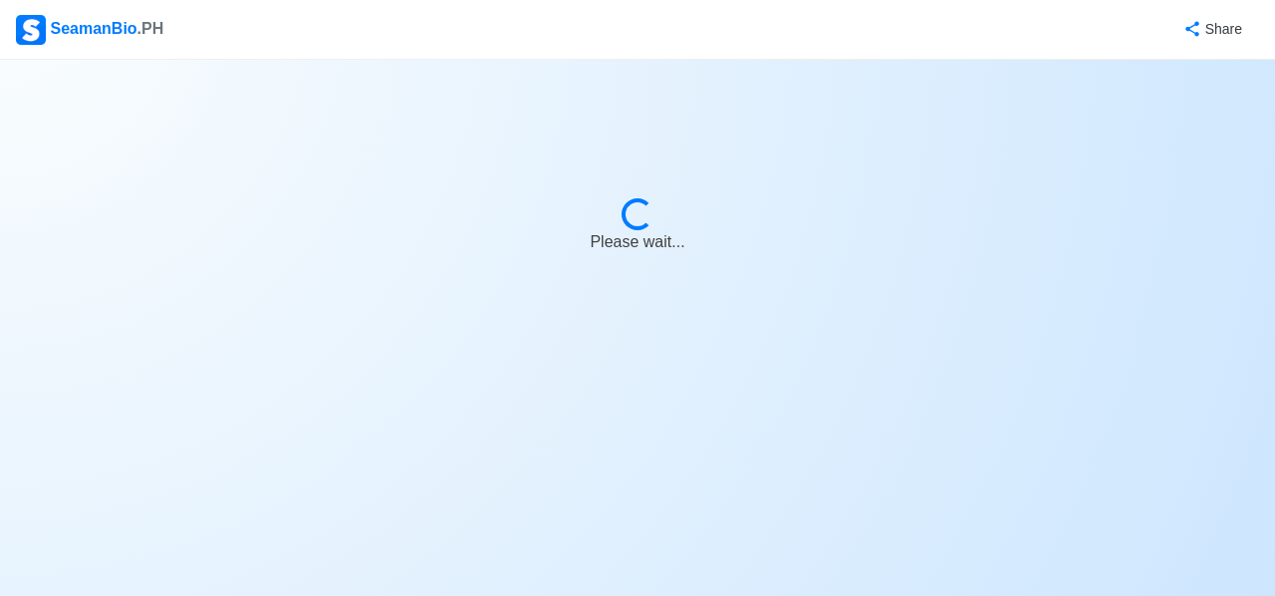
select select "Oiler"
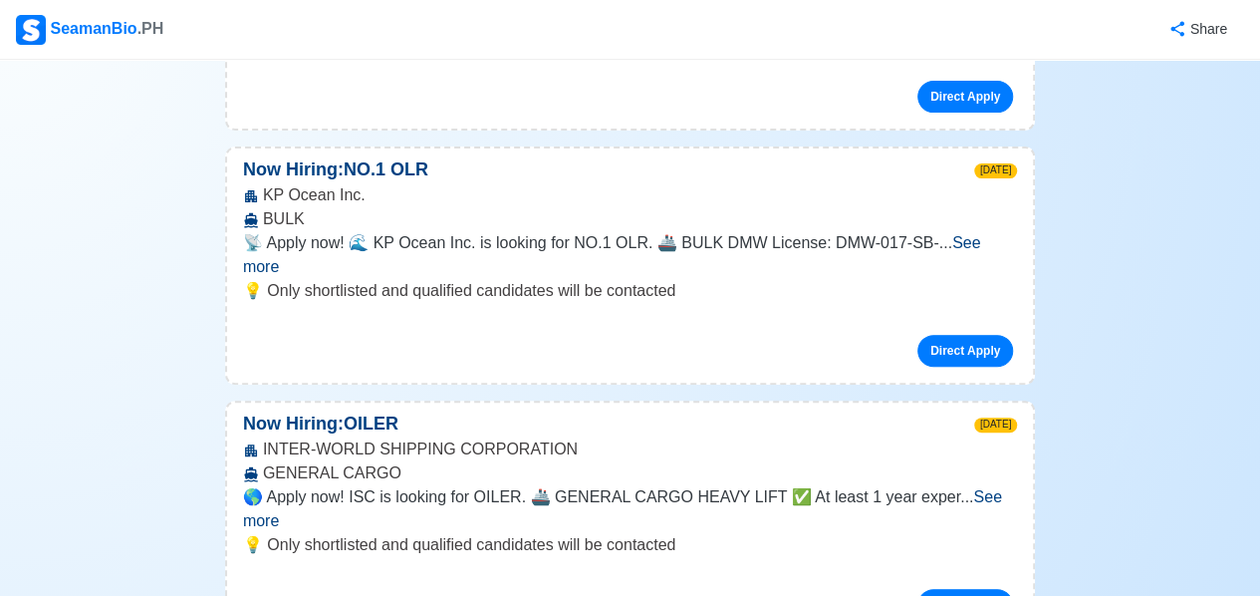
scroll to position [4184, 0]
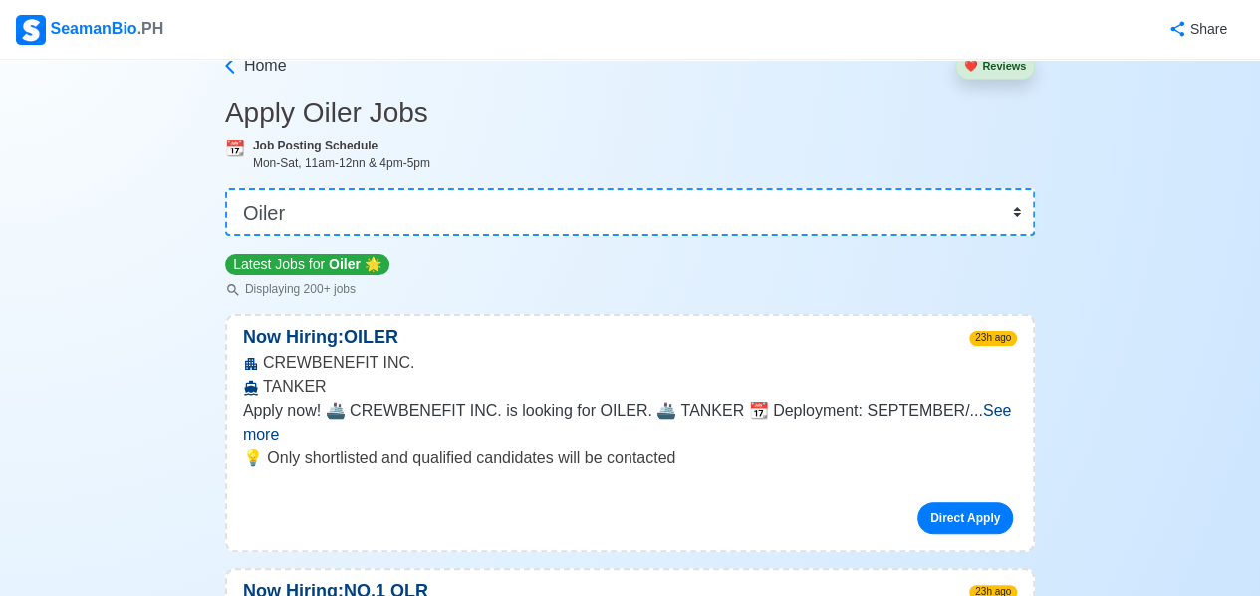
scroll to position [0, 0]
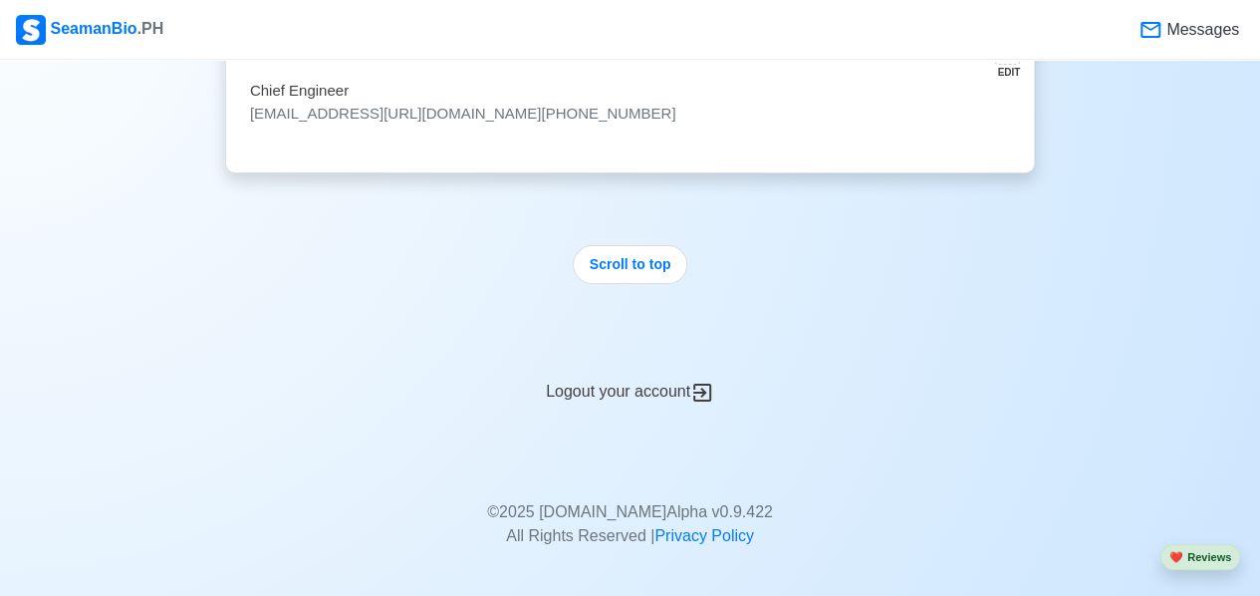
scroll to position [11660, 0]
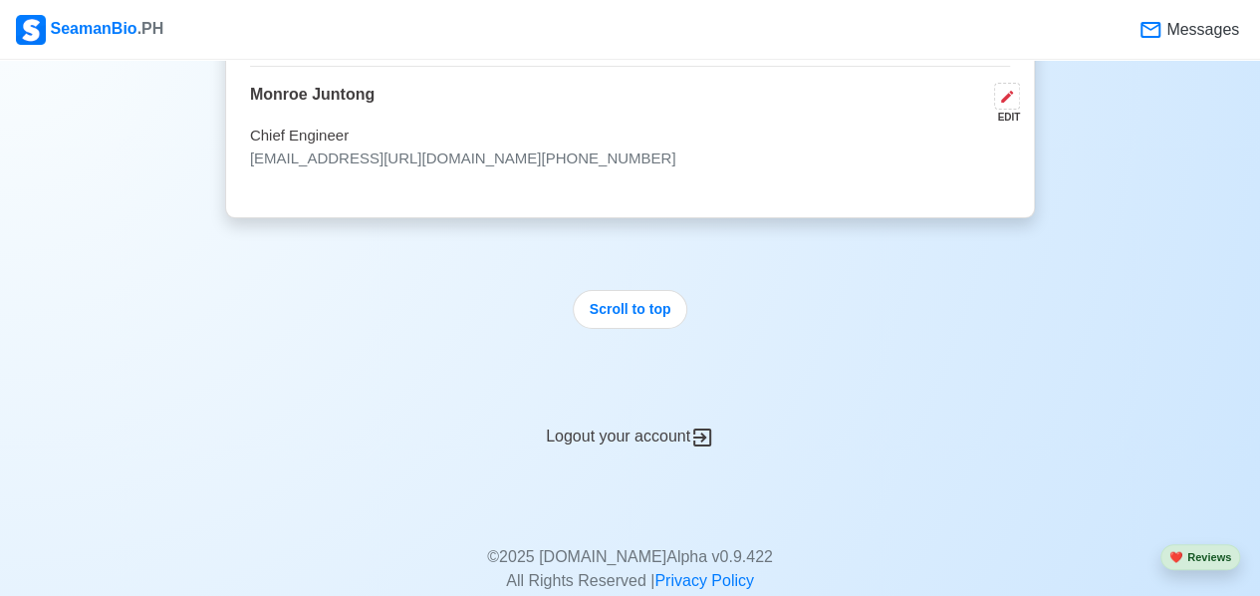
click at [632, 400] on div "Logout your account" at bounding box center [630, 424] width 810 height 49
